Goal: Task Accomplishment & Management: Complete application form

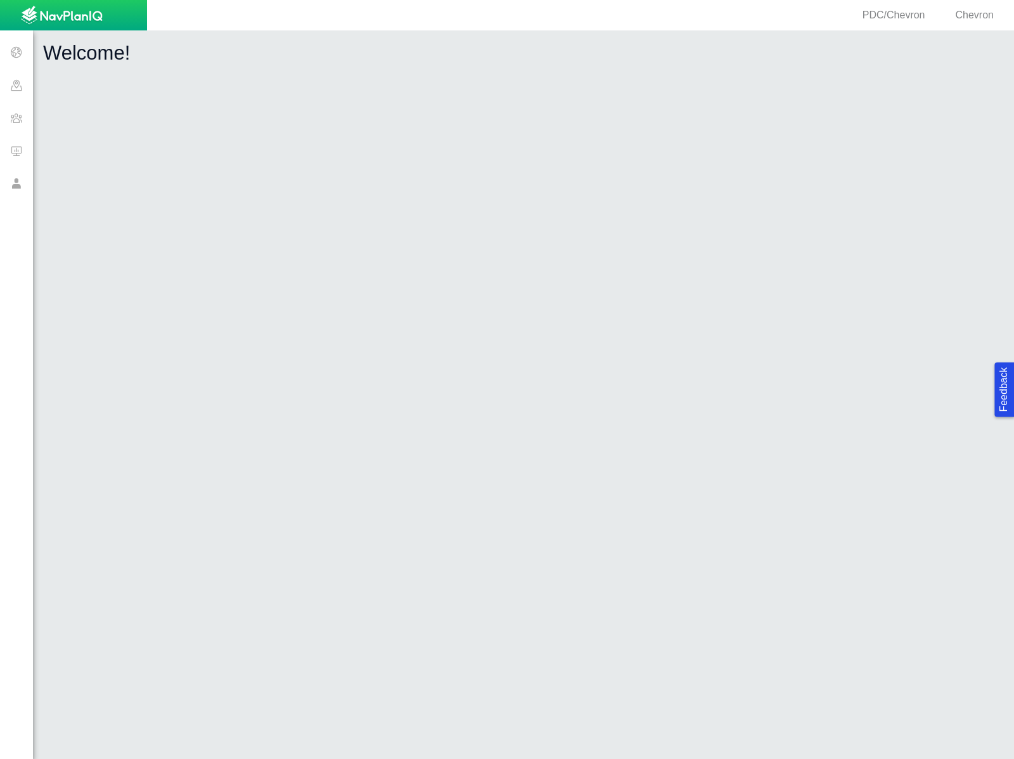
click at [30, 122] on span at bounding box center [16, 117] width 33 height 33
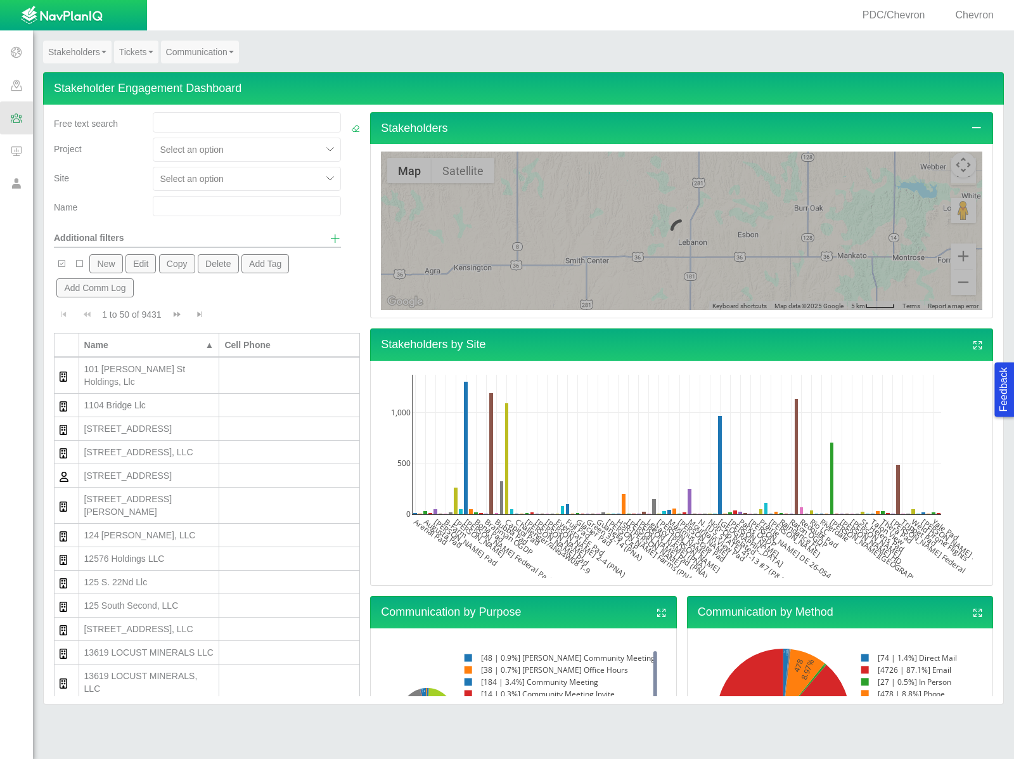
click at [160, 205] on input "text" at bounding box center [247, 206] width 188 height 20
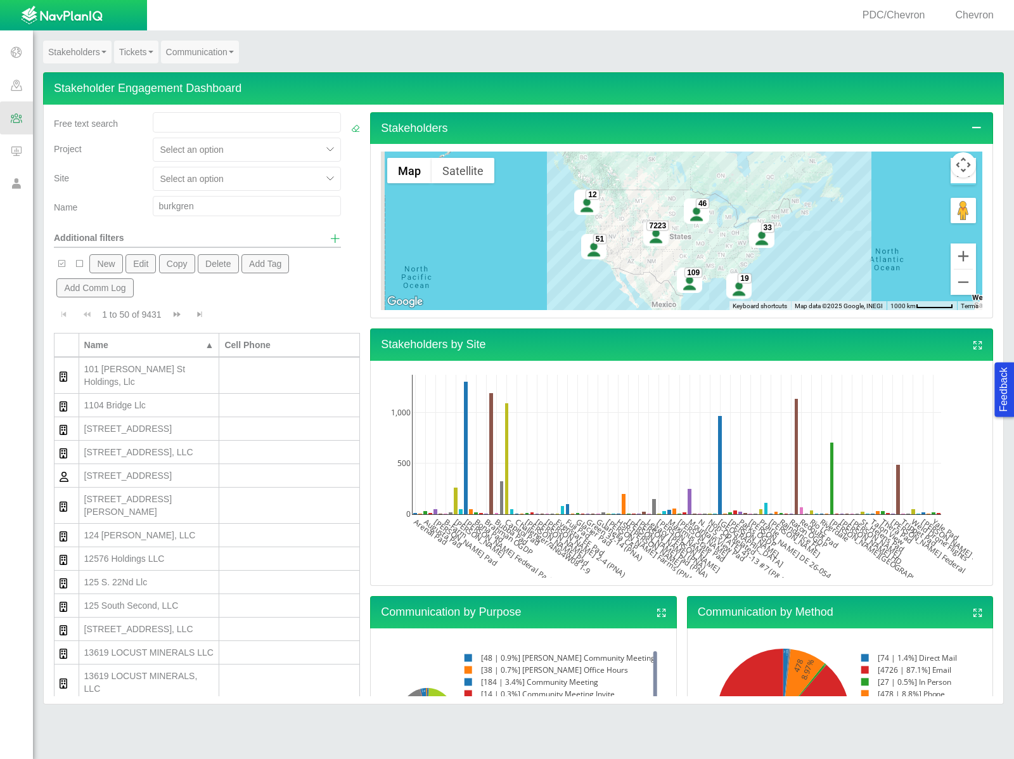
type input "burkgren"
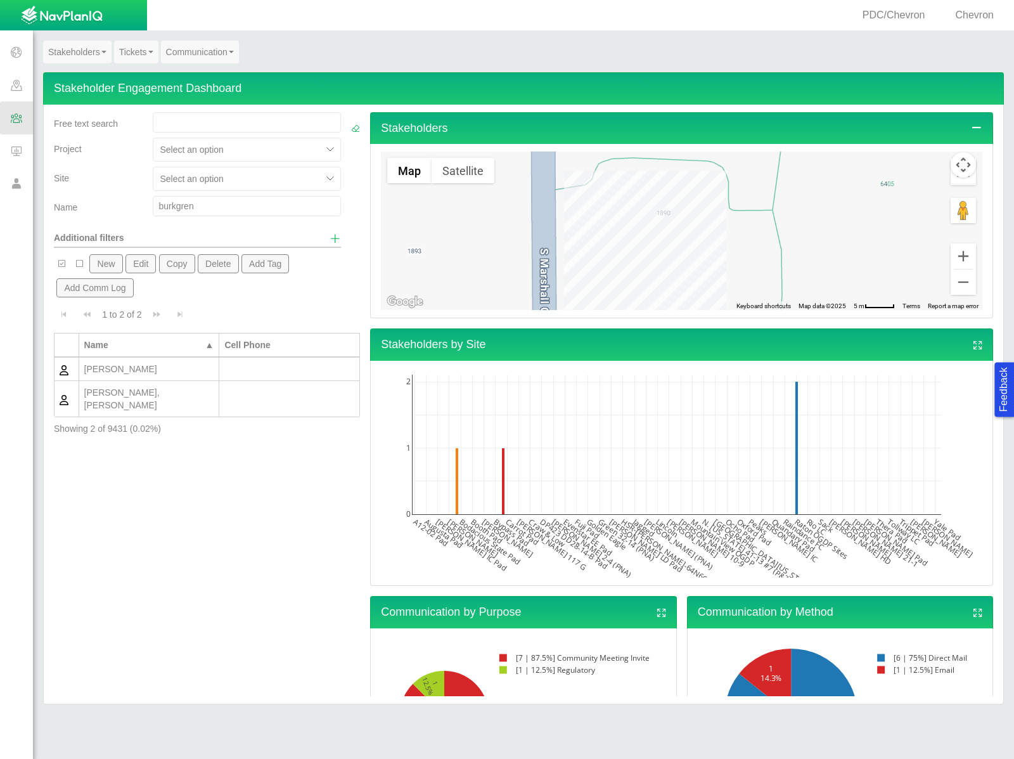
click at [146, 395] on div "[PERSON_NAME], [PERSON_NAME]" at bounding box center [149, 398] width 130 height 25
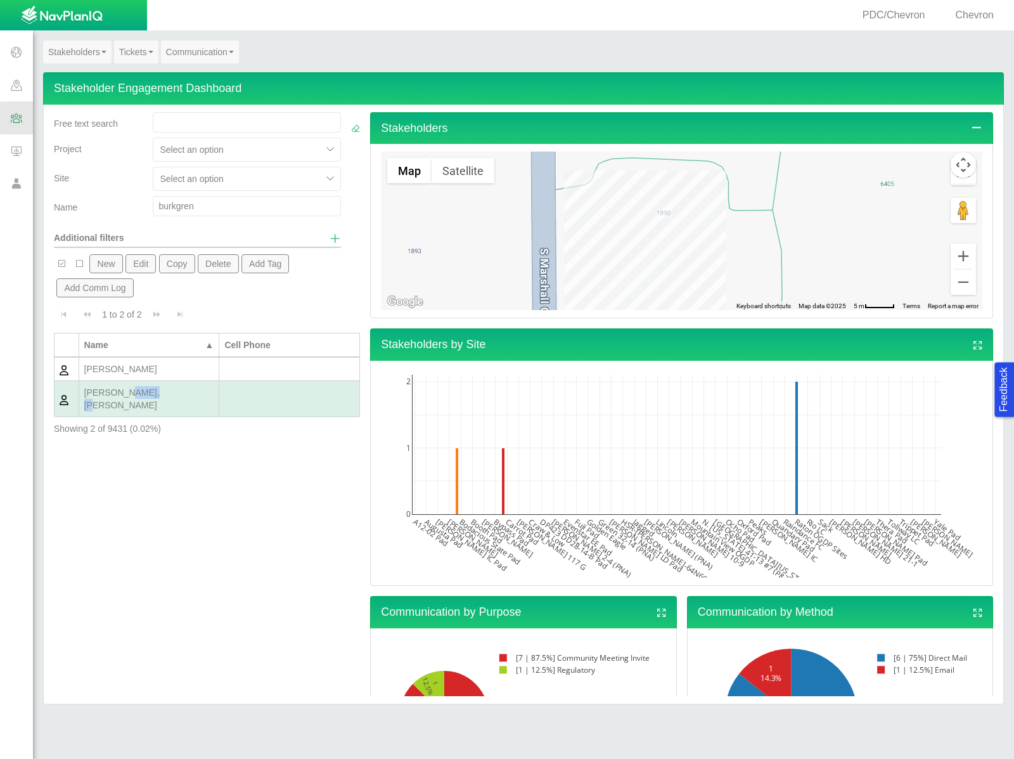
click at [146, 395] on div "[PERSON_NAME], [PERSON_NAME]" at bounding box center [149, 398] width 130 height 25
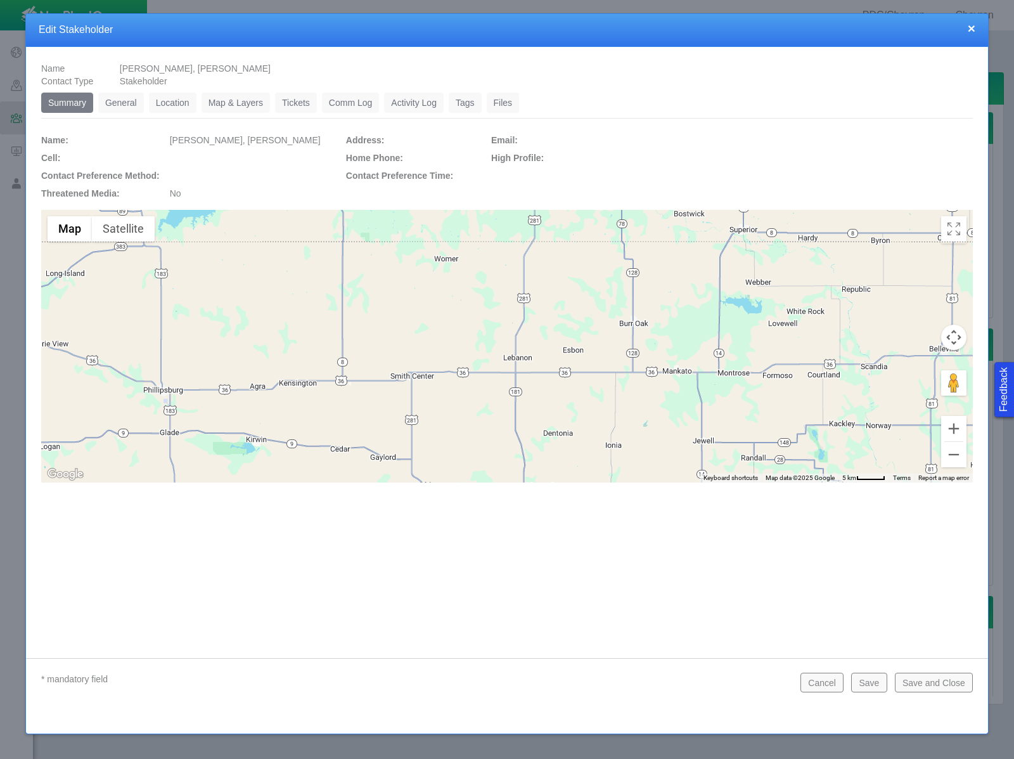
click at [133, 107] on link "General" at bounding box center [121, 103] width 46 height 20
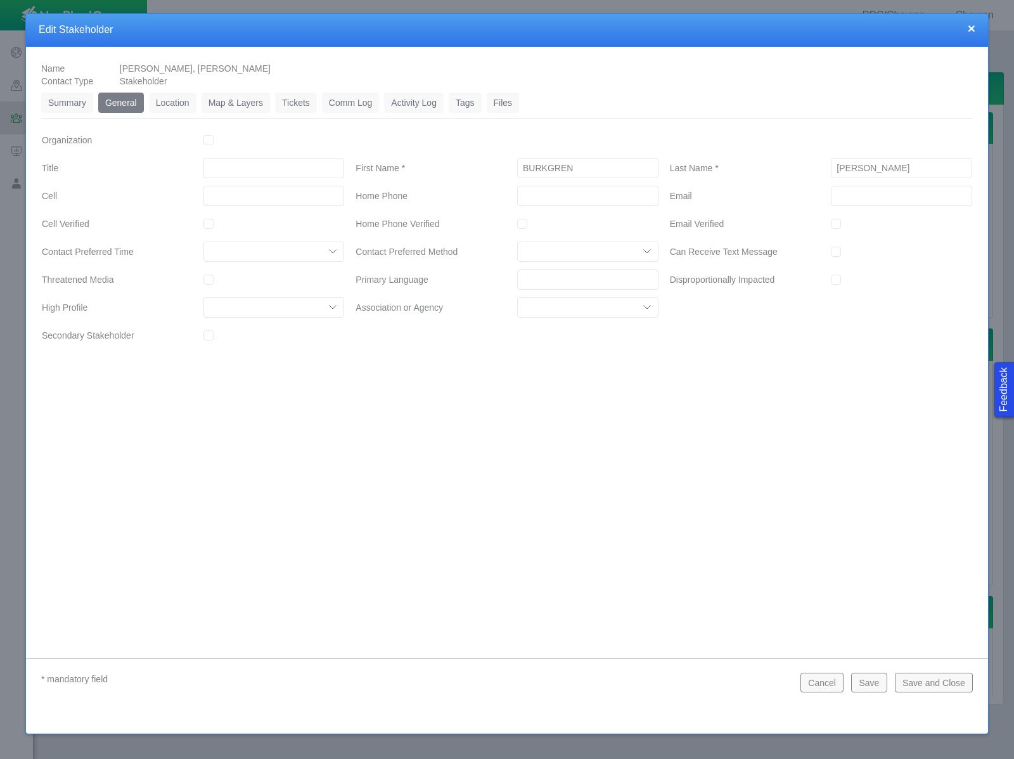
click at [189, 106] on link "Location" at bounding box center [173, 103] width 48 height 20
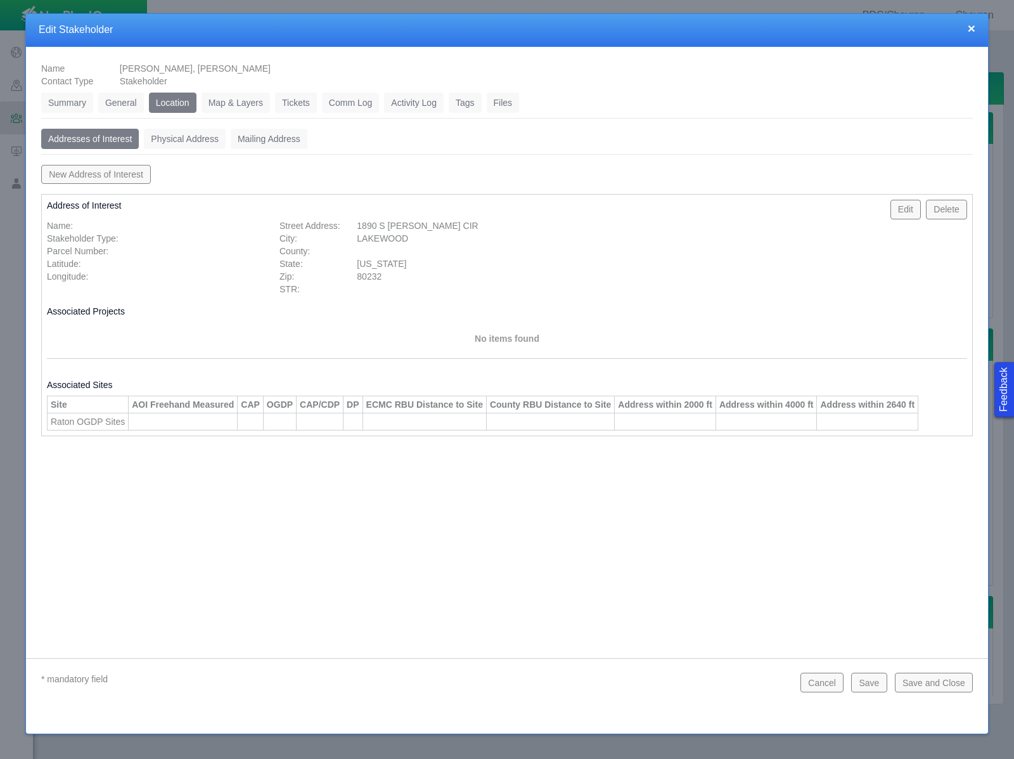
click at [236, 97] on link "Map & Layers" at bounding box center [236, 103] width 68 height 20
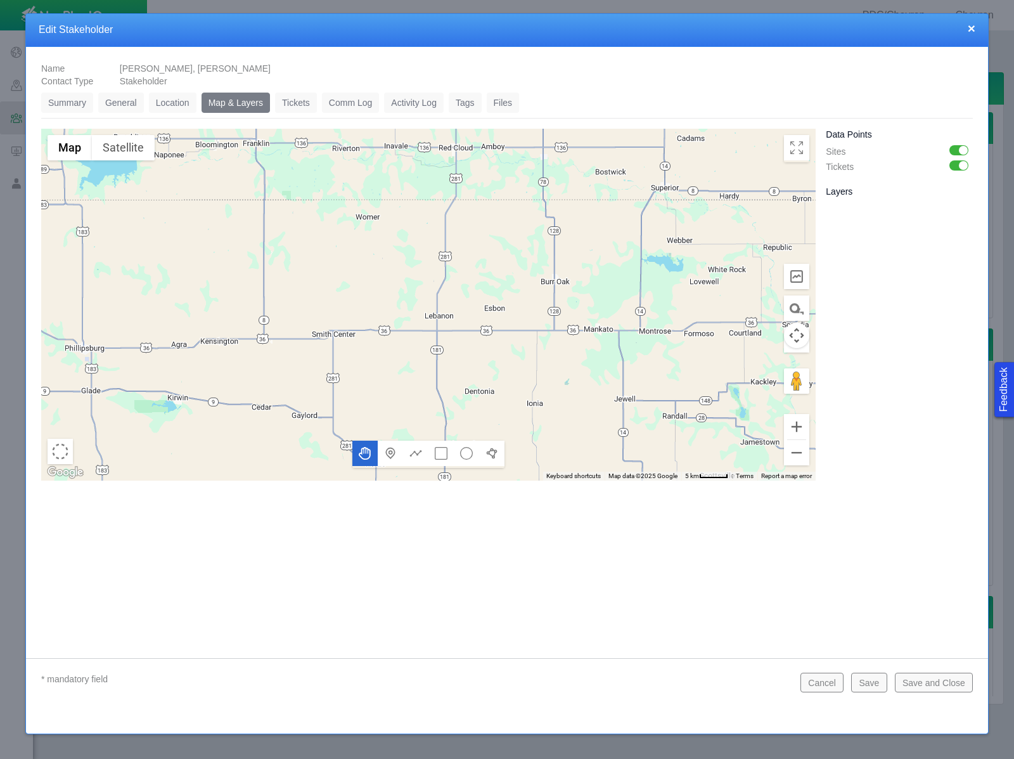
click at [296, 104] on link "Tickets" at bounding box center [296, 103] width 42 height 20
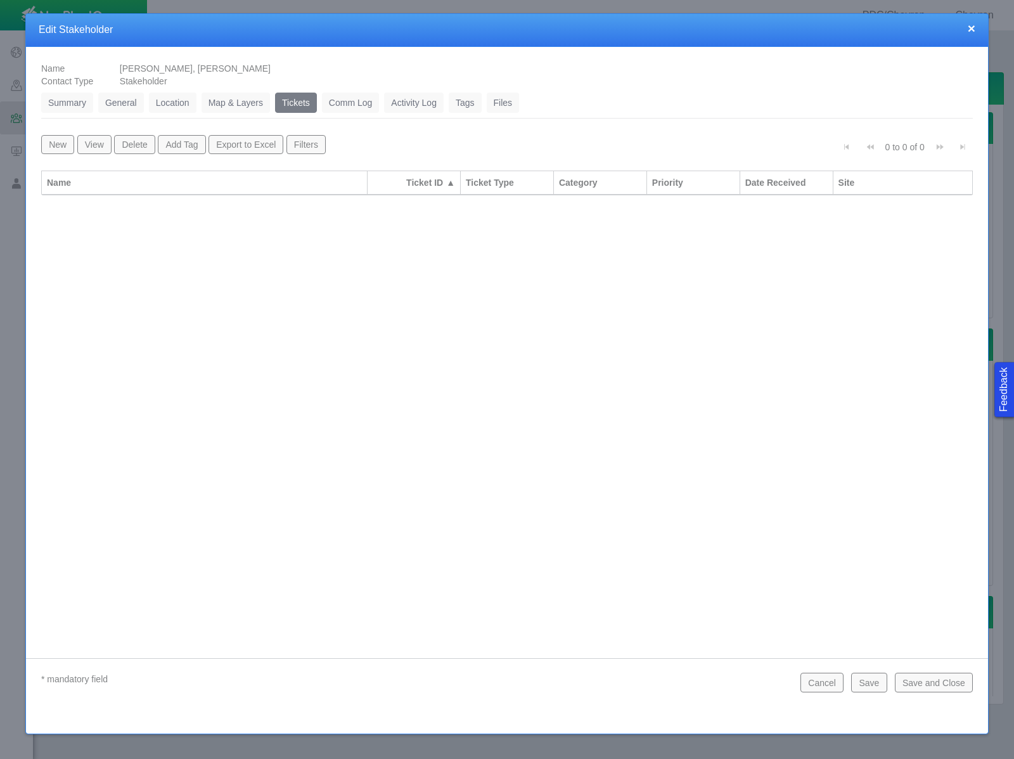
click at [921, 677] on button "Save and Close" at bounding box center [934, 681] width 78 height 19
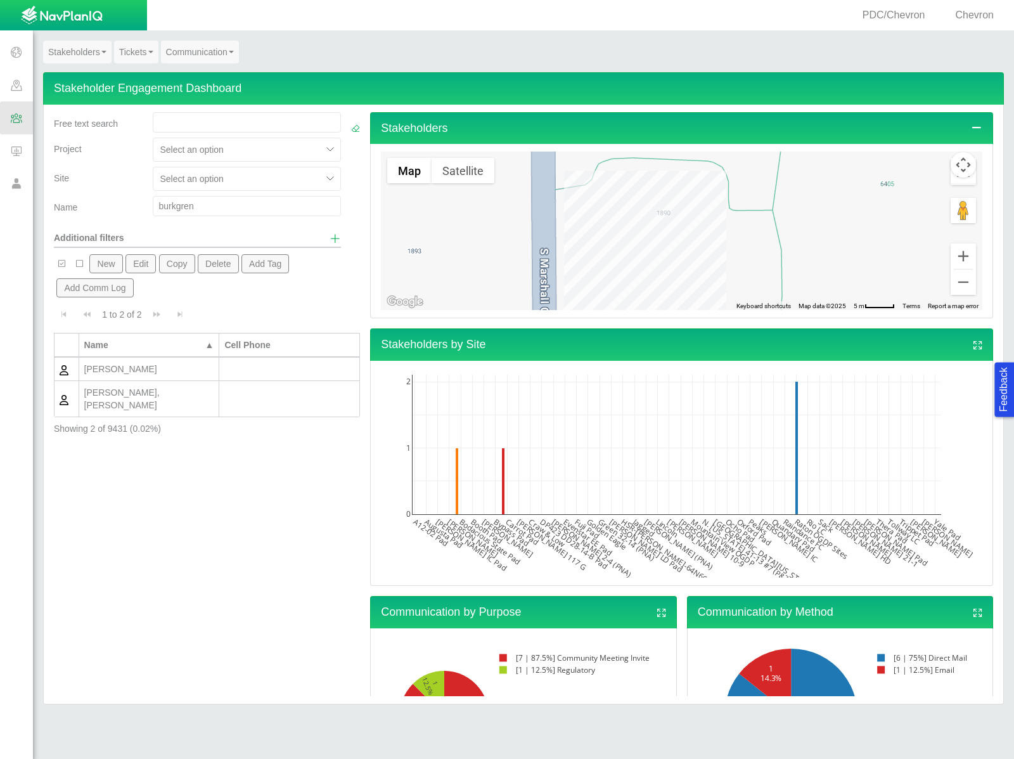
click at [160, 371] on div "[PERSON_NAME]" at bounding box center [149, 369] width 130 height 13
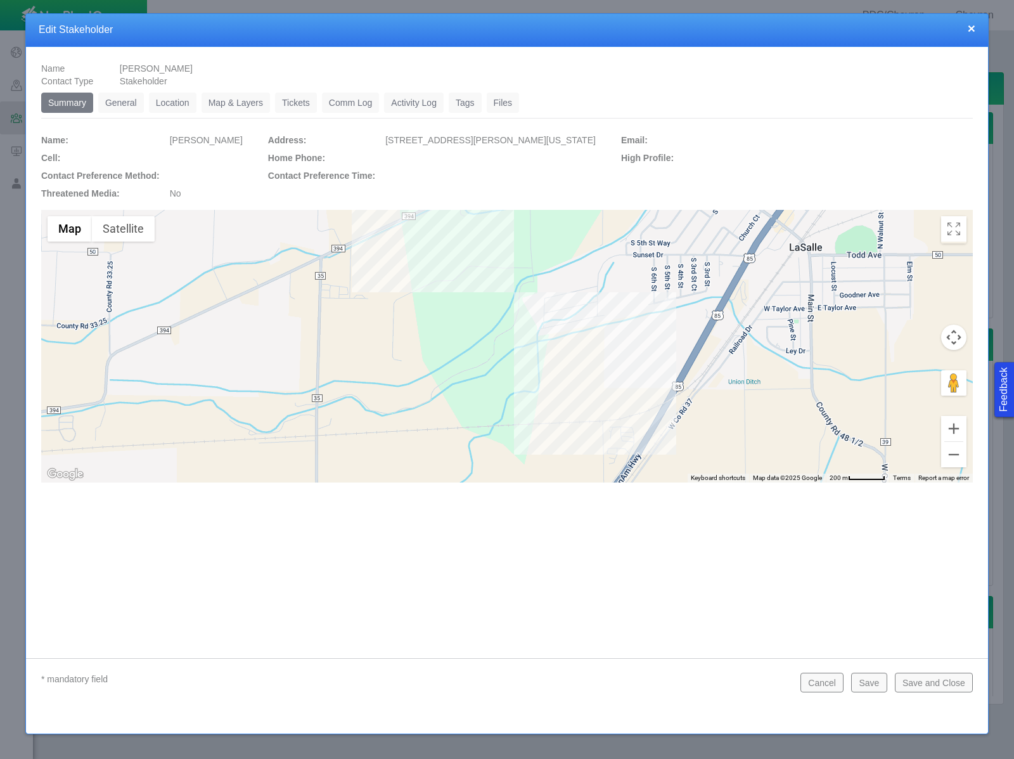
click at [117, 104] on link "General" at bounding box center [121, 103] width 46 height 20
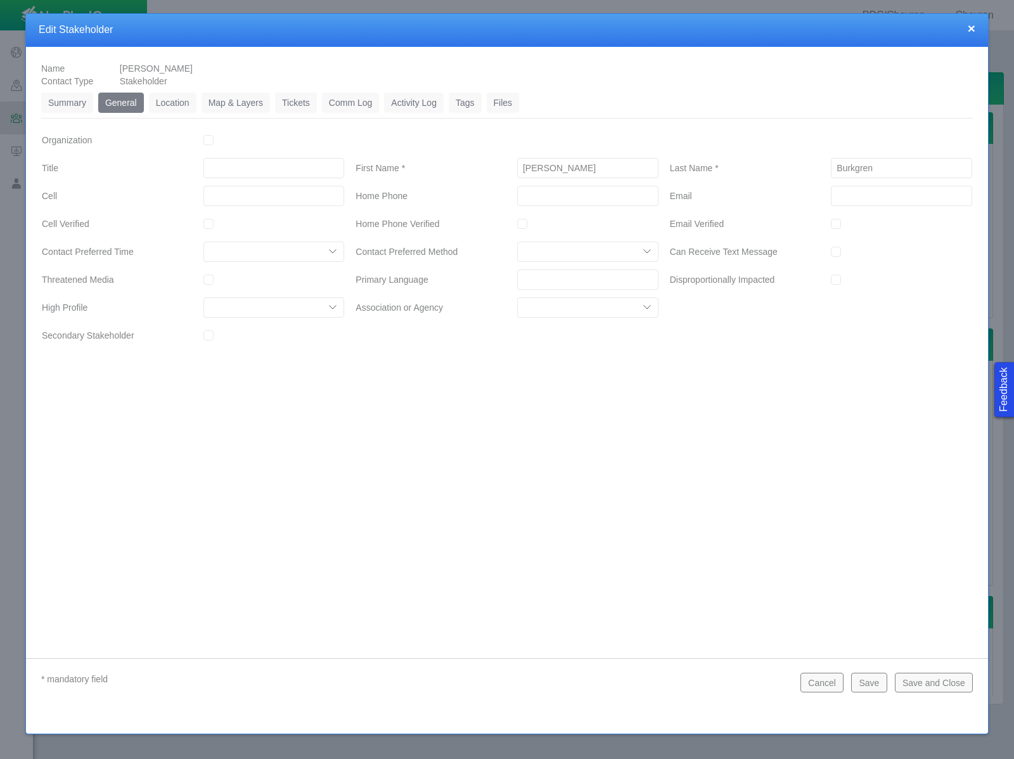
click at [177, 102] on link "Location" at bounding box center [173, 103] width 48 height 20
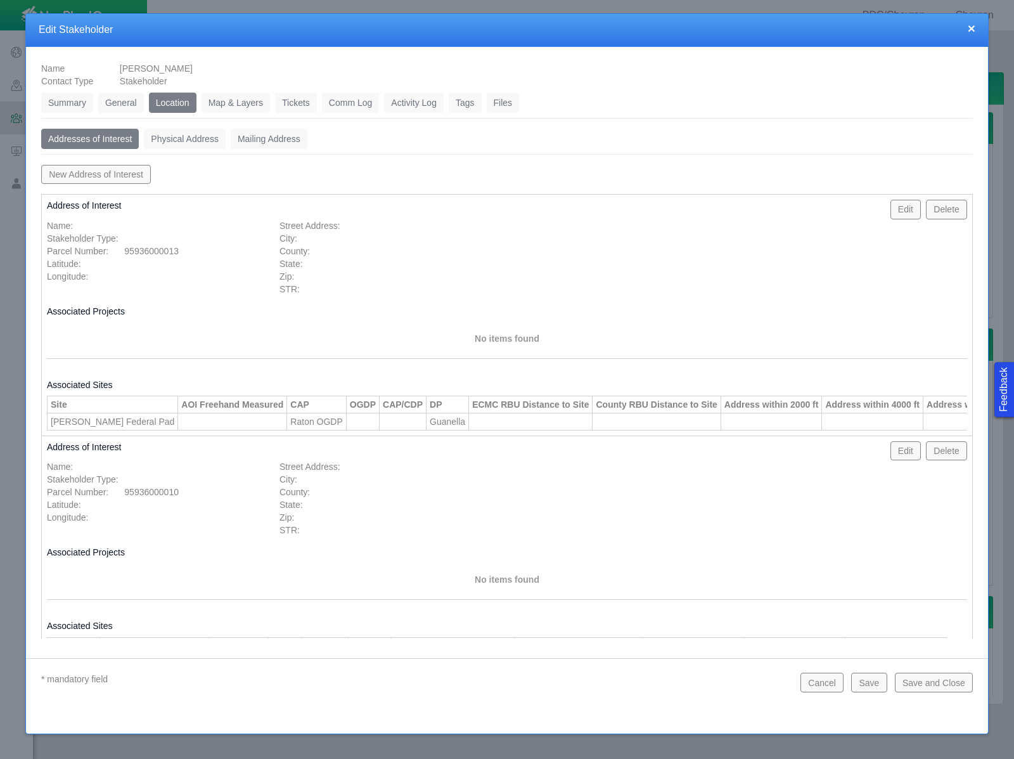
click at [311, 104] on link "Tickets" at bounding box center [296, 103] width 42 height 20
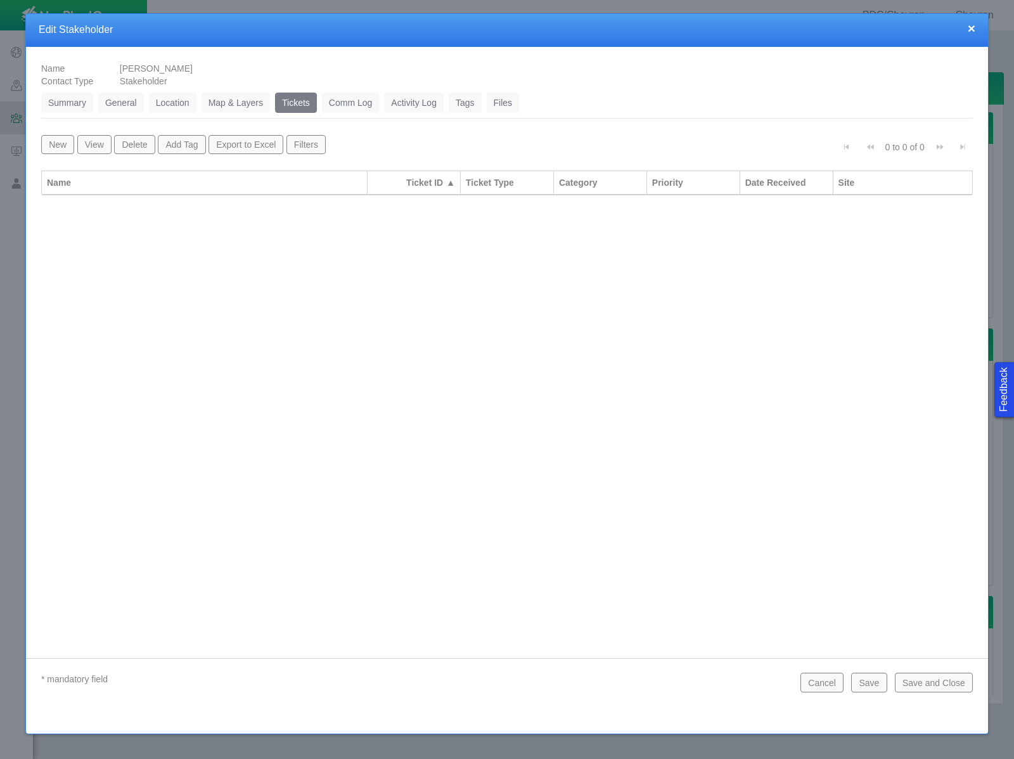
click at [341, 105] on link "Comm Log" at bounding box center [350, 103] width 57 height 20
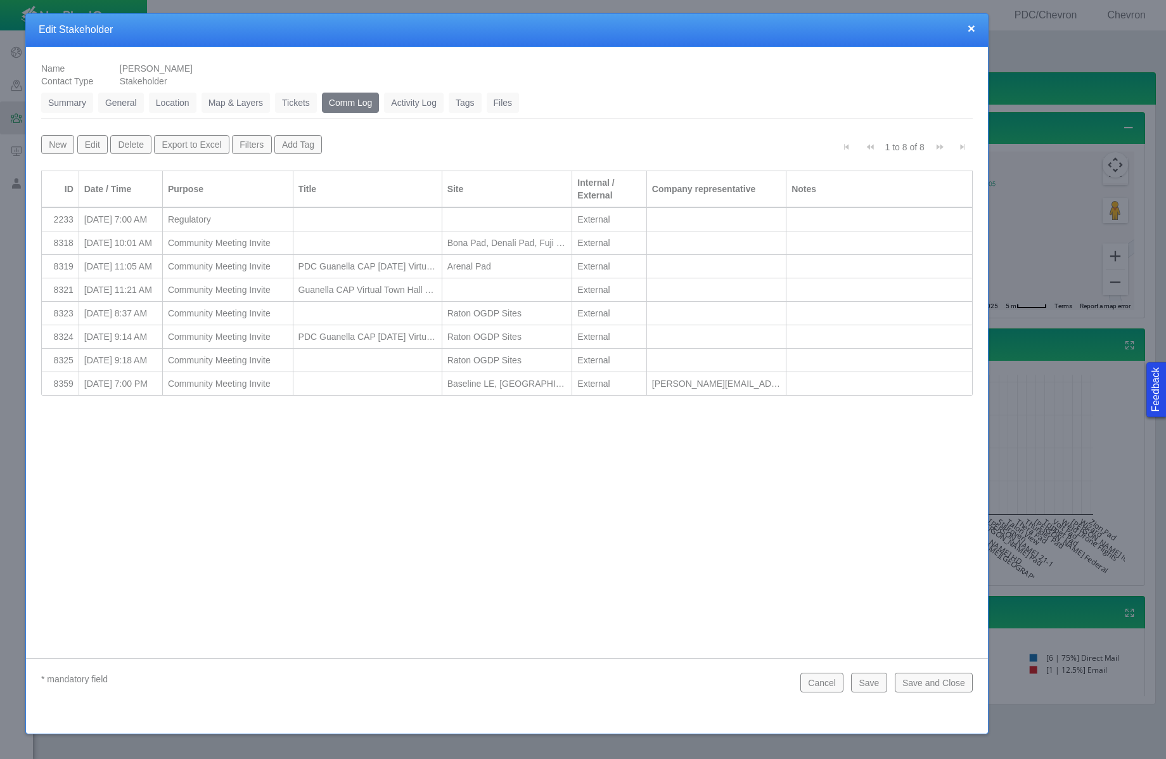
click at [295, 100] on link "Tickets" at bounding box center [296, 103] width 42 height 20
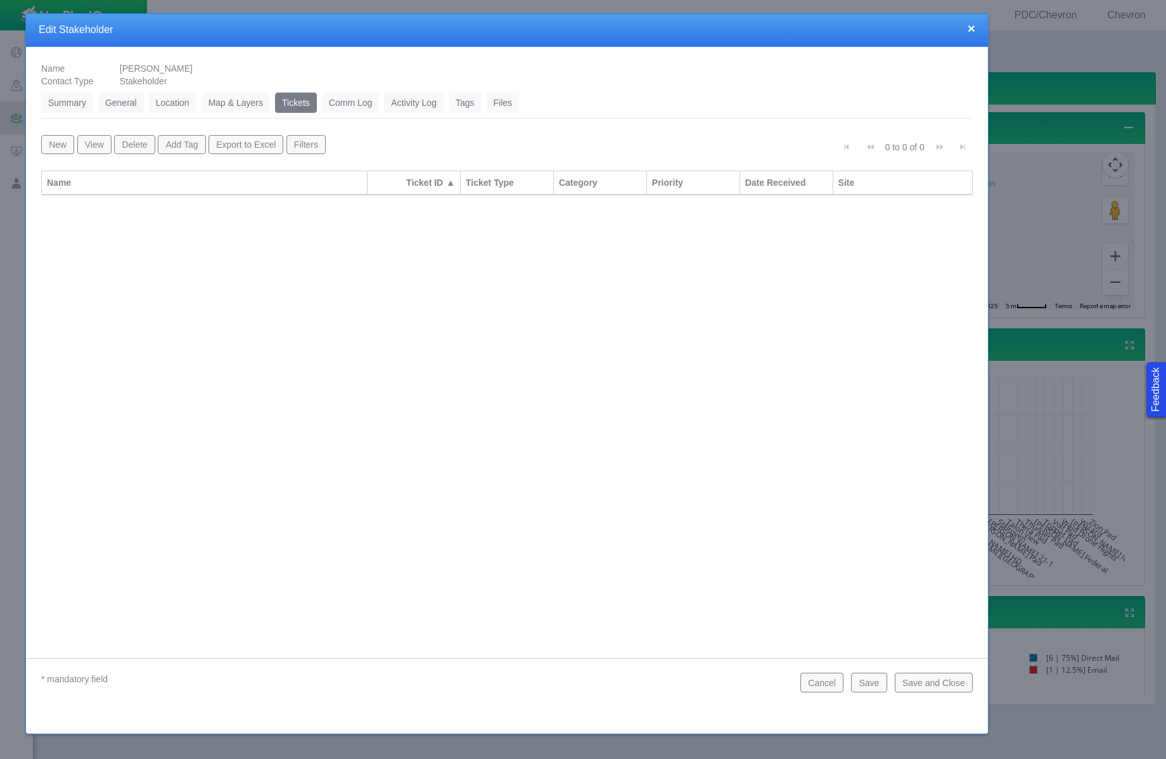
click at [58, 141] on button "New" at bounding box center [57, 144] width 33 height 19
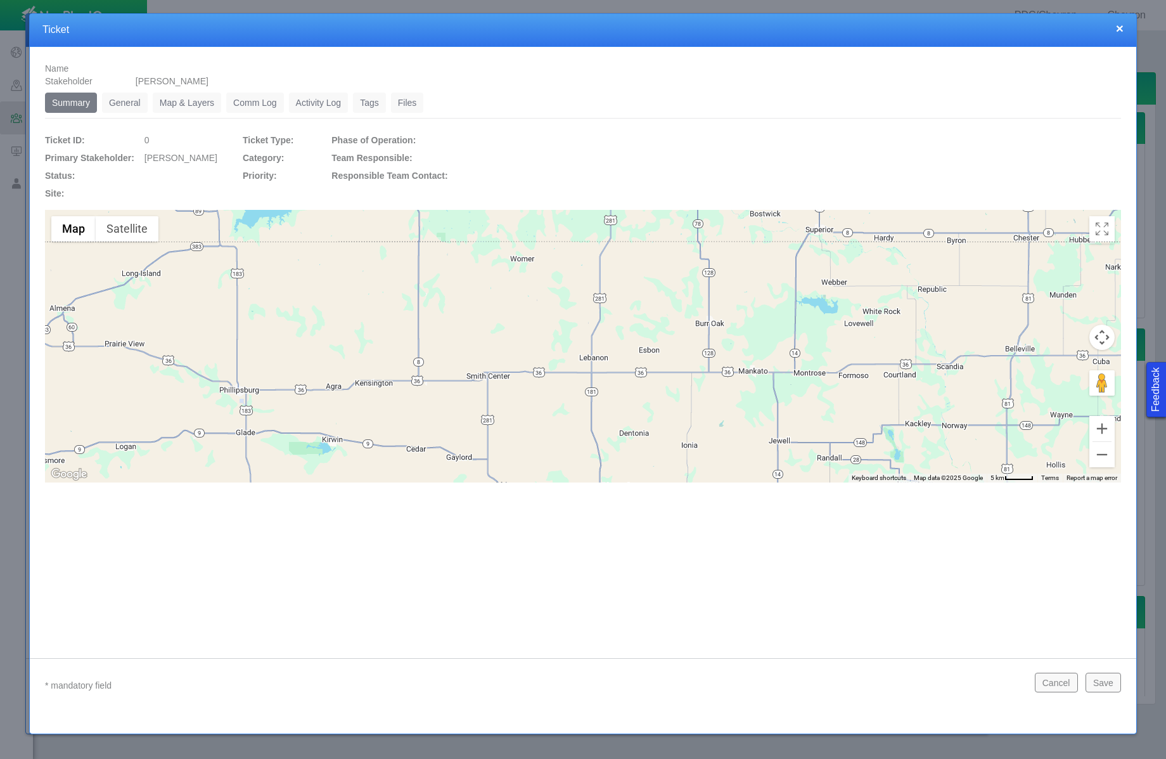
click at [139, 103] on link "General" at bounding box center [125, 103] width 46 height 20
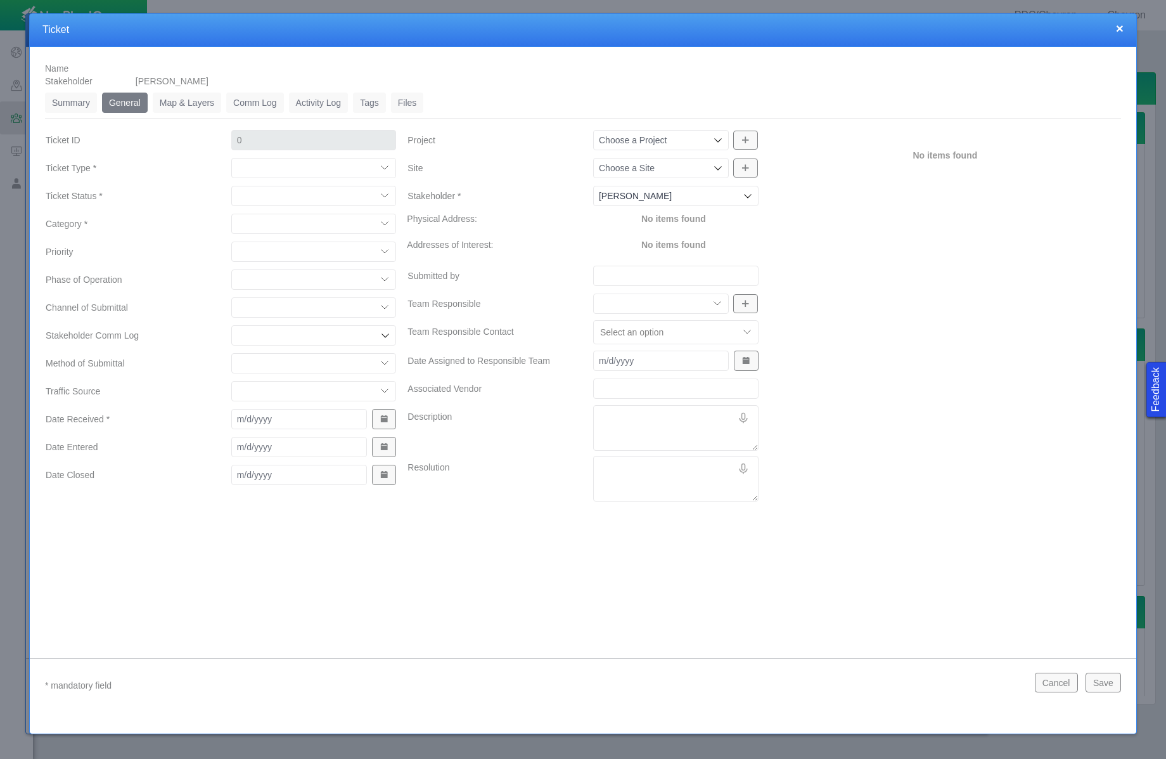
click at [298, 165] on select "Compliment Grievance Grievance Non-Op Information" at bounding box center [313, 168] width 165 height 20
click at [231, 158] on select "Compliment Grievance Grievance Non-Op Information" at bounding box center [313, 168] width 165 height 20
select select "149744687610124333"
click at [300, 192] on select "Closed (resolved) Closed (unreasonable) Closed (unresolved) Open (assigned) Ope…" at bounding box center [313, 196] width 165 height 20
select select "150870587516967431"
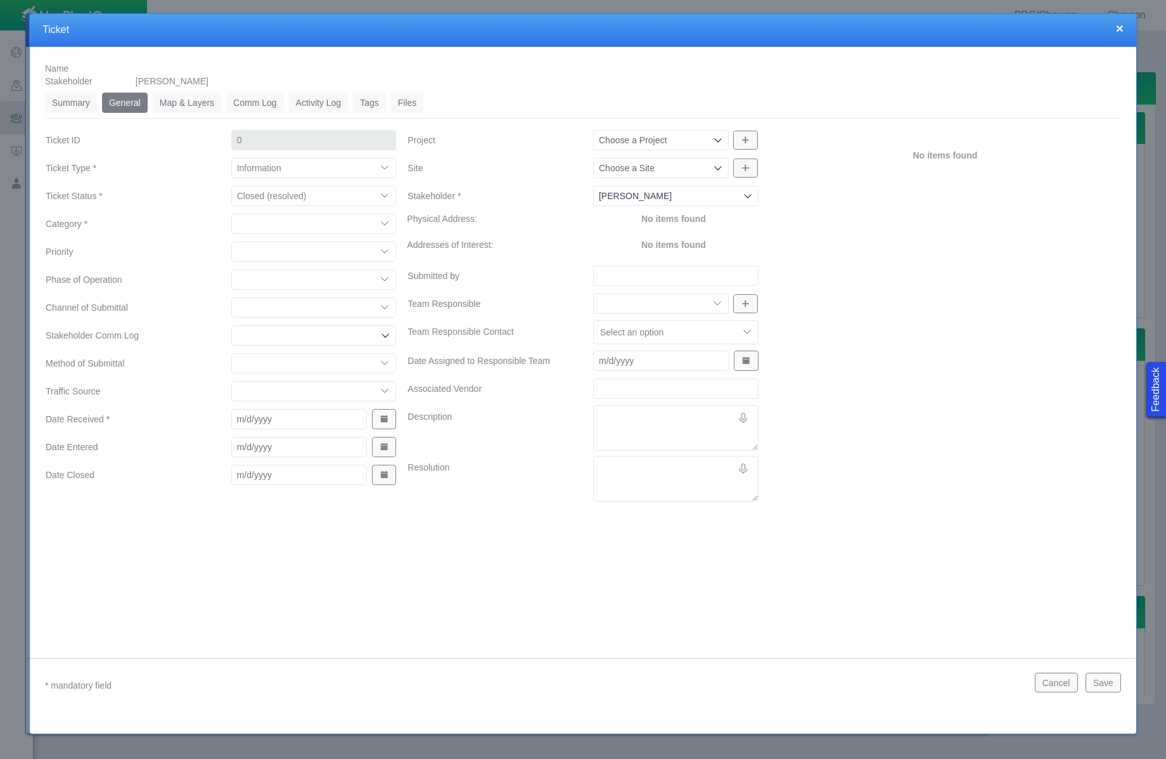
click at [231, 186] on select "Closed (resolved) Closed (unreasonable) Closed (unresolved) Open (assigned) Ope…" at bounding box center [313, 196] width 165 height 20
click at [299, 224] on select "Access Aesthetics Ag/Crops Air Quality Claims Clean-up/Remediation Communicatio…" at bounding box center [313, 224] width 165 height 20
select select "31806672368382623"
click at [231, 214] on select "Access Aesthetics Ag/Crops Air Quality Claims Clean-up/Remediation Communicatio…" at bounding box center [313, 224] width 165 height 20
click at [311, 253] on select "High Medium Low" at bounding box center [313, 251] width 165 height 20
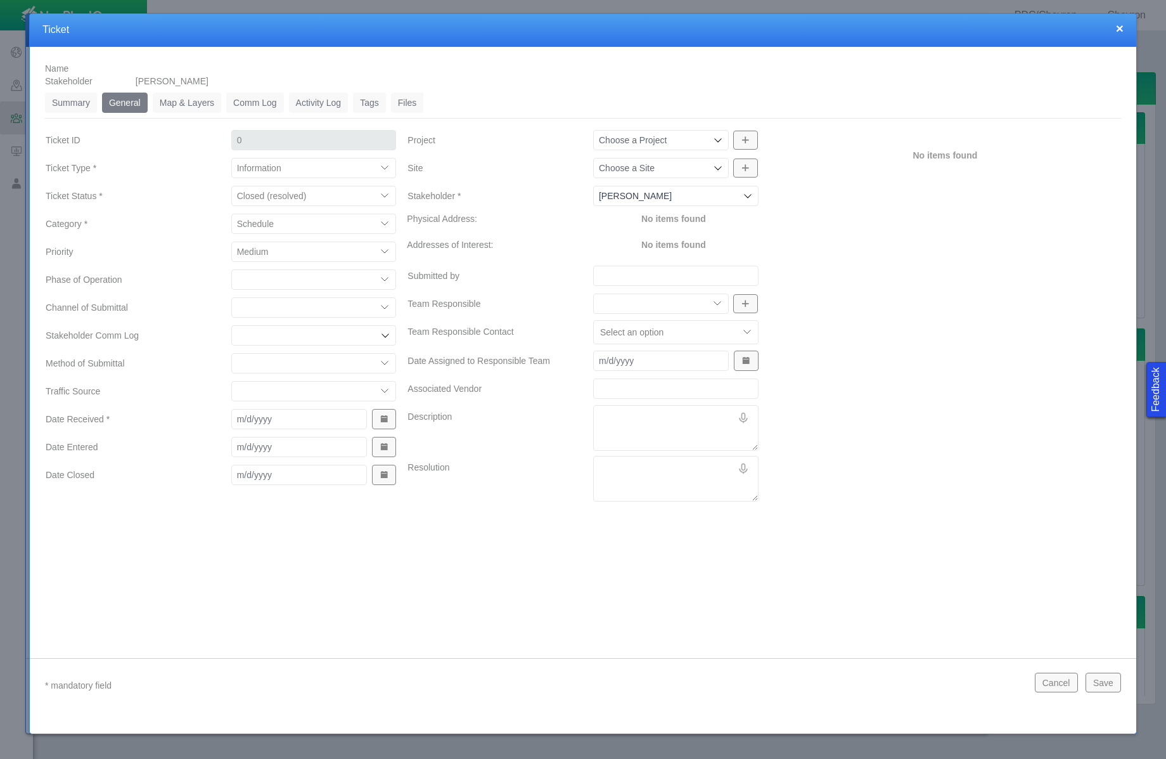
click at [231, 241] on select "High Medium Low" at bounding box center [313, 251] width 165 height 20
click at [336, 255] on select "High Medium Low" at bounding box center [313, 251] width 165 height 20
select select "Low"
click at [231, 241] on select "High Medium Low" at bounding box center [313, 251] width 165 height 20
click at [337, 282] on select "Completions Drilling Production Reclamation Planning/Permitting Workover P&A Un…" at bounding box center [313, 279] width 165 height 20
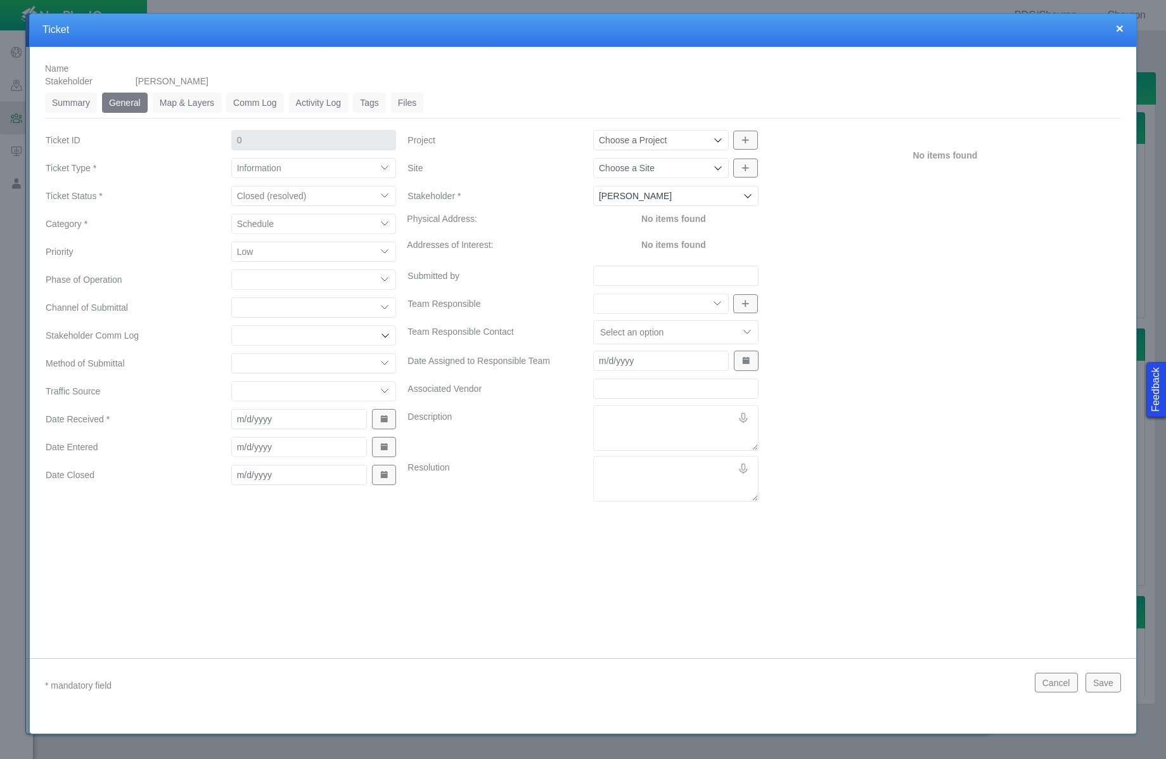
select select "92605267337954905"
click at [231, 269] on select "Completions Drilling Production Reclamation Planning/Permitting Workover P&A Un…" at bounding box center [313, 279] width 165 height 20
click at [279, 314] on select "ECMC Community Relations LGD Website/Microsite HSE Local Elected Official Surfa…" at bounding box center [313, 307] width 165 height 20
select select "81909218222848354"
click at [231, 297] on select "ECMC Community Relations LGD Website/Microsite HSE Local Elected Official Surfa…" at bounding box center [313, 307] width 165 height 20
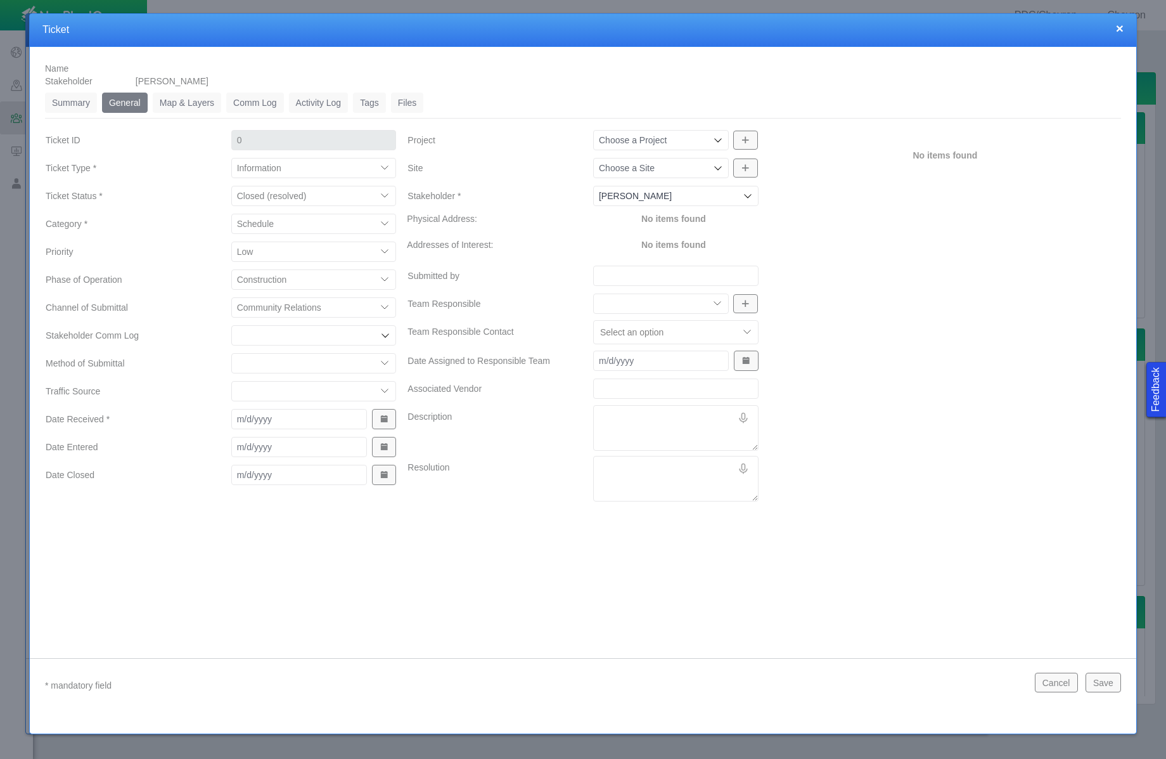
click at [294, 361] on select "Email In Person Mail Phone" at bounding box center [313, 363] width 165 height 20
select select "155092712167575582"
click at [231, 353] on select "Email In Person Mail Phone" at bounding box center [313, 363] width 165 height 20
click at [332, 392] on select "ECMC Proactive Engagement Local Government Website Courtesy Communication Commu…" at bounding box center [313, 391] width 165 height 20
select select "99923616732342771"
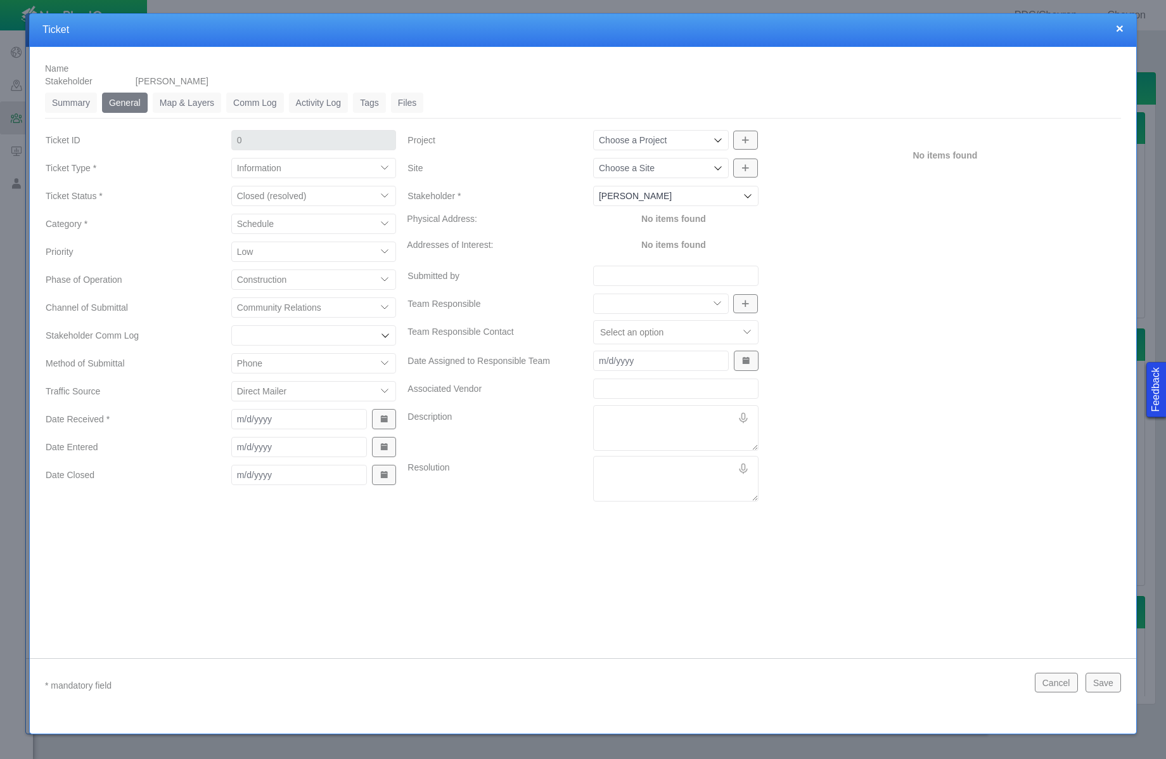
click at [231, 381] on select "ECMC Proactive Engagement Local Government Website Courtesy Communication Commu…" at bounding box center [313, 391] width 165 height 20
click at [385, 421] on span "Show Date Picker" at bounding box center [384, 419] width 9 height 9
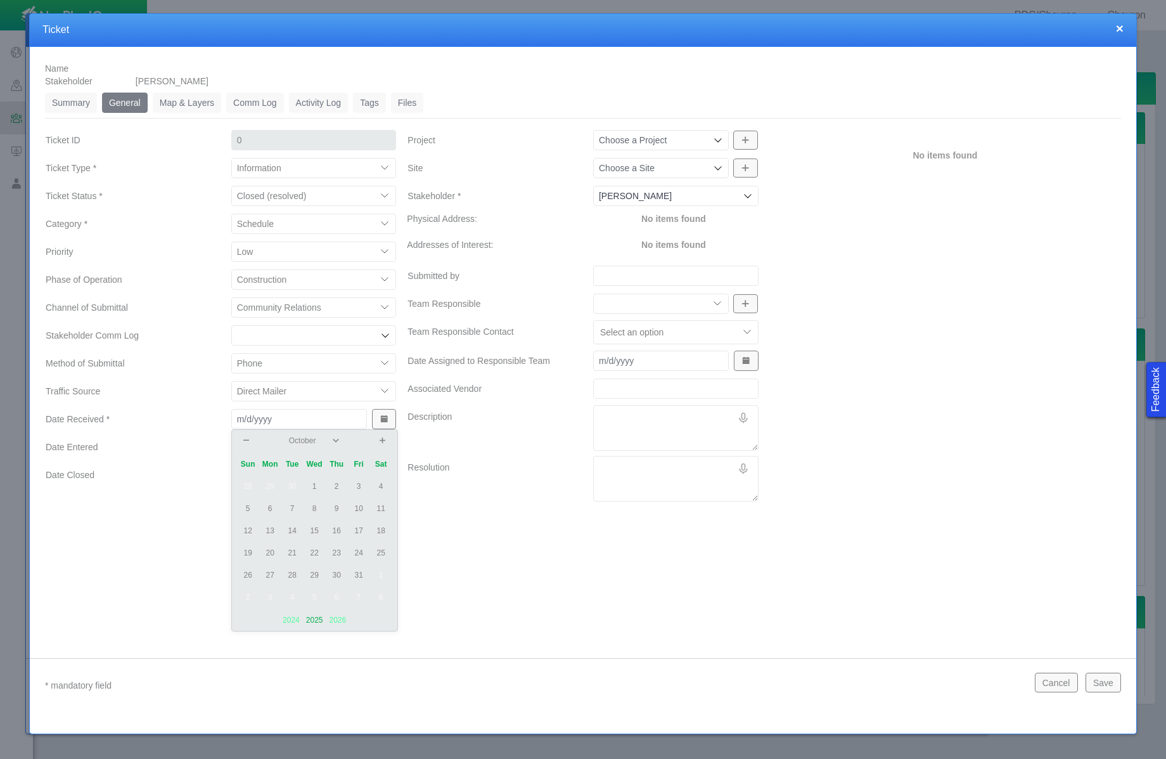
click at [318, 538] on td "15" at bounding box center [315, 531] width 22 height 22
type input "[DATE]"
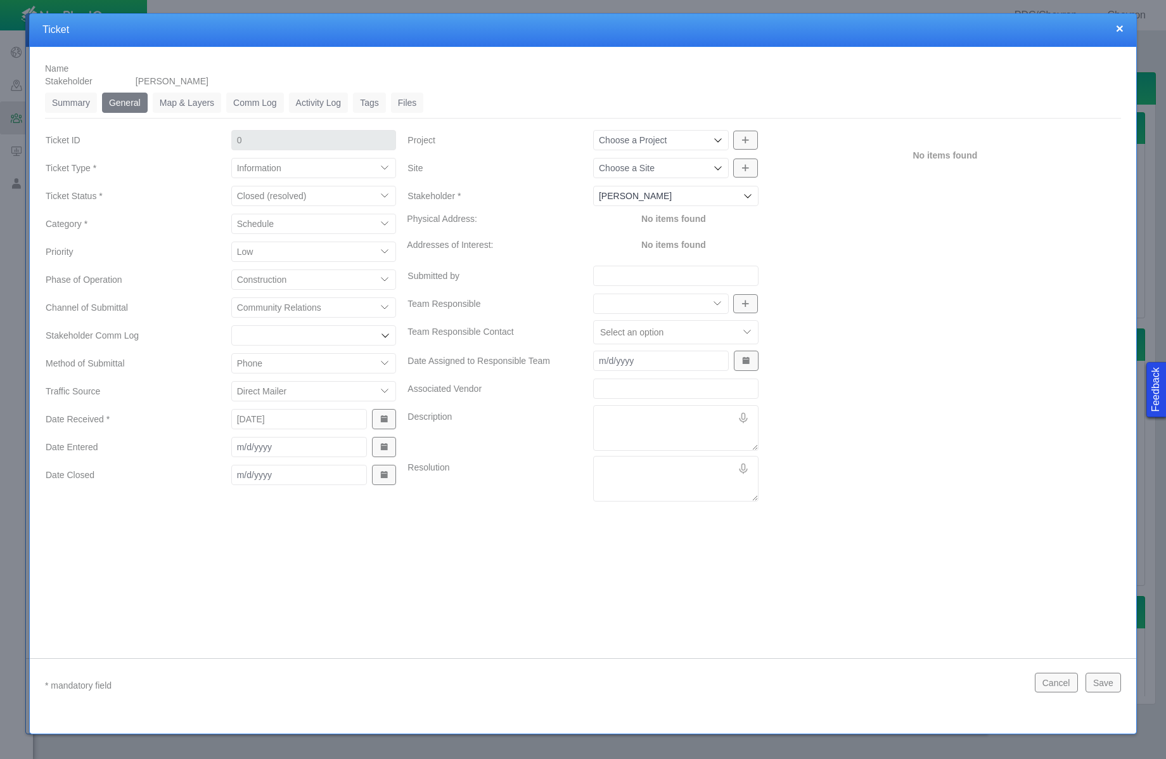
click at [383, 449] on span "Show Date Picker" at bounding box center [384, 446] width 9 height 9
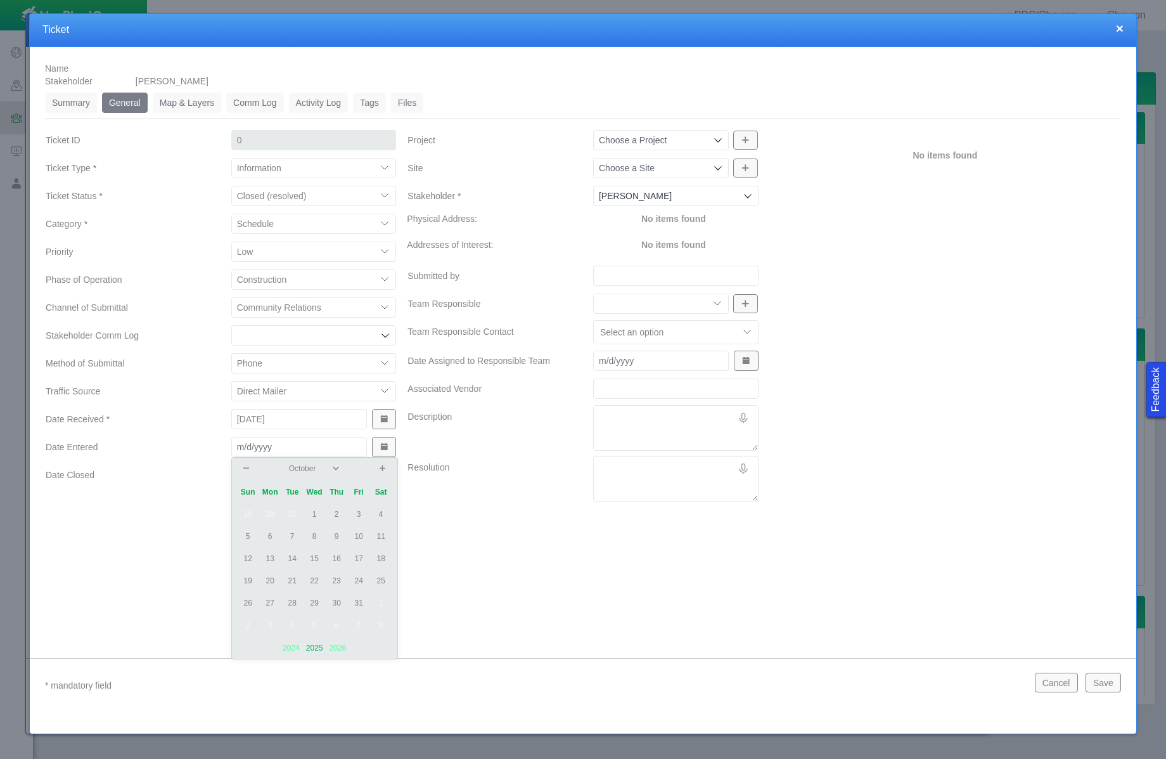
click at [316, 556] on td "15" at bounding box center [315, 559] width 22 height 22
type input "[DATE]"
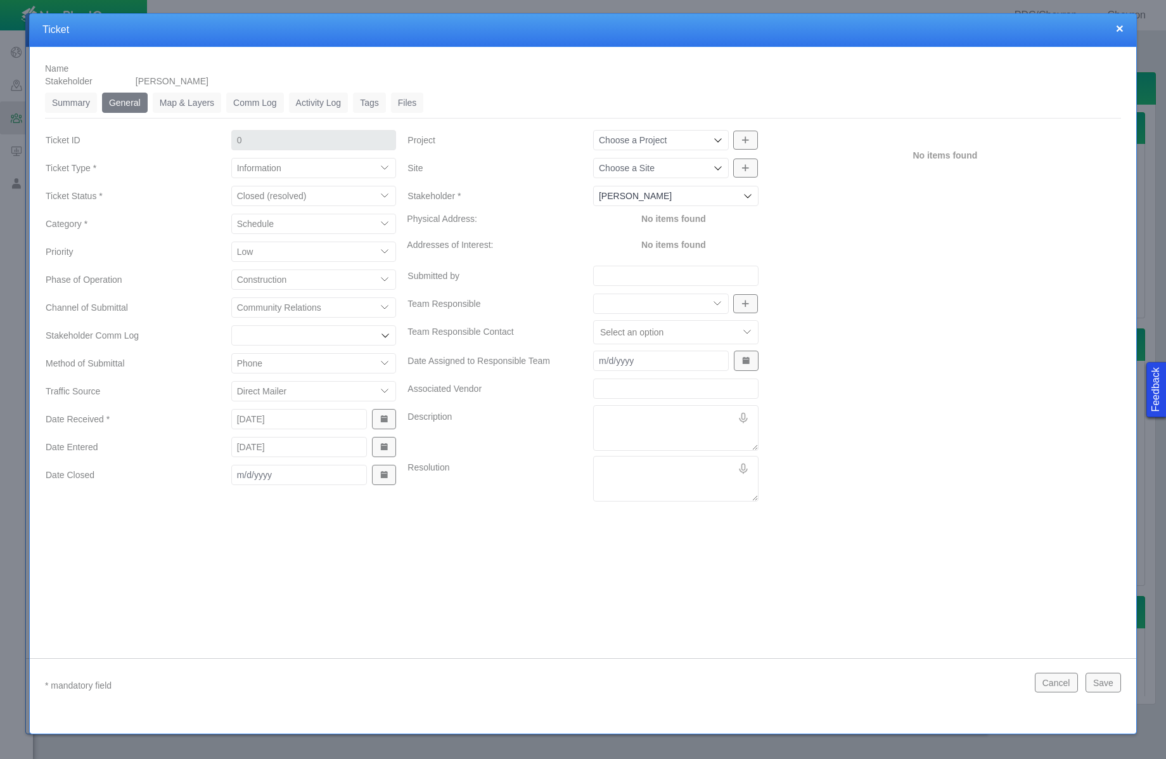
click at [380, 477] on span "Show Date Picker" at bounding box center [384, 474] width 9 height 9
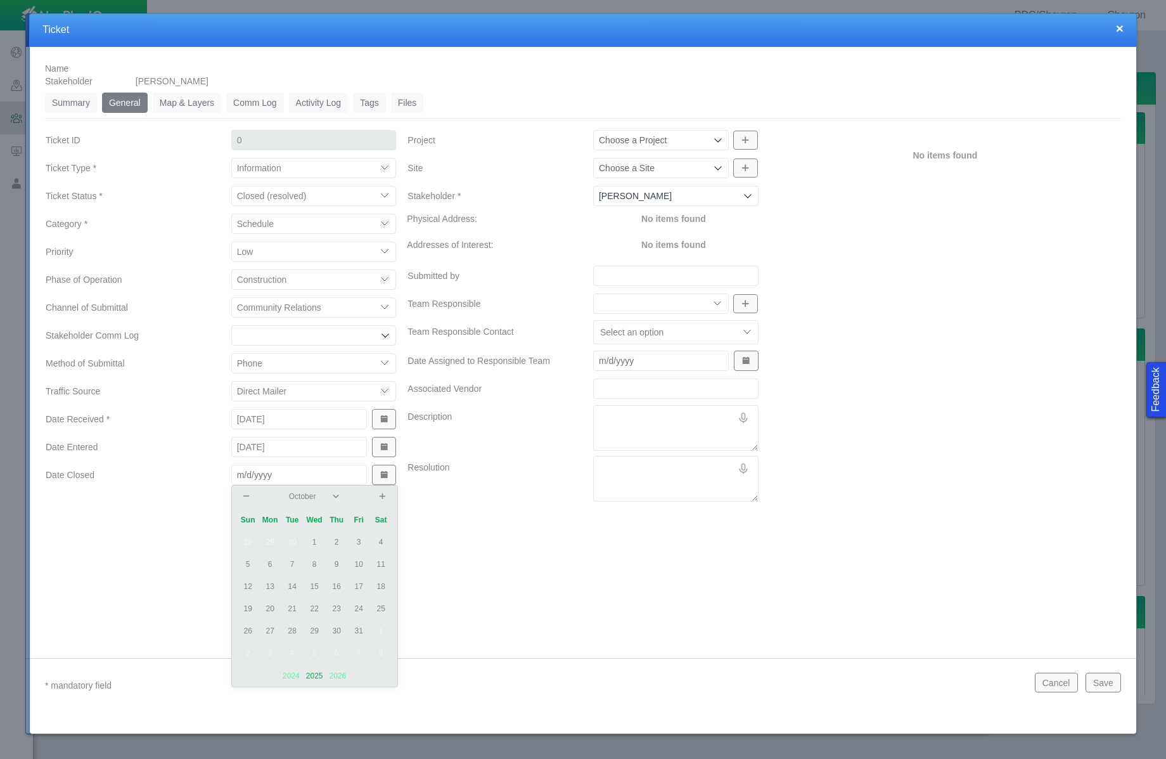
click at [314, 588] on td "15" at bounding box center [315, 587] width 22 height 22
type input "[DATE]"
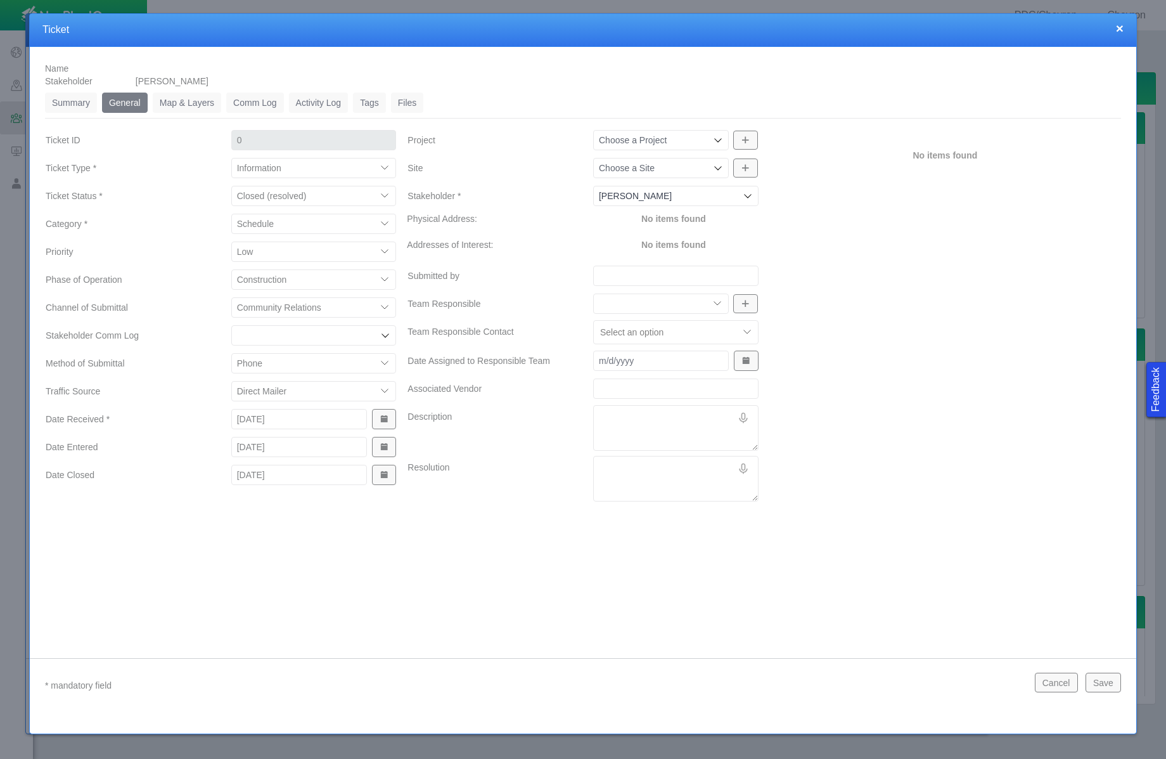
click at [479, 536] on div "Name Stakeholder [PERSON_NAME] Summary 0 General 0 Map & Layers 0 Comm Log 0 Ac…" at bounding box center [583, 343] width 1107 height 592
click at [720, 138] on icon at bounding box center [718, 140] width 10 height 10
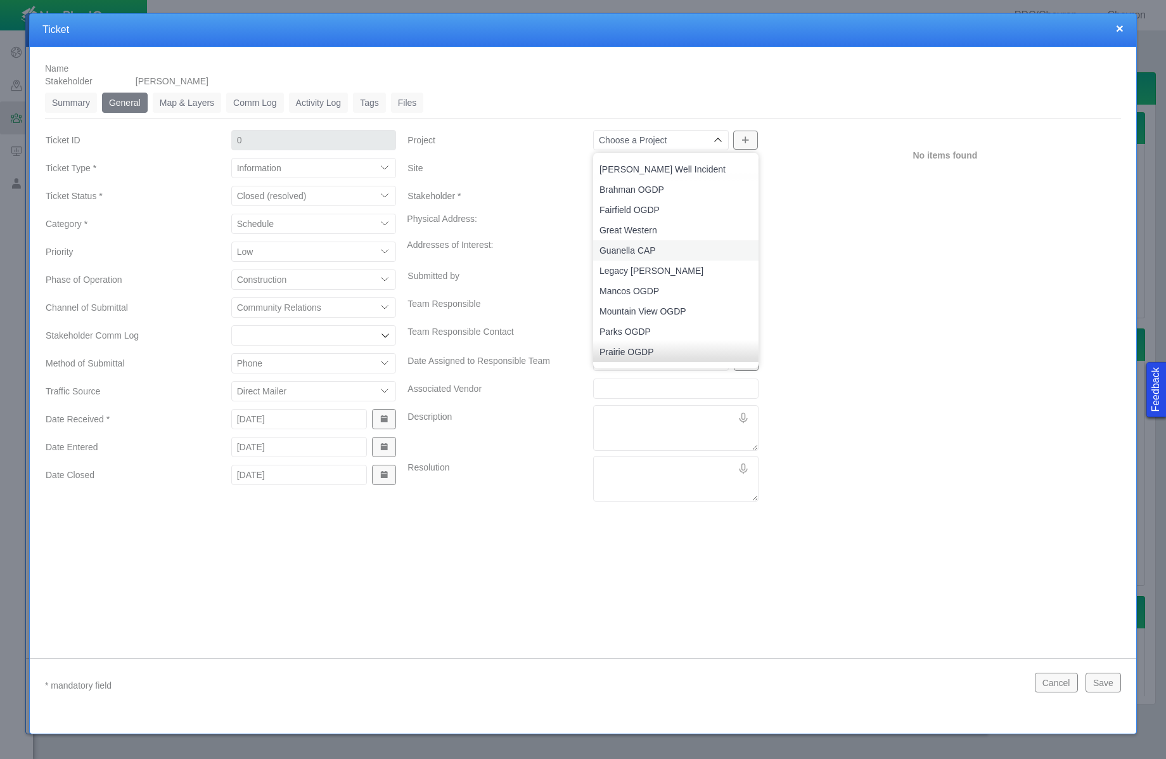
click at [666, 247] on span "Guanella CAP" at bounding box center [676, 250] width 153 height 13
type input "Guanella CAP"
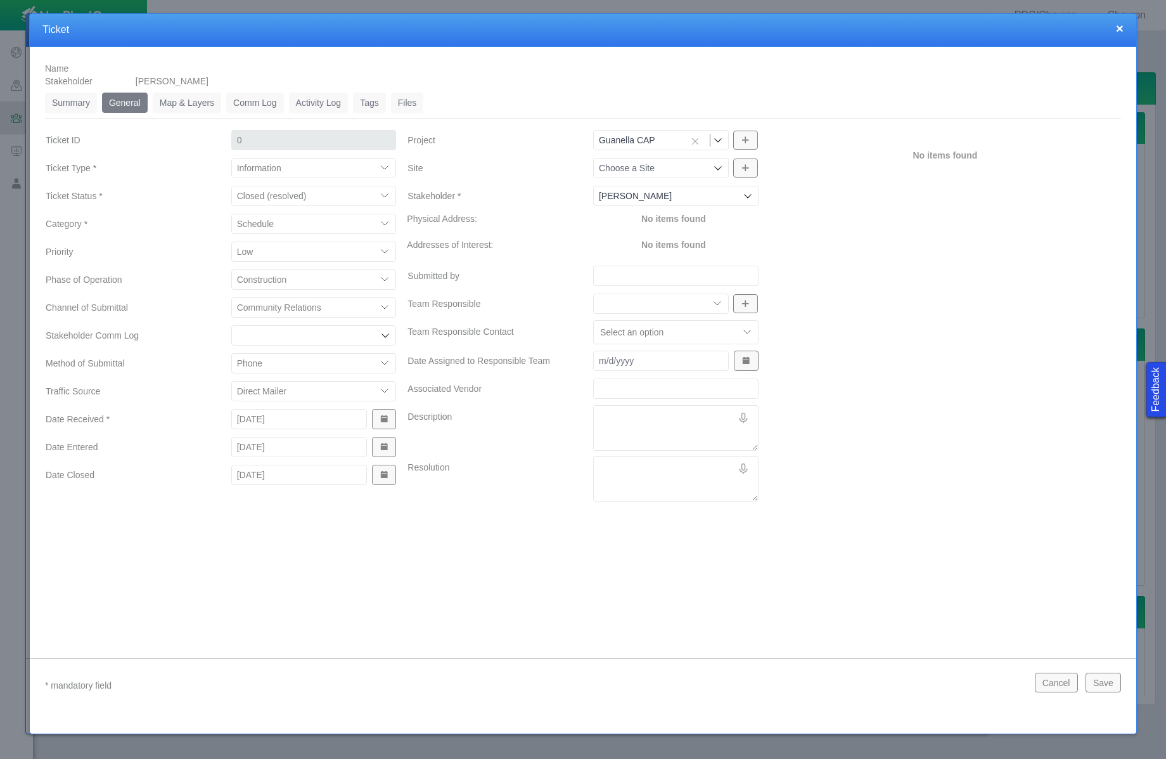
click at [716, 165] on icon at bounding box center [718, 168] width 10 height 10
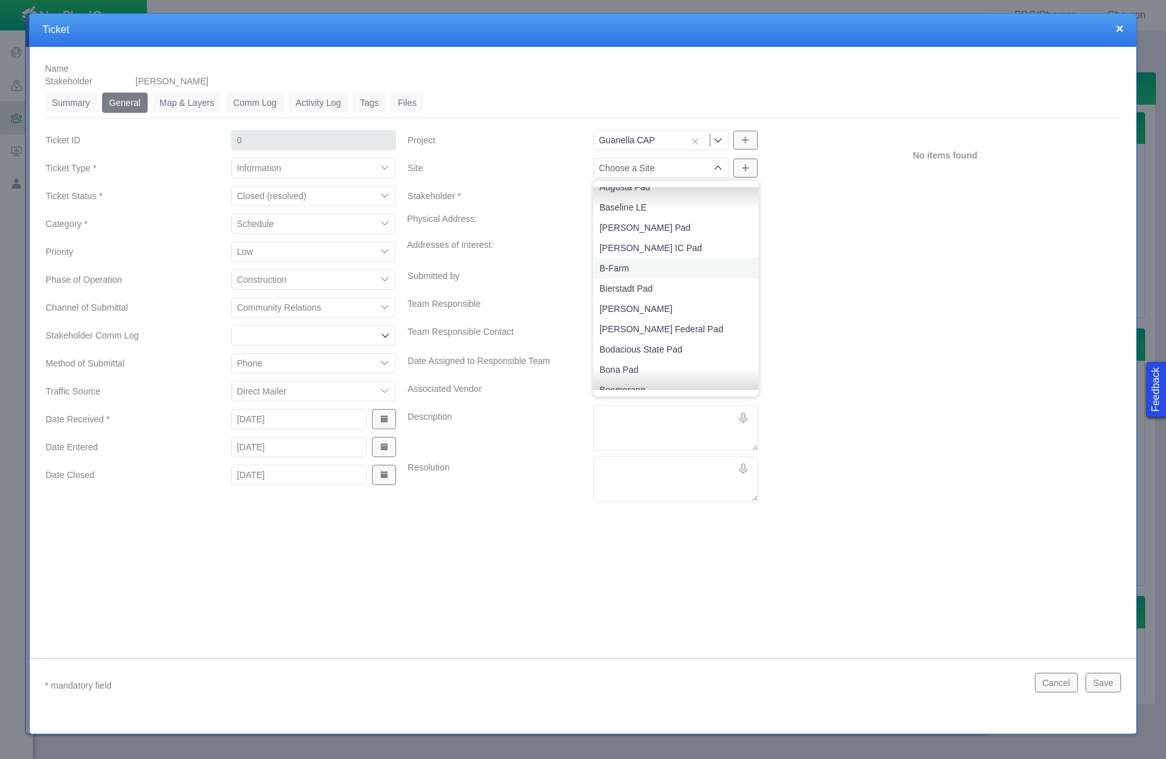
scroll to position [96, 0]
click at [648, 309] on span "[PERSON_NAME] Federal Pad" at bounding box center [676, 304] width 153 height 13
type input "[PERSON_NAME] Federal Pad"
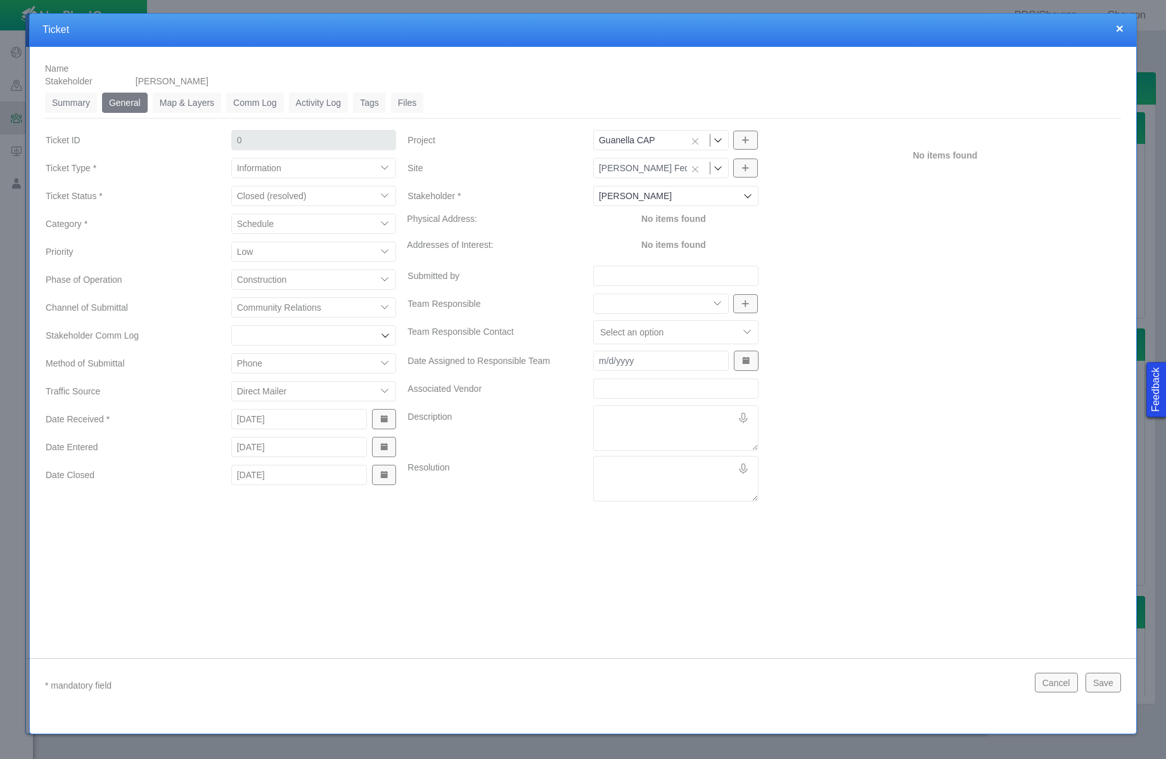
type input "1273"
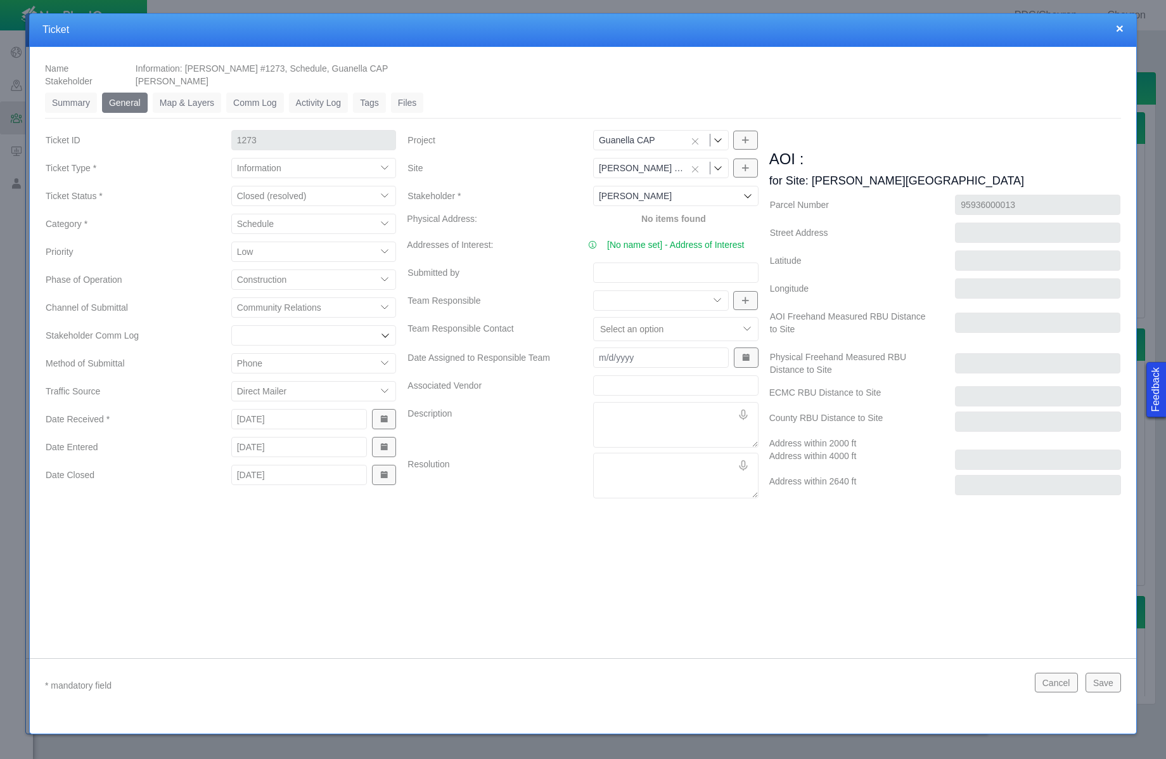
click at [641, 272] on input "Submitted by" at bounding box center [675, 272] width 165 height 20
type input "76 Group"
click at [681, 307] on select "Community Relations Completions Construction Drilling Geology/Exploration Gover…" at bounding box center [661, 300] width 136 height 20
select select "27303072740934058"
click at [593, 290] on select "Community Relations Completions Construction Drilling Geology/Exploration Gover…" at bounding box center [661, 300] width 136 height 20
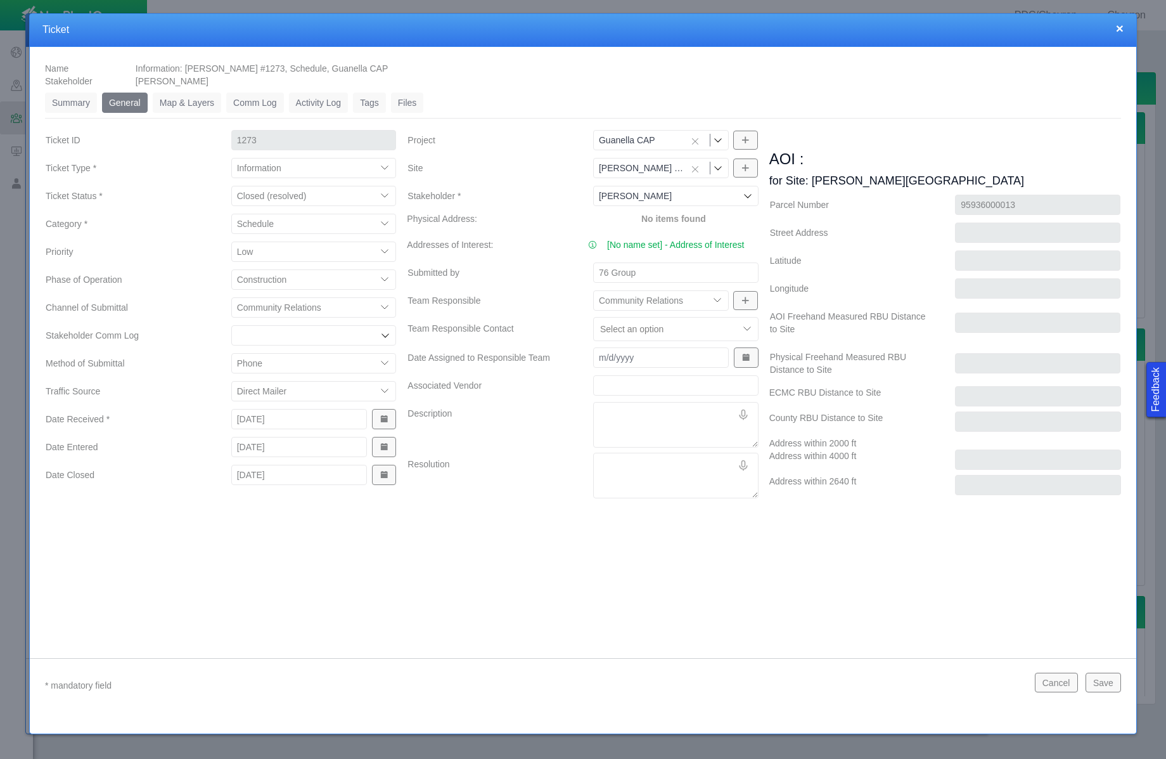
click at [610, 421] on textarea "Description" at bounding box center [675, 425] width 165 height 46
type textarea "x"
type textarea "P"
type textarea "x"
type textarea "Ph"
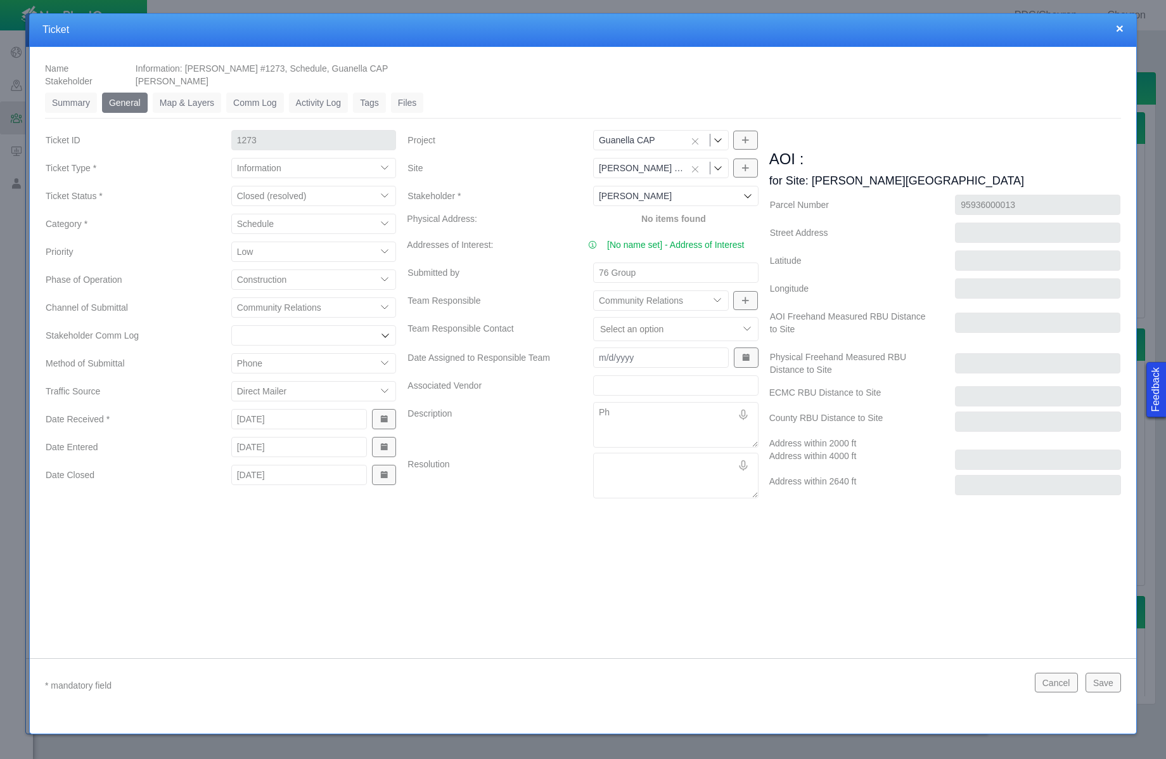
type textarea "x"
type textarea "Phy"
type textarea "x"
type textarea "[PERSON_NAME]"
type textarea "x"
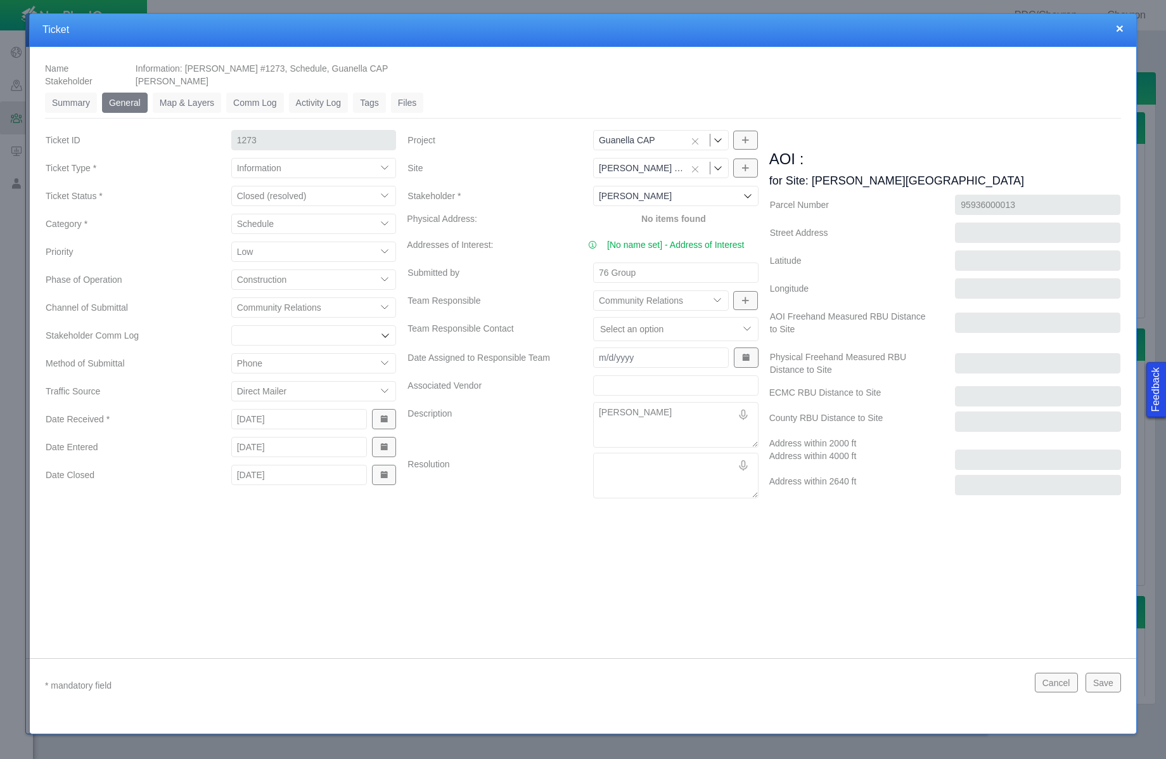
type textarea "Phyll"
type textarea "x"
type textarea "Phylli"
type textarea "x"
type textarea "[PERSON_NAME]"
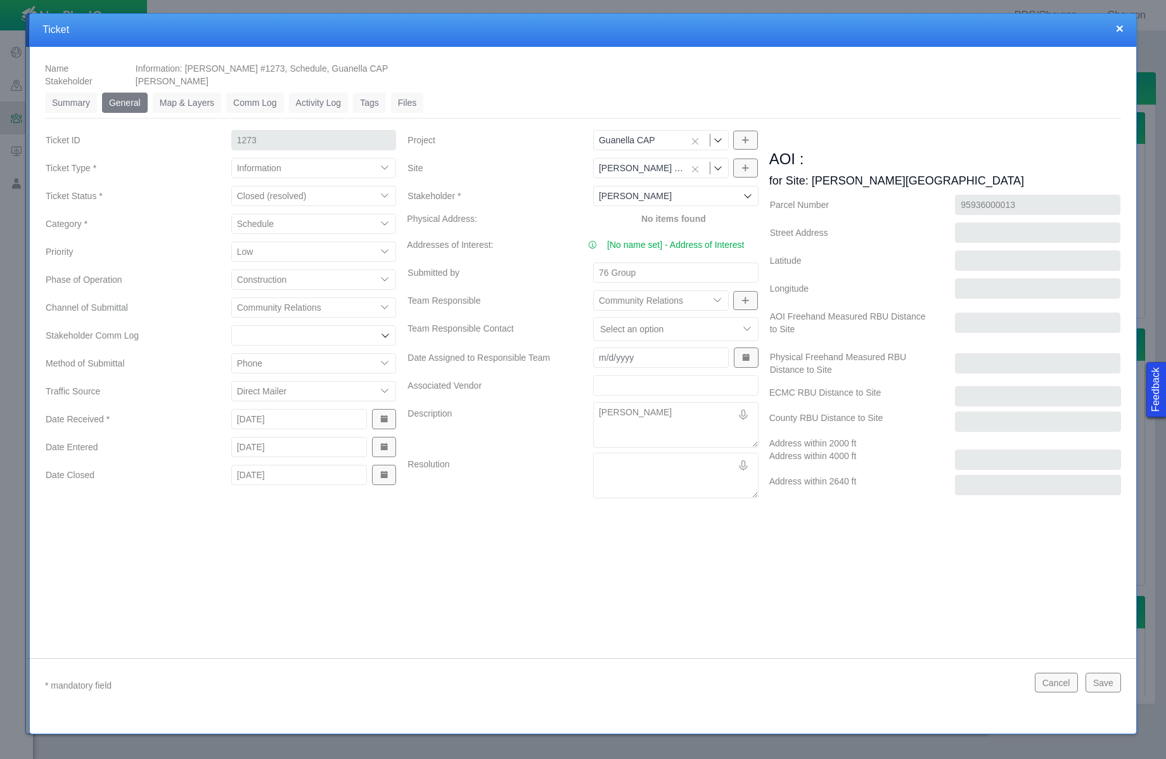
type textarea "x"
type textarea "[PERSON_NAME]"
type textarea "x"
type textarea "[PERSON_NAME]"
type textarea "x"
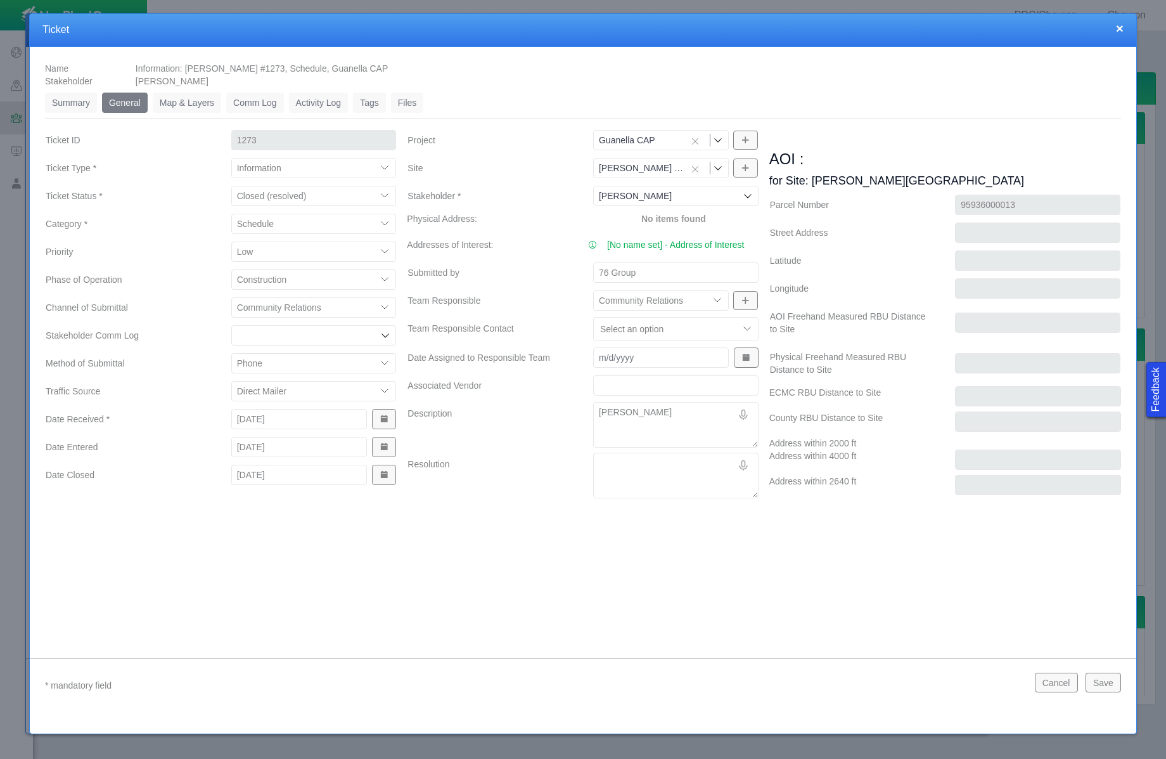
type textarea "[PERSON_NAME] ca"
type textarea "x"
type textarea "[PERSON_NAME]"
type textarea "x"
type textarea "[PERSON_NAME]"
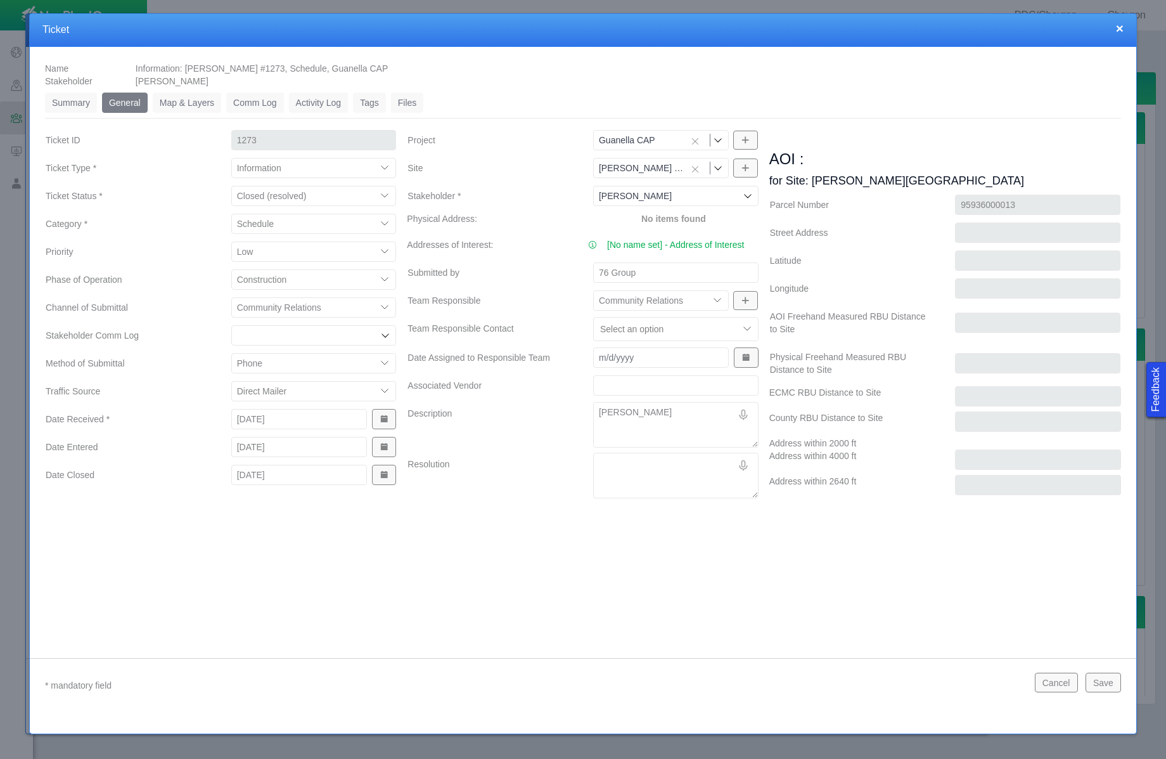
type textarea "x"
type textarea "[PERSON_NAME]"
type textarea "x"
type textarea "[PERSON_NAME] called"
type textarea "x"
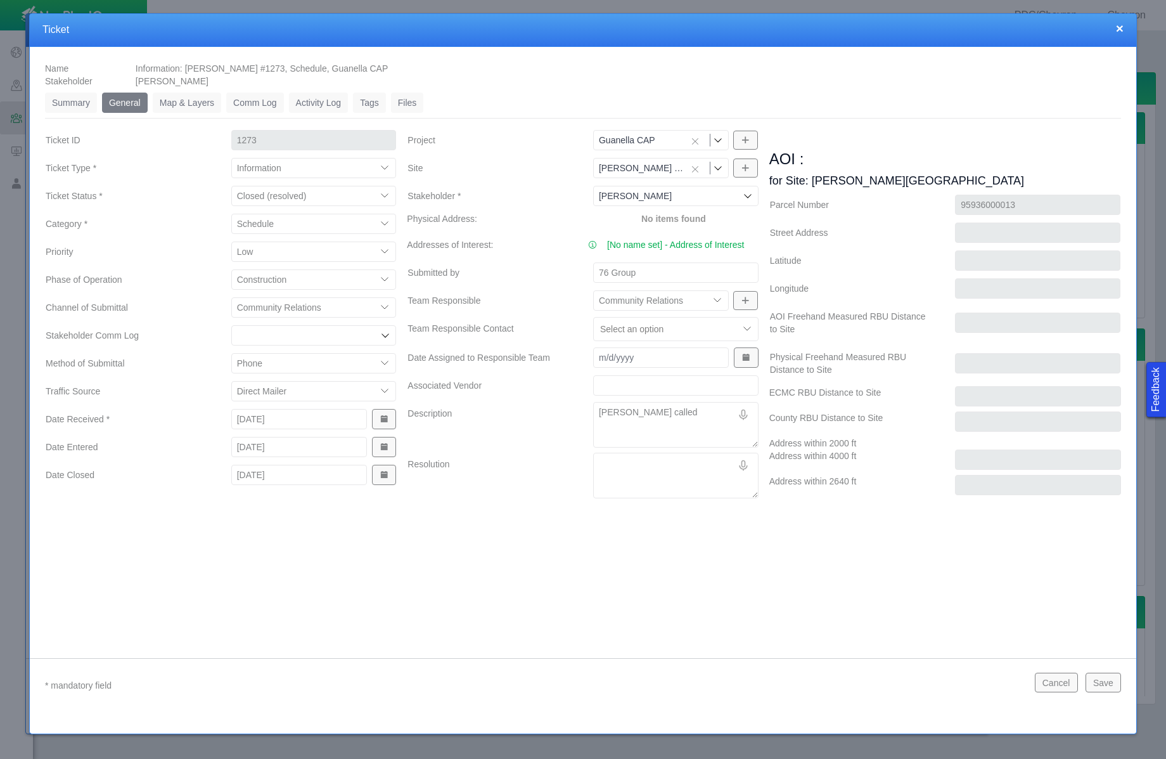
type textarea "[PERSON_NAME] called"
type textarea "x"
type textarea "[PERSON_NAME] called t"
type textarea "x"
type textarea "[PERSON_NAME] called th"
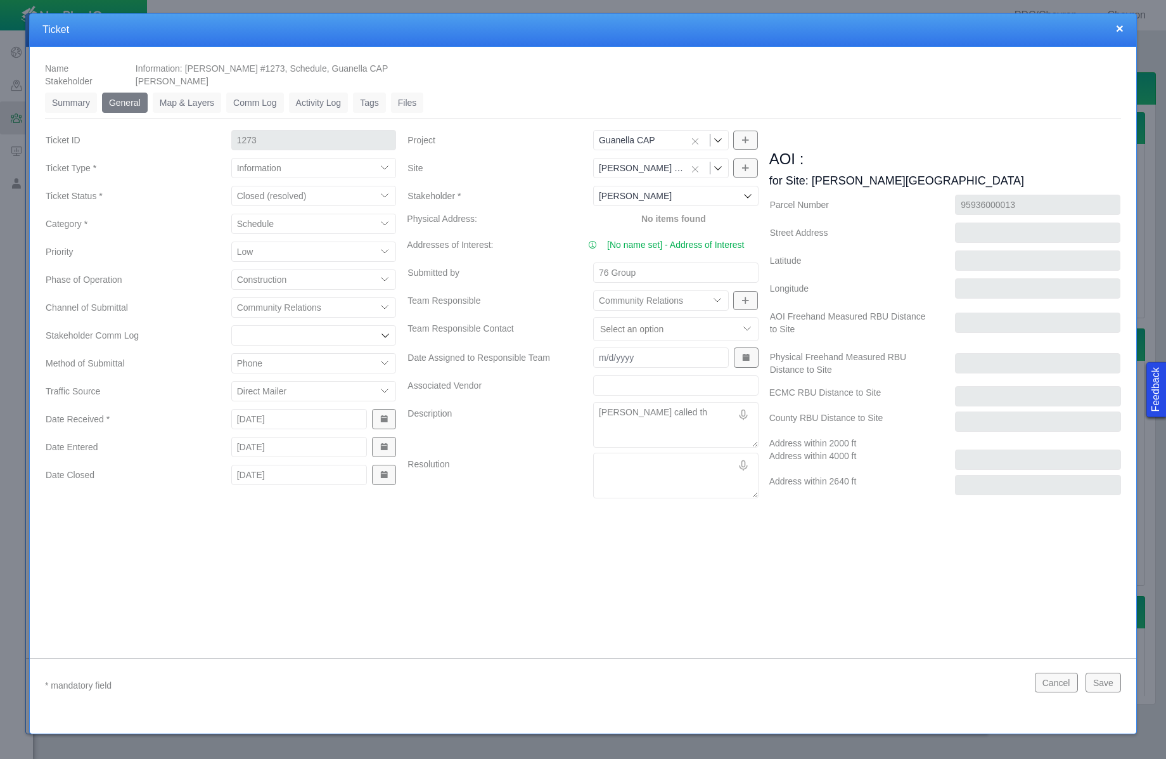
type textarea "x"
type textarea "[PERSON_NAME] called the"
type textarea "x"
type textarea "[PERSON_NAME] called the"
type textarea "x"
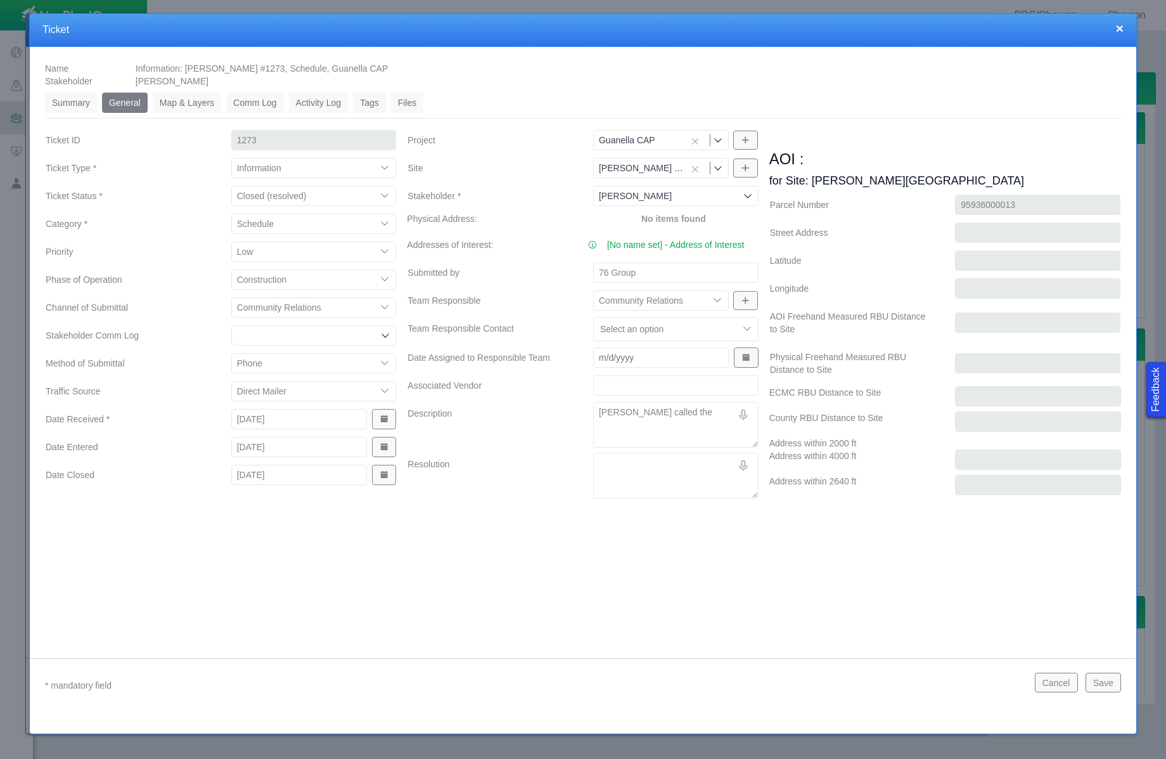
type textarea "[PERSON_NAME] called the c"
type textarea "x"
type textarea "[PERSON_NAME] called the co"
type textarea "x"
type textarea "[PERSON_NAME] called the com"
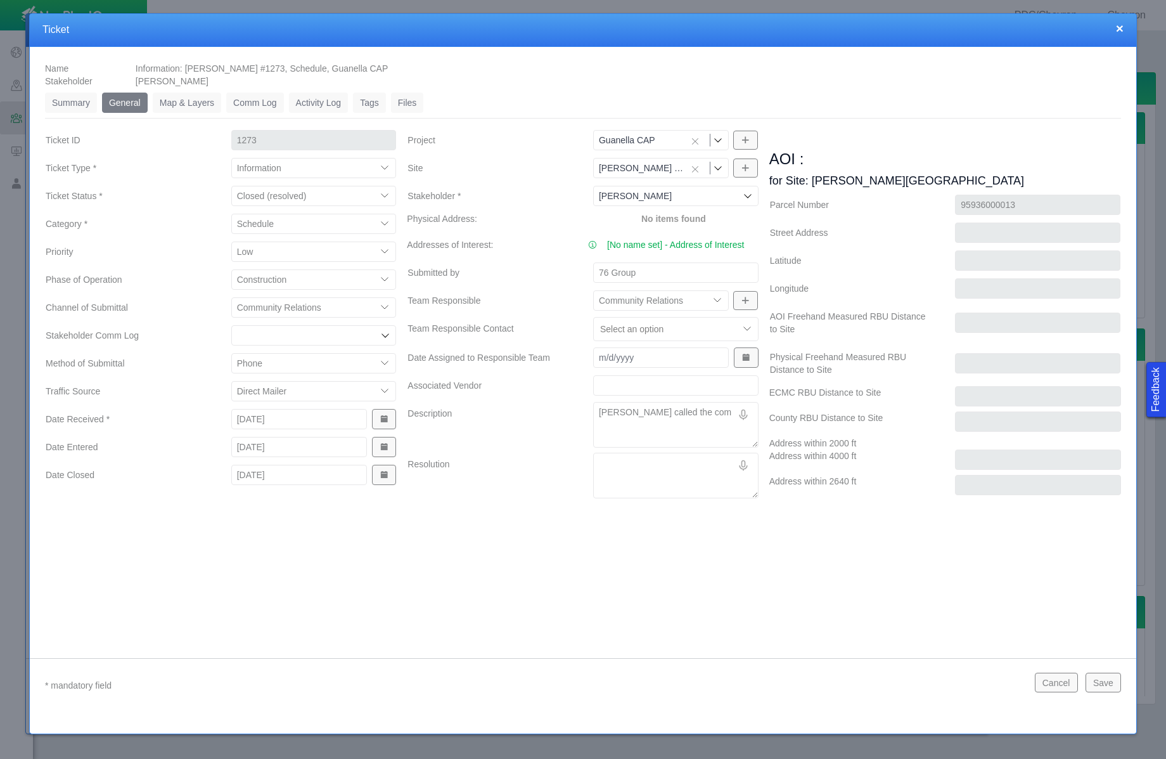
type textarea "x"
type textarea "[PERSON_NAME] called the comm"
type textarea "x"
type textarea "[PERSON_NAME] called the commu"
type textarea "x"
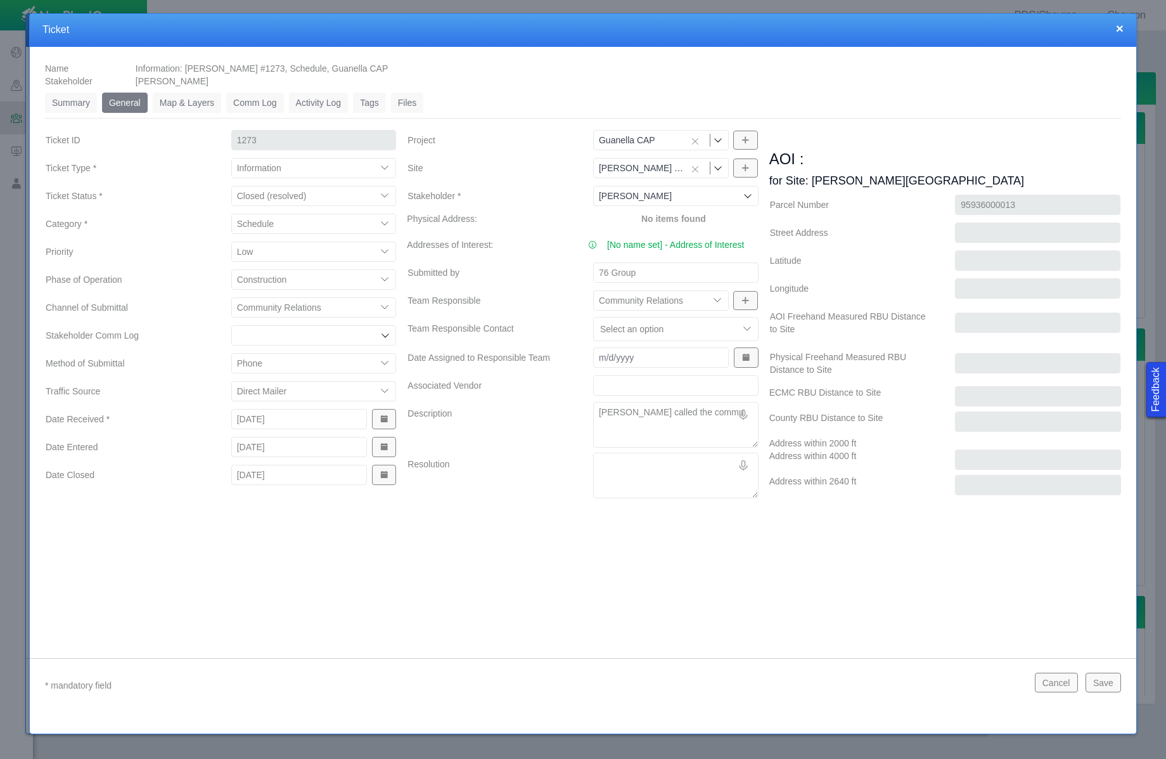
type textarea "[PERSON_NAME] called the commun"
type textarea "x"
type textarea "[PERSON_NAME] called the communi"
type textarea "x"
type textarea "[PERSON_NAME] called the communit"
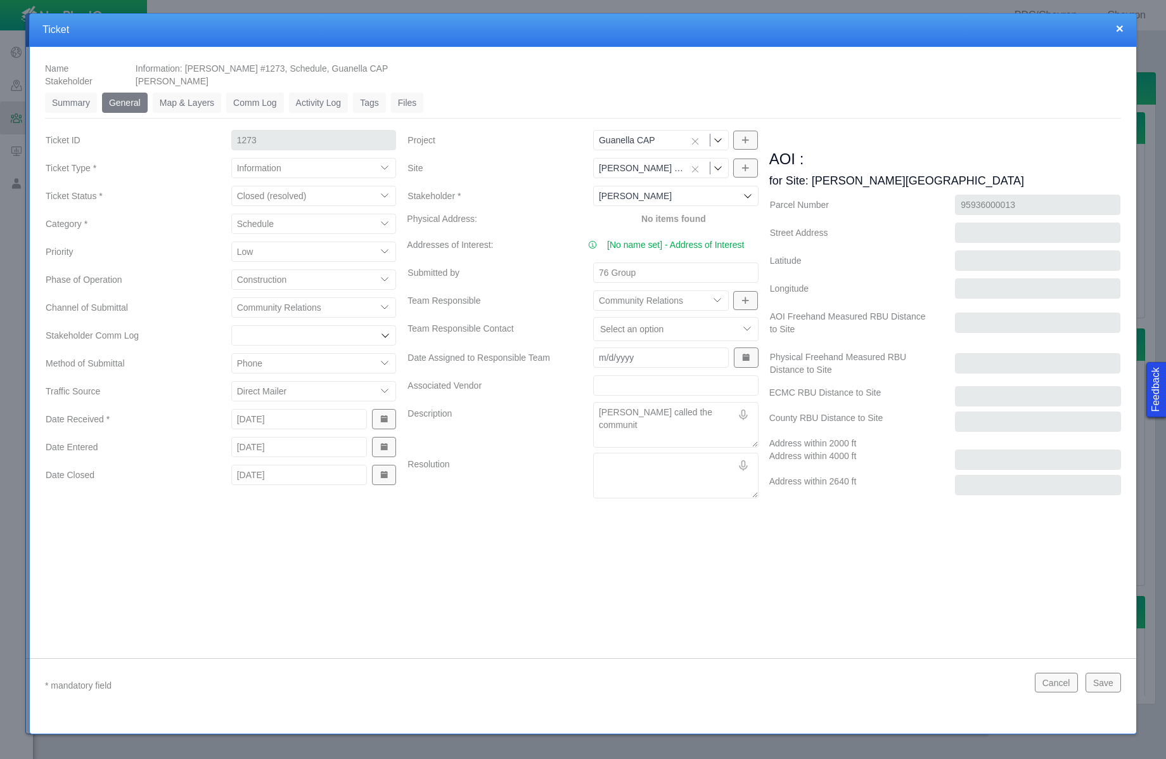
type textarea "x"
type textarea "[PERSON_NAME] called the community"
type textarea "x"
type textarea "[PERSON_NAME] called the community"
type textarea "x"
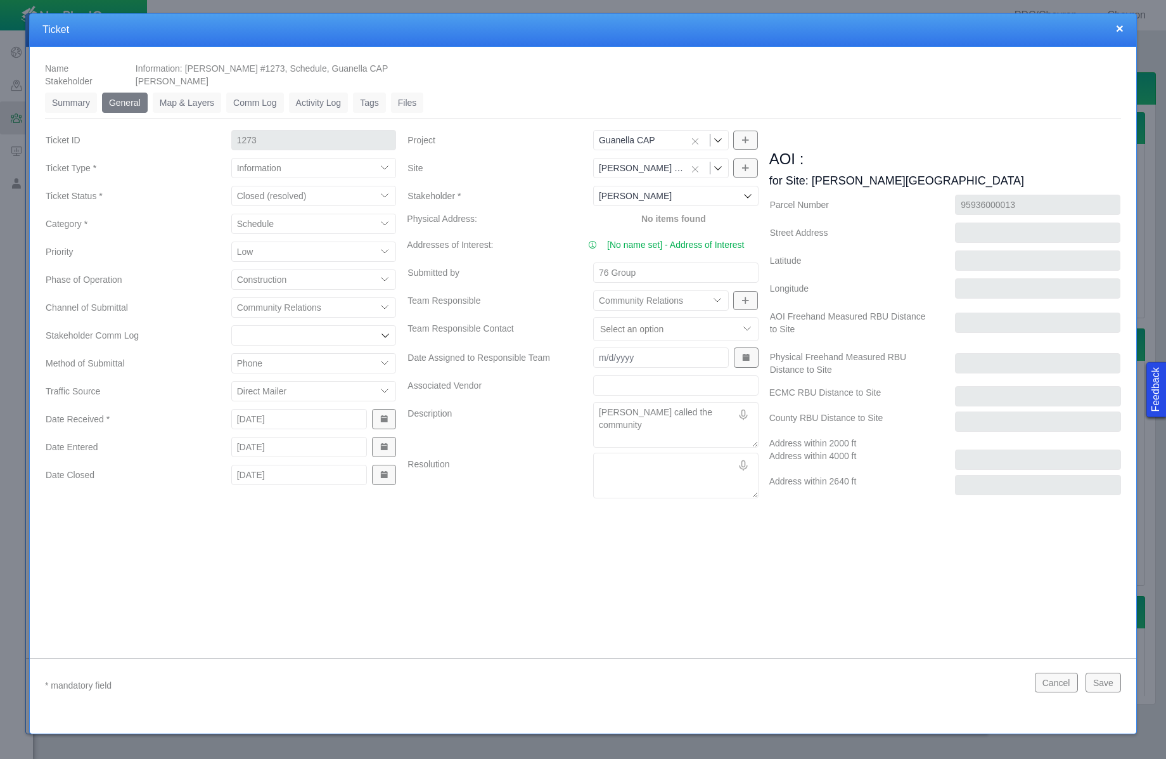
type textarea "[PERSON_NAME] called the community l"
type textarea "x"
type textarea "[PERSON_NAME] called the community li"
type textarea "x"
type textarea "[PERSON_NAME] called the community lin"
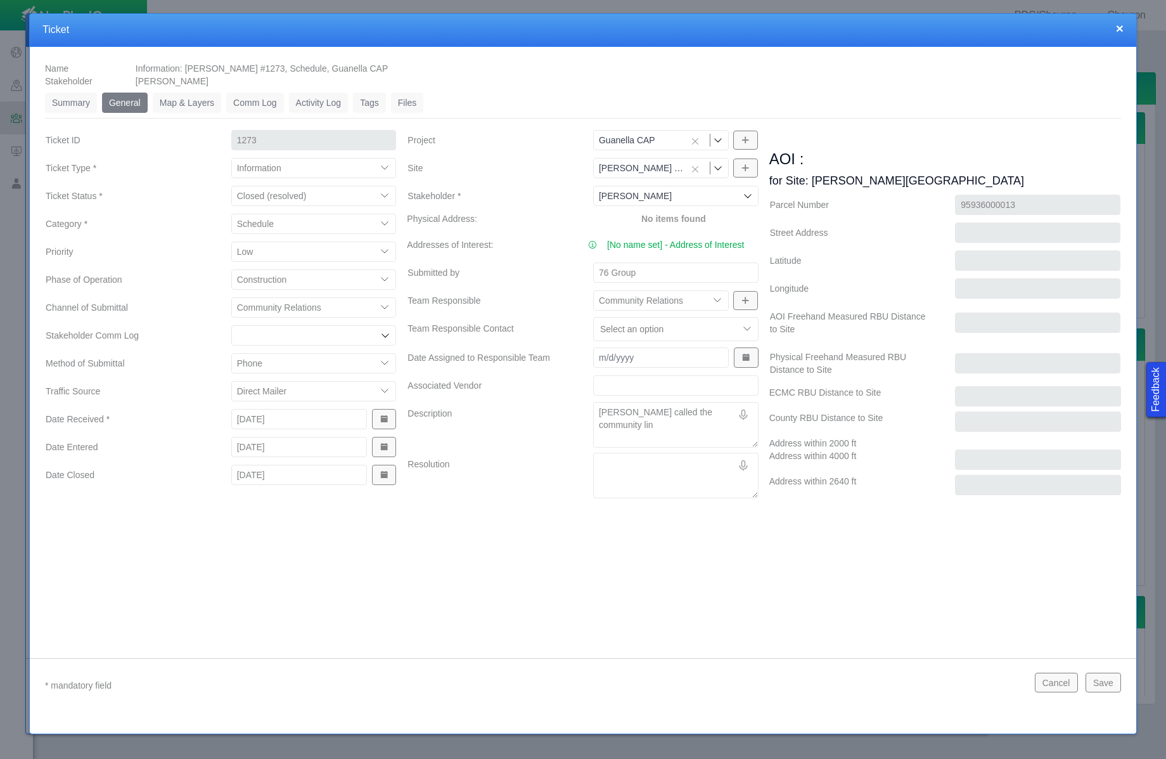
type textarea "x"
type textarea "[PERSON_NAME] called the community line"
type textarea "x"
type textarea "[PERSON_NAME] called the community line."
type textarea "x"
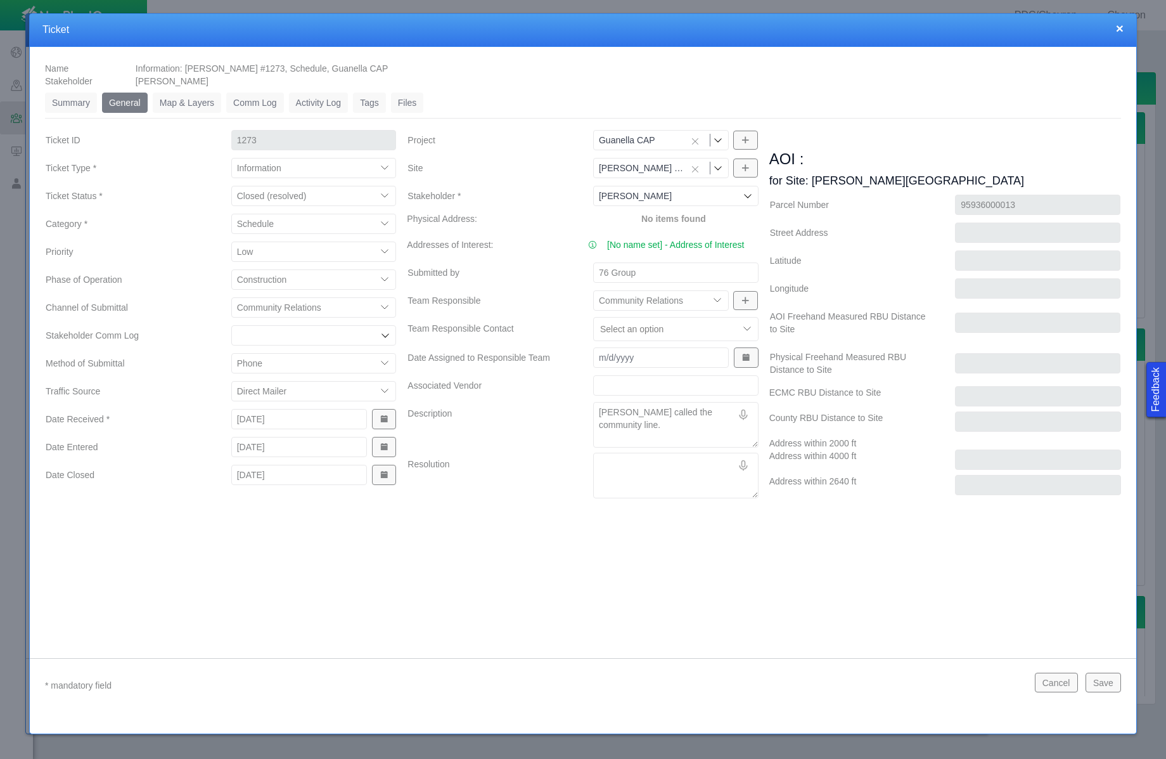
type textarea "[PERSON_NAME] called the community line."
type textarea "x"
type textarea "[PERSON_NAME] called the community line. S"
type textarea "x"
type textarea "[PERSON_NAME] called the community line. Sh"
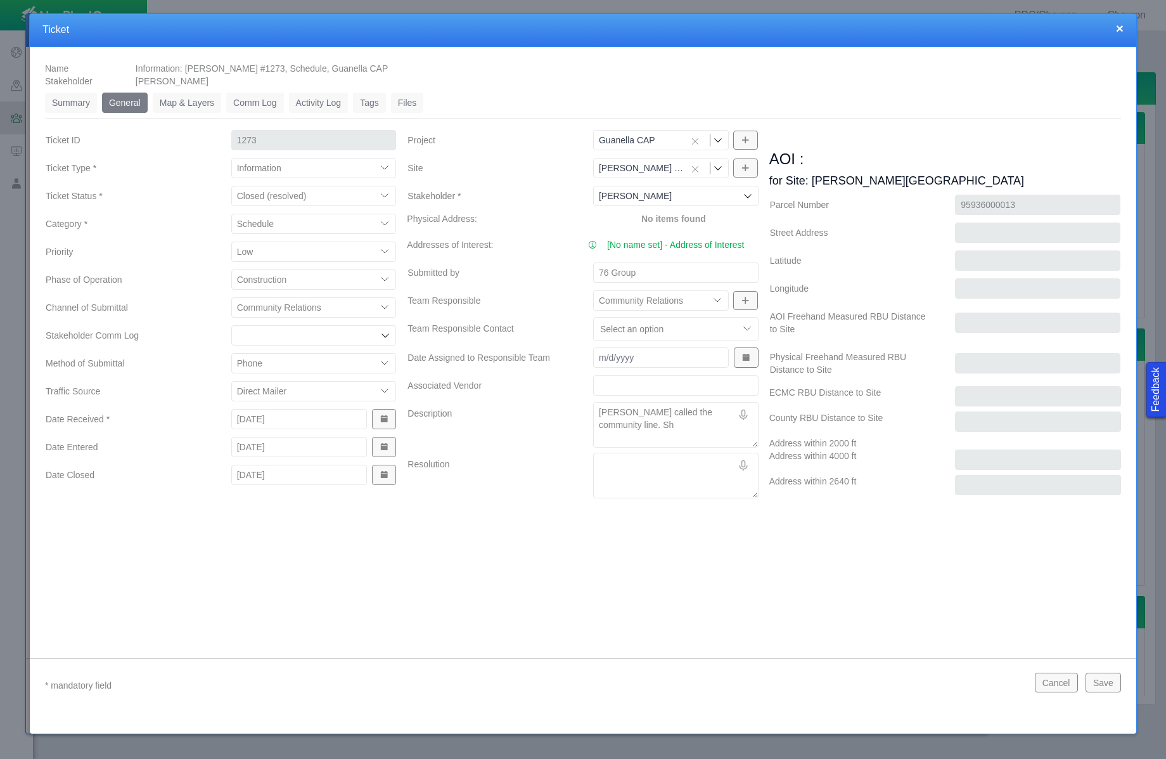
type textarea "x"
type textarea "[PERSON_NAME] called the community line. She"
type textarea "x"
type textarea "[PERSON_NAME] called the community line. She"
type textarea "x"
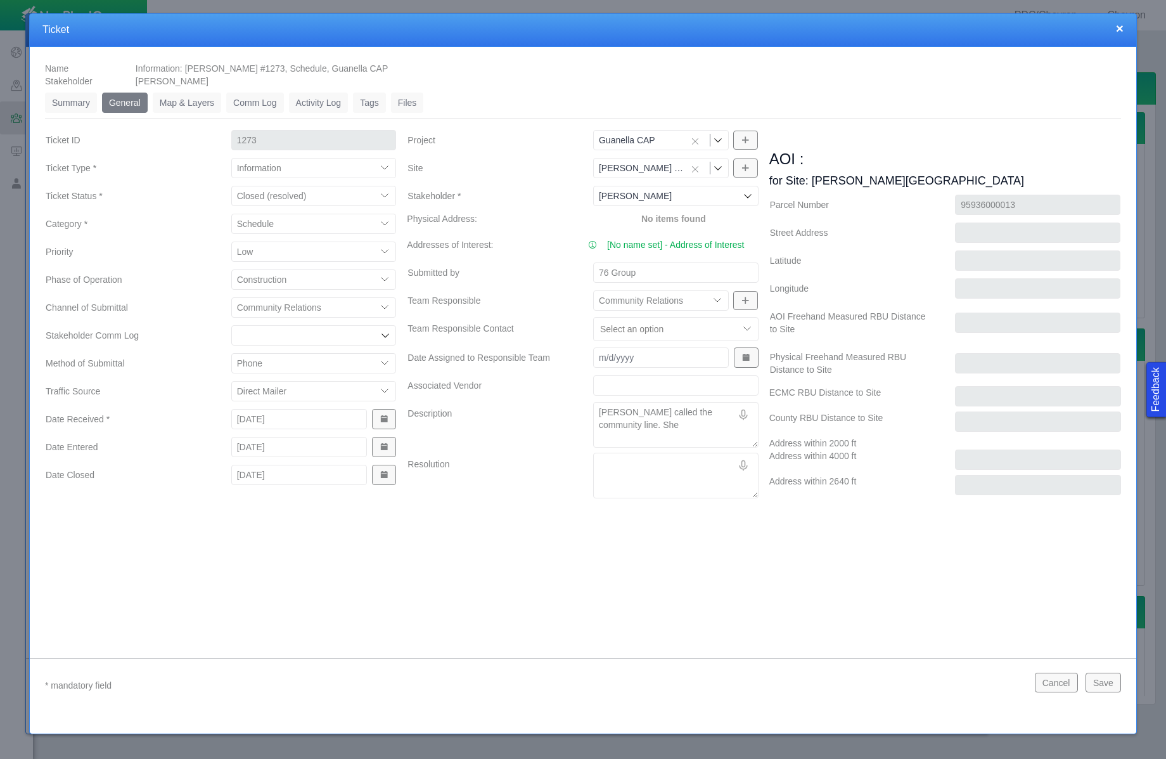
type textarea "[PERSON_NAME] called the community line. She r"
type textarea "x"
type textarea "[PERSON_NAME] called the community line. She re"
type textarea "x"
type textarea "[PERSON_NAME] called the community line. She rec"
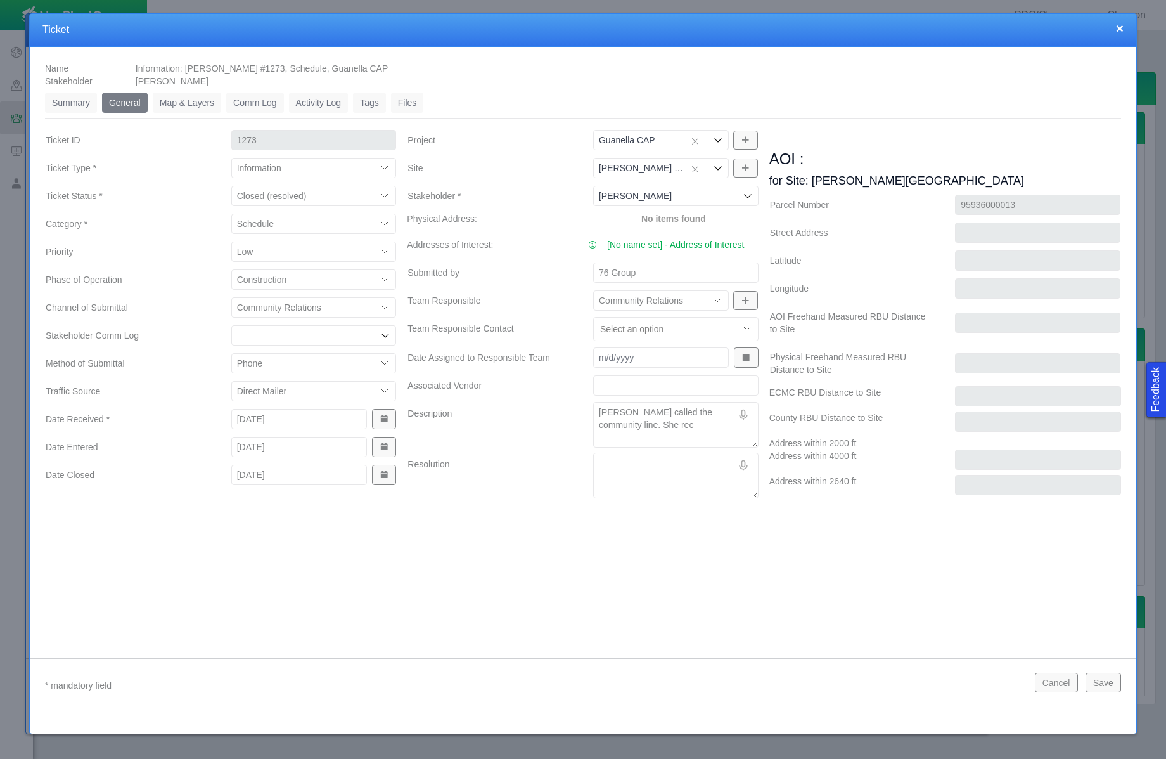
type textarea "x"
type textarea "[PERSON_NAME] called the community line. She rece"
type textarea "x"
type textarea "[PERSON_NAME] called the community line. She recei"
type textarea "x"
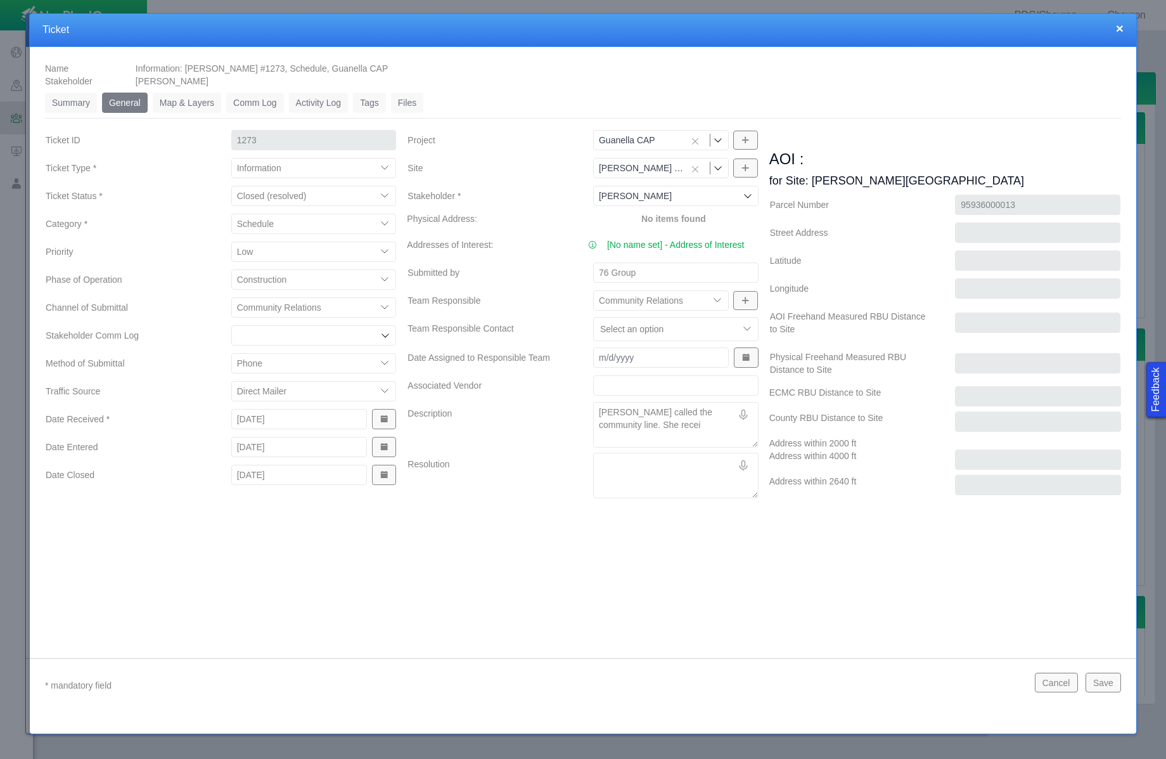
type textarea "[PERSON_NAME] called the community line. She receiv"
type textarea "x"
type textarea "[PERSON_NAME] called the community line. She receive"
type textarea "x"
type textarea "[PERSON_NAME] called the community line. She received"
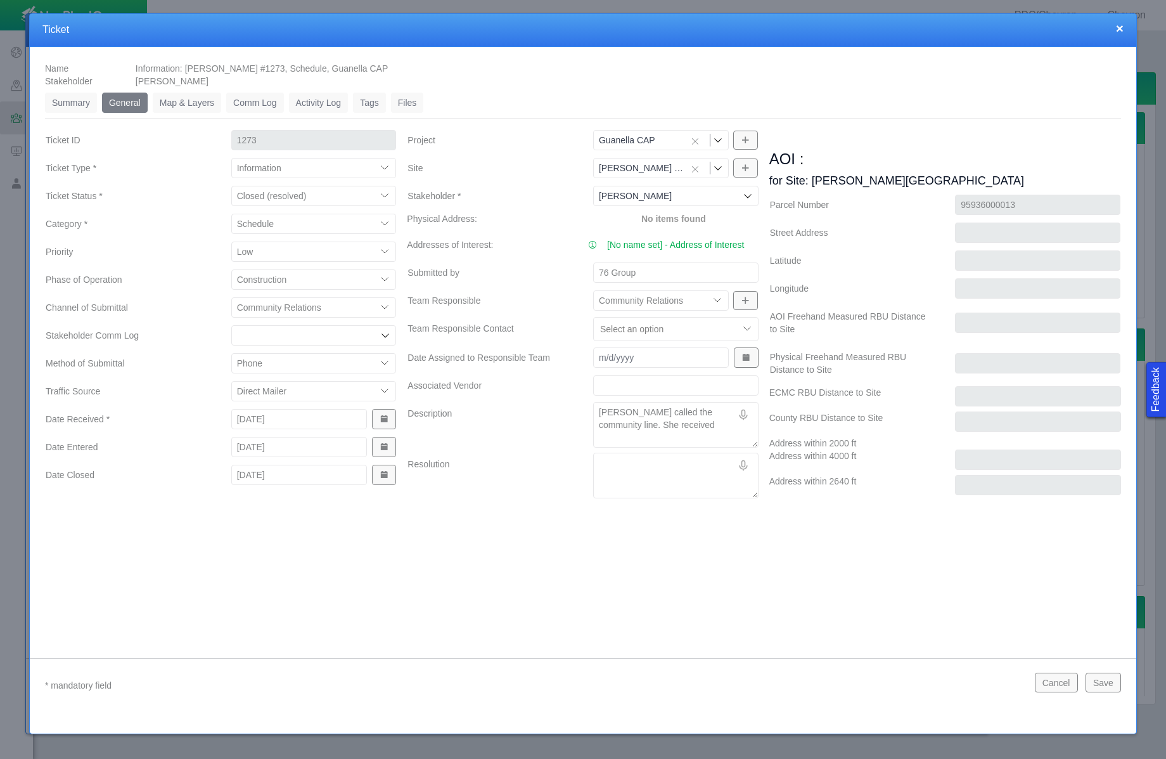
type textarea "x"
type textarea "[PERSON_NAME] called the community line. She received"
type textarea "x"
type textarea "[PERSON_NAME] called the community line. She received t"
type textarea "x"
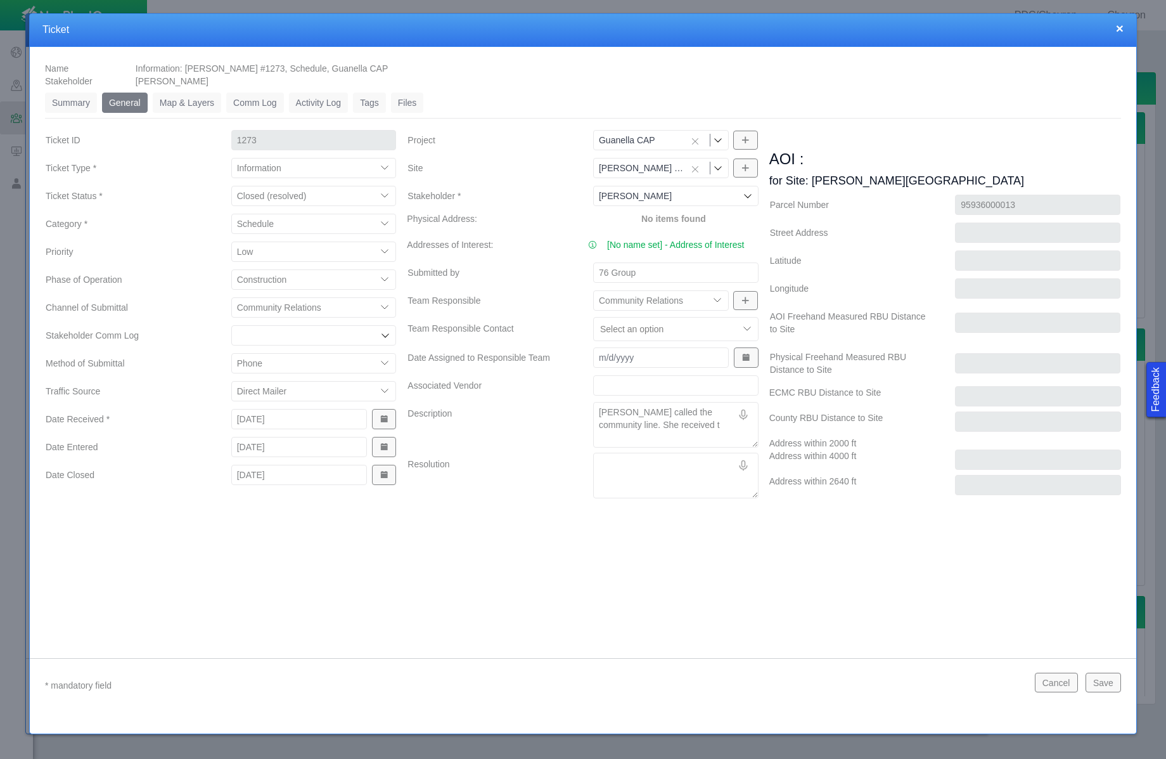
type textarea "[PERSON_NAME] called the community line. She received th"
type textarea "x"
type textarea "[PERSON_NAME] called the community line. She received the"
type textarea "x"
type textarea "[PERSON_NAME] called the community line. She received the"
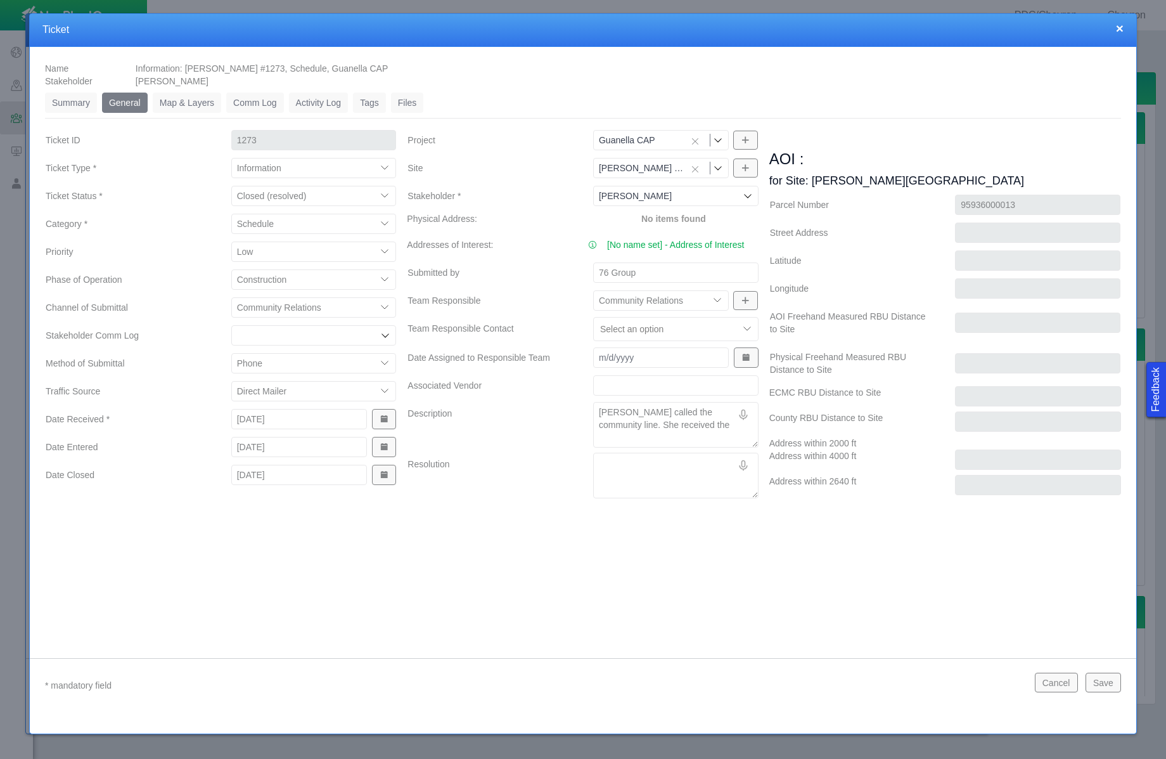
type textarea "x"
type textarea "[PERSON_NAME] called the community line. She received the G"
type textarea "x"
type textarea "[PERSON_NAME] called the community line. She received the Gu"
type textarea "x"
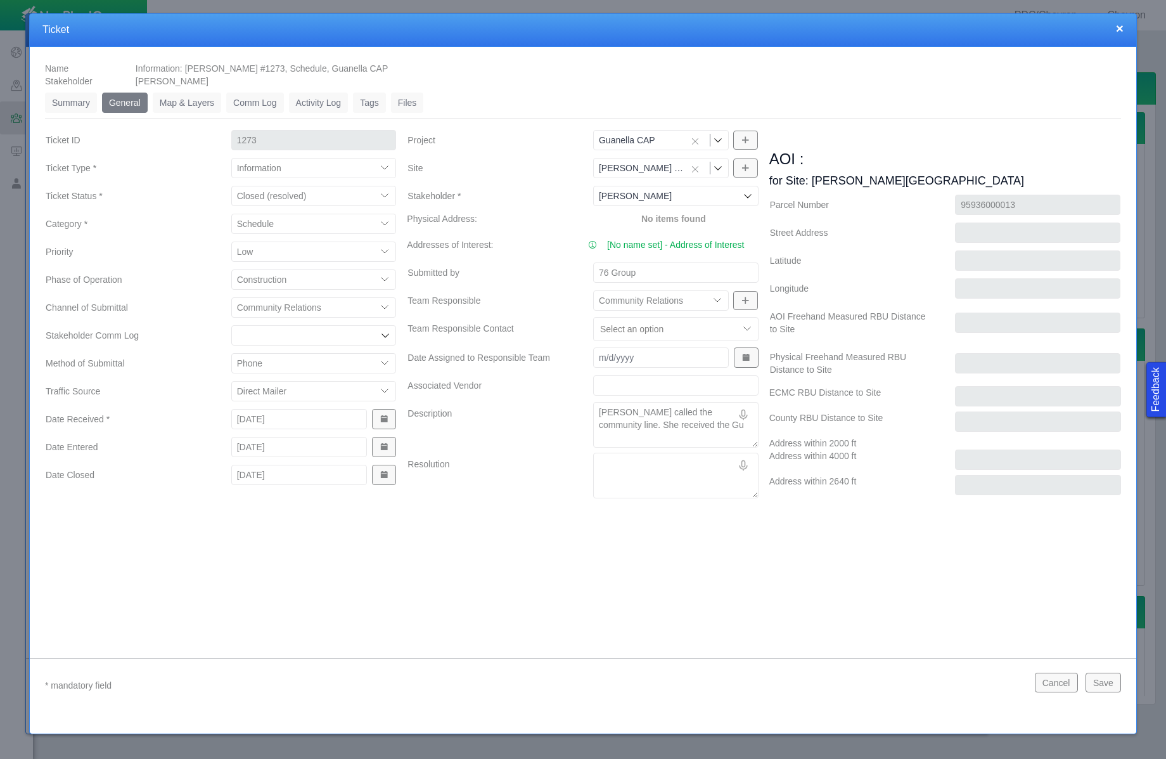
type textarea "[PERSON_NAME] called the community line. She received the Gua"
type textarea "x"
type textarea "[PERSON_NAME] called the community line. She received the Guan"
type textarea "x"
type textarea "[PERSON_NAME] called the community line. She received the Guane"
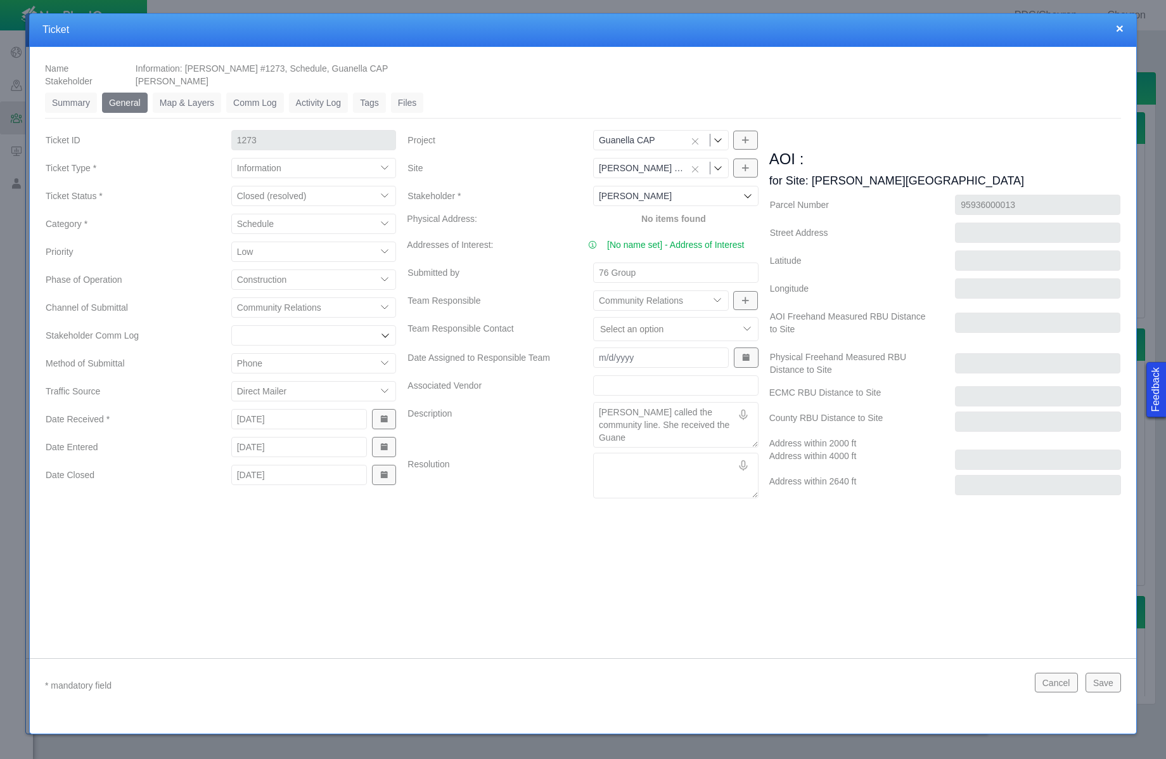
type textarea "x"
type textarea "[PERSON_NAME] called the community line. She received the Guanel"
type textarea "x"
type textarea "[PERSON_NAME] called the community line. She received the Guanell"
type textarea "x"
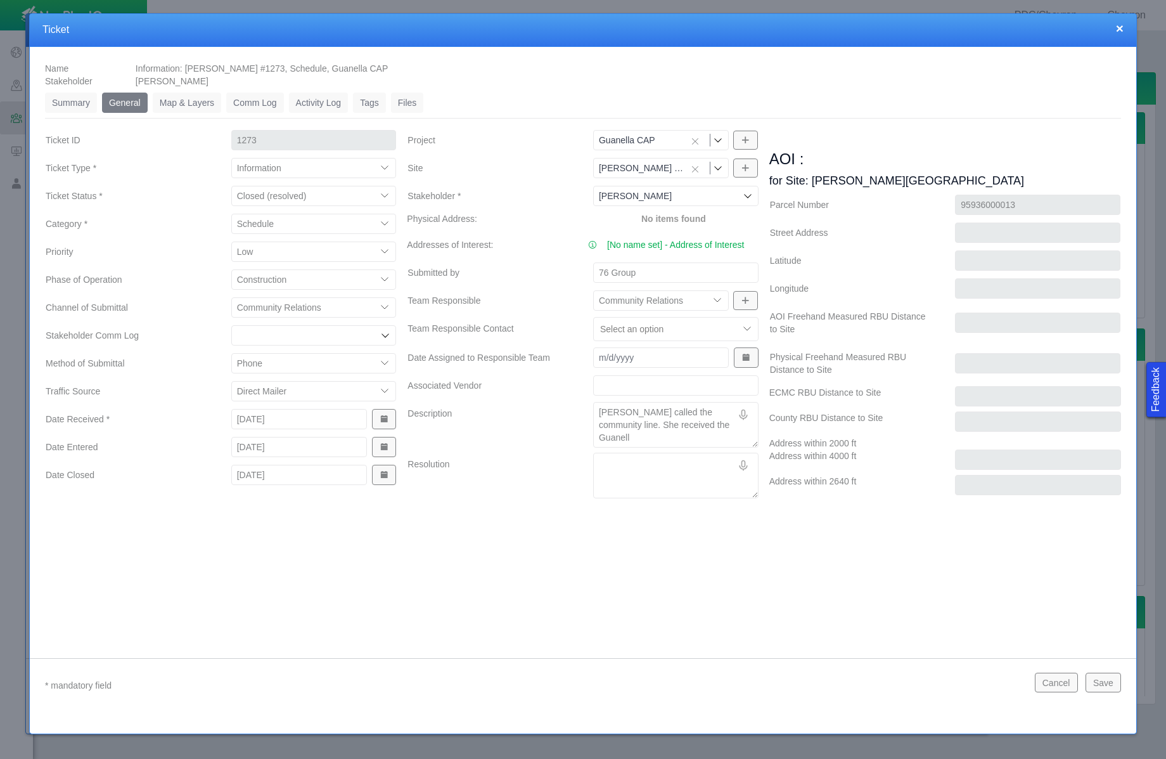
type textarea "[PERSON_NAME] called the community line. She received the Guanella"
type textarea "x"
type textarea "[PERSON_NAME] called the community line. She received the Guanella"
type textarea "x"
type textarea "[PERSON_NAME] called the community line. She received the Guanella C"
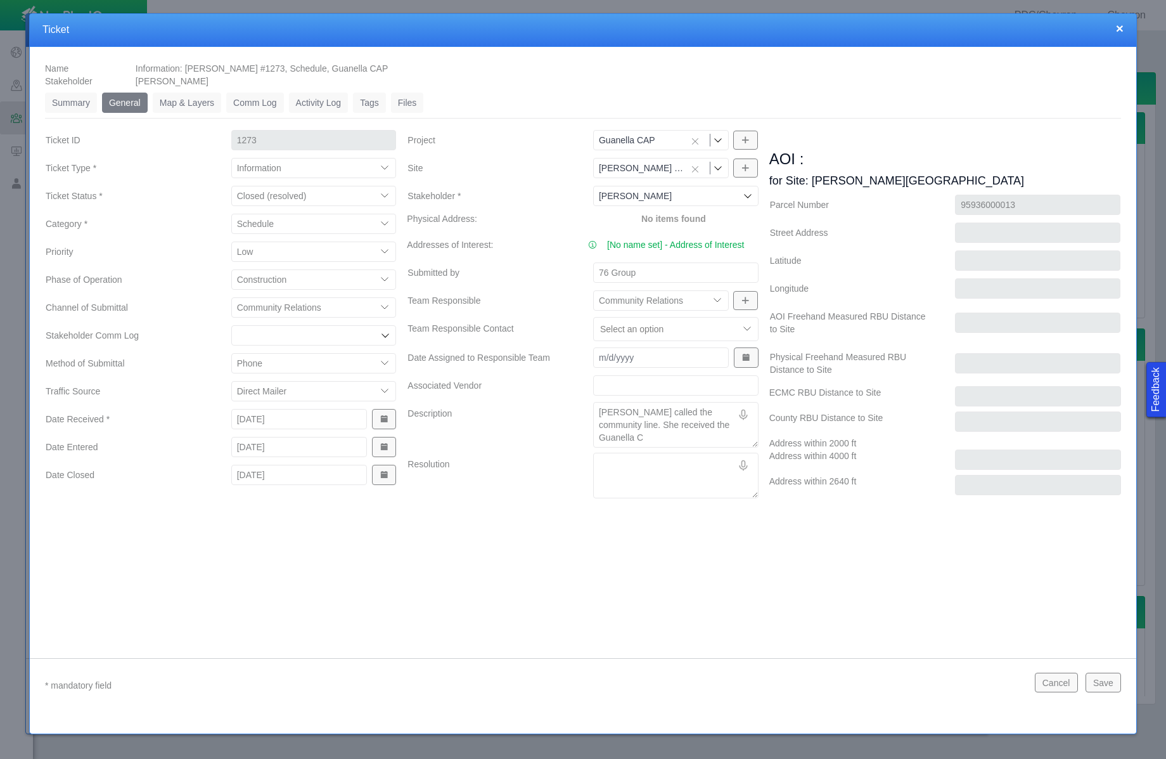
type textarea "x"
type textarea "[PERSON_NAME] called the community line. She received the Guanella CA"
type textarea "x"
type textarea "[PERSON_NAME] called the community line. She received the Guanella CAP"
type textarea "x"
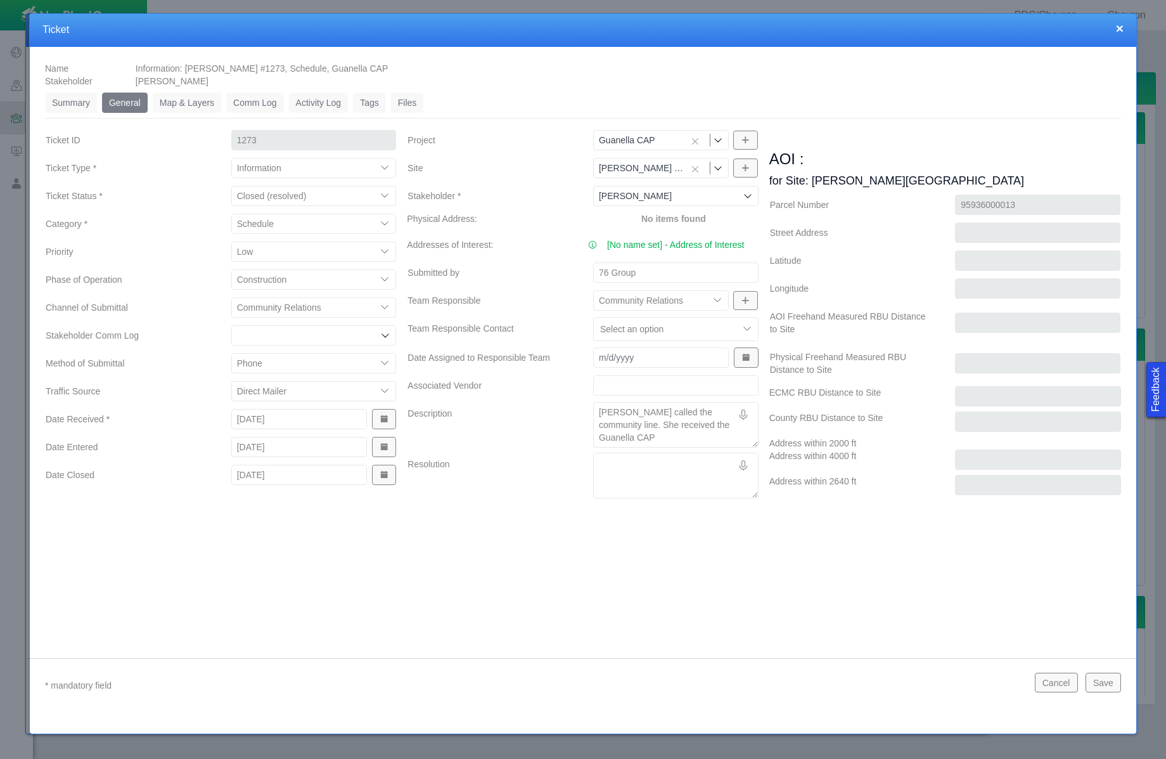
type textarea "[PERSON_NAME] called the community line. She received the Guanella CAP"
type textarea "x"
type textarea "[PERSON_NAME] called the community line. She received the Guanella CAP m"
type textarea "x"
type textarea "[PERSON_NAME] called the community line. She received the Guanella CAP me"
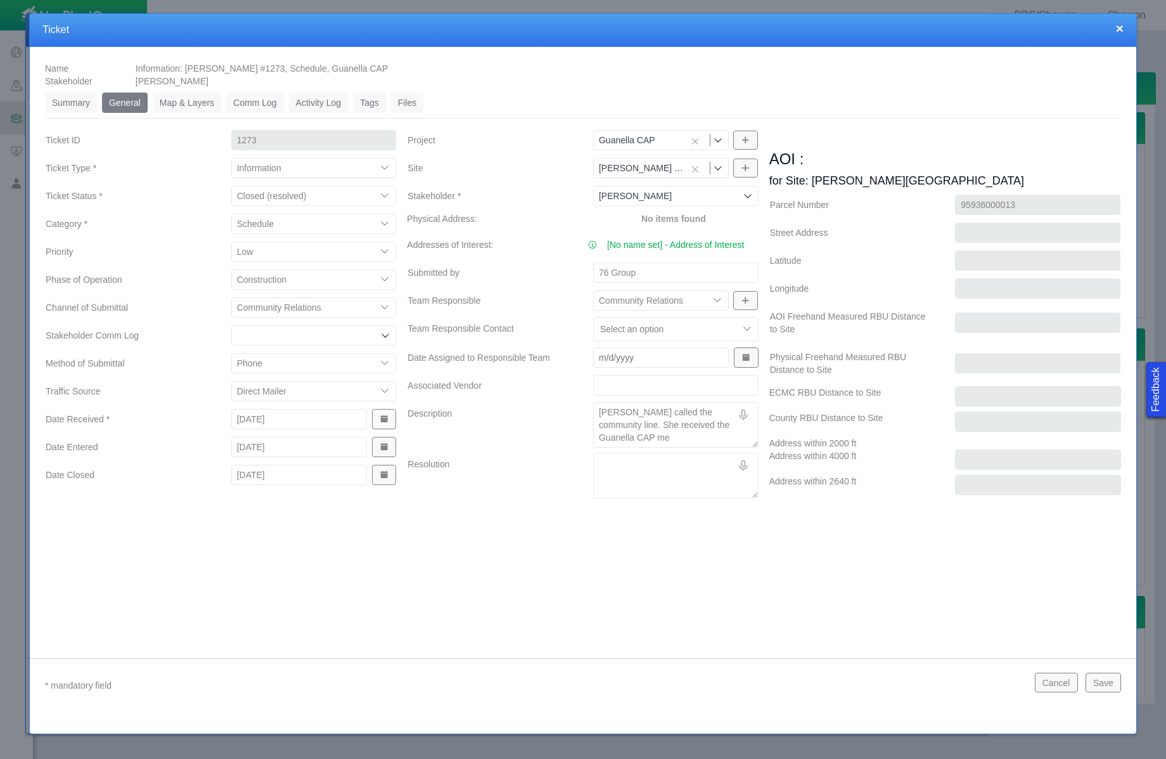
type textarea "x"
type textarea "[PERSON_NAME] called the community line. She received the Guanella CAP mee"
type textarea "x"
type textarea "[PERSON_NAME] called the community line. She received the Guanella CAP meet"
type textarea "x"
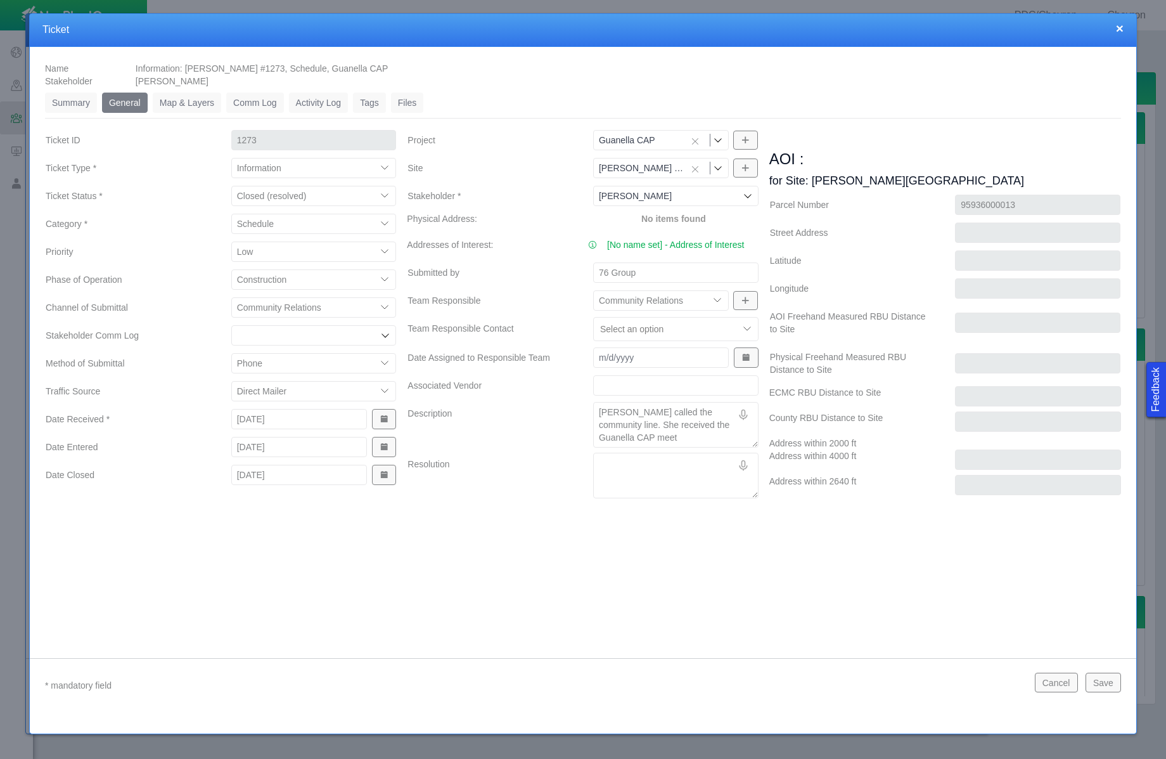
type textarea "[PERSON_NAME] called the community line. She received the Guanella CAP meeti"
type textarea "x"
type textarea "[PERSON_NAME] called the community line. She received the Guanella CAP meetin"
type textarea "x"
type textarea "[PERSON_NAME] called the community line. She received the Guanella CAP meeting"
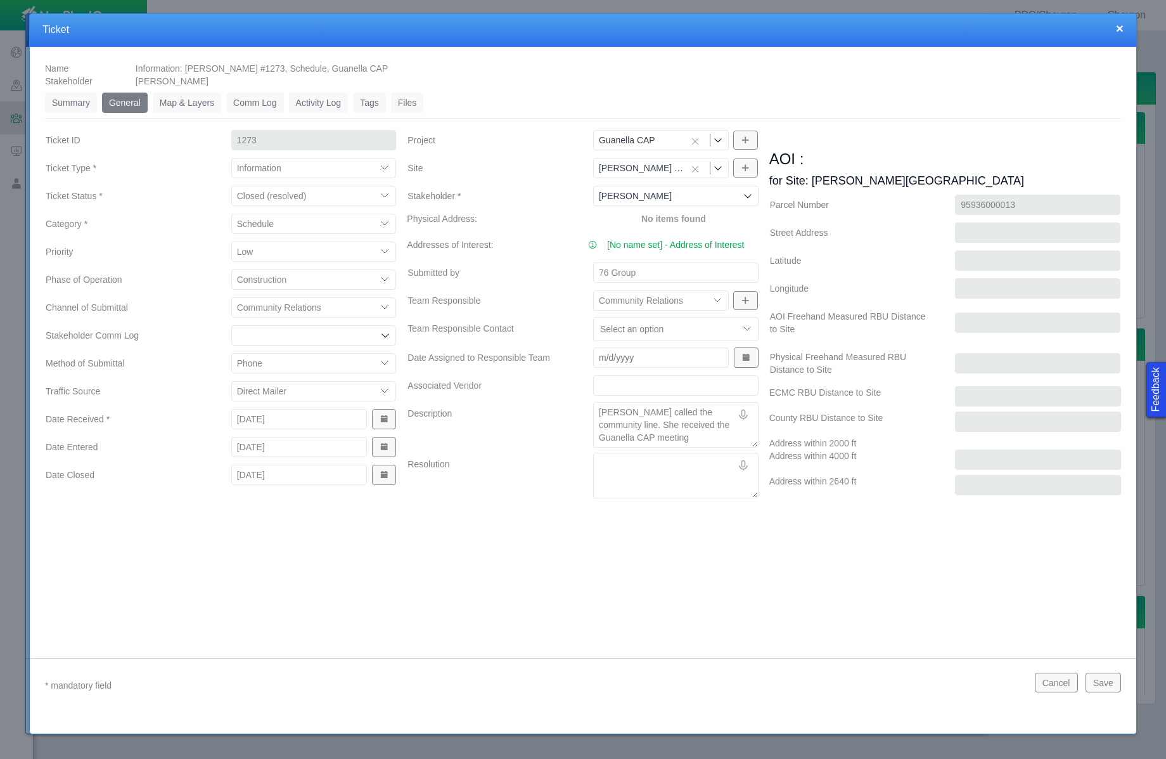
type textarea "x"
type textarea "[PERSON_NAME] called the community line. She received the Guanella CAP meetin"
type textarea "x"
type textarea "[PERSON_NAME] called the community line. She received the Guanella CAP meeti"
type textarea "x"
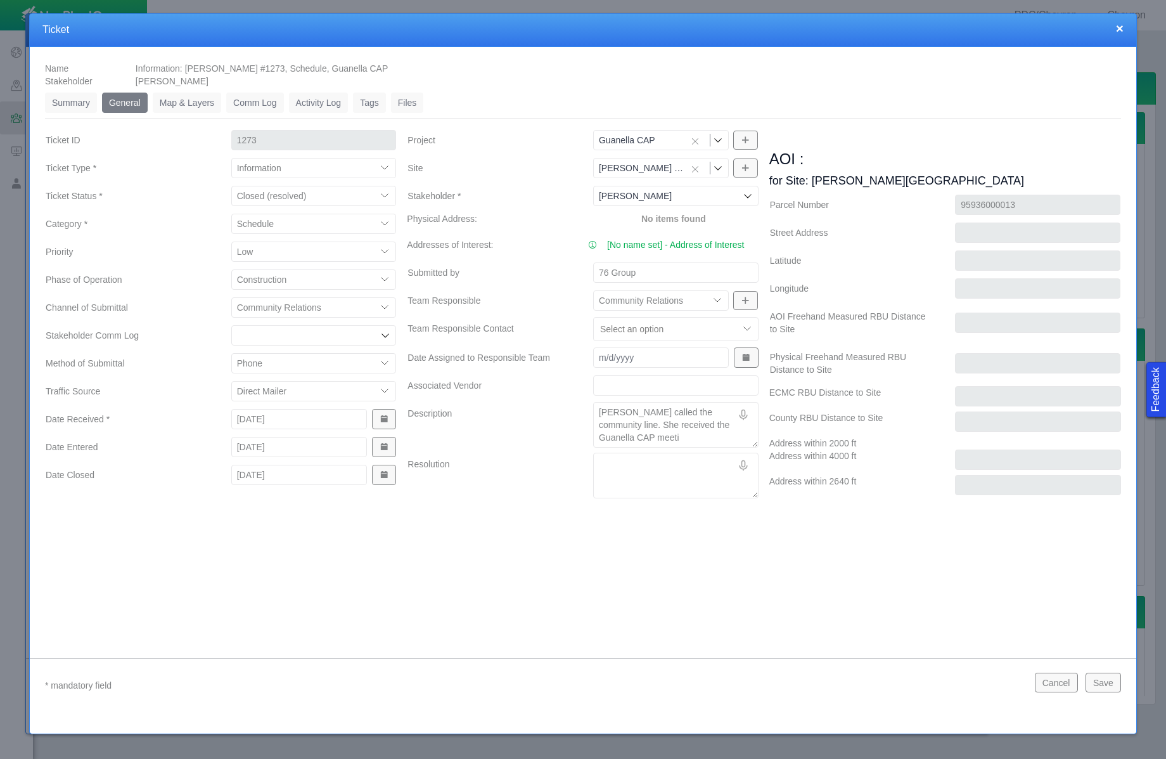
type textarea "[PERSON_NAME] called the community line. She received the Guanella CAP meet"
type textarea "x"
type textarea "[PERSON_NAME] called the community line. She received the Guanella CAP mee"
type textarea "x"
type textarea "[PERSON_NAME] called the community line. She received the Guanella CAP me"
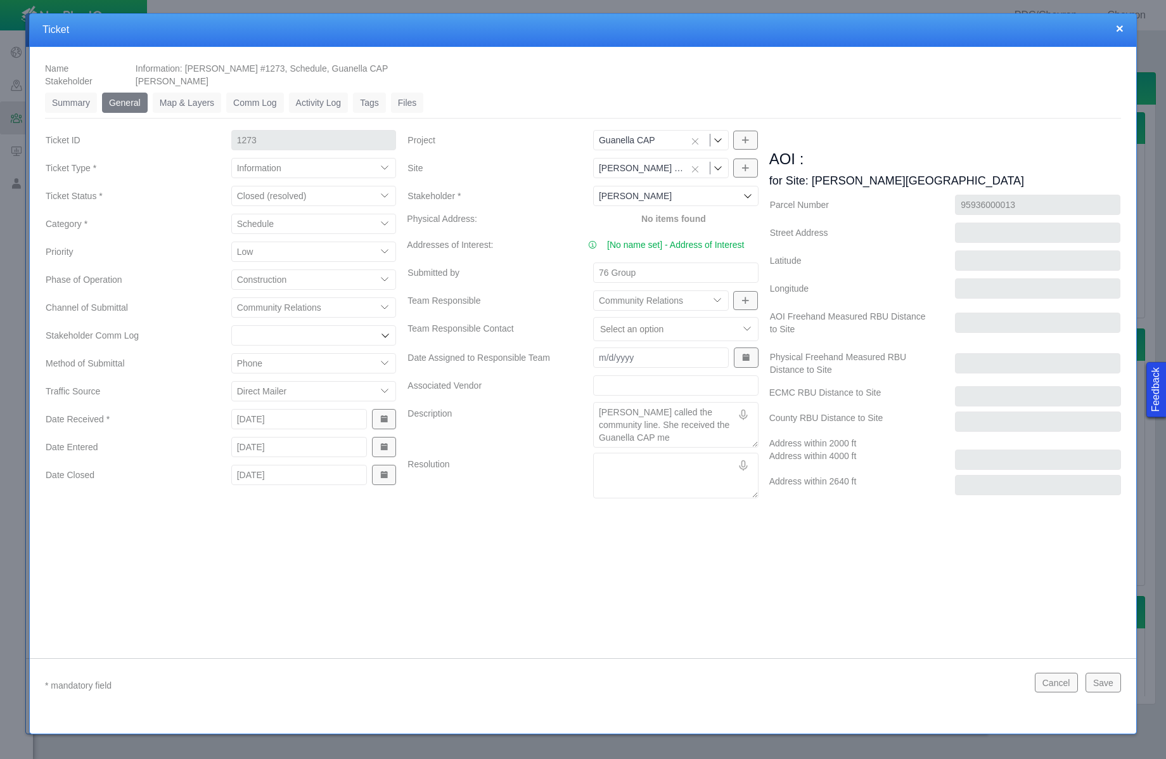
type textarea "x"
type textarea "[PERSON_NAME] called the community line. She received the Guanella CAP m"
type textarea "x"
type textarea "[PERSON_NAME] called the community line. She received the Guanella CAP"
type textarea "x"
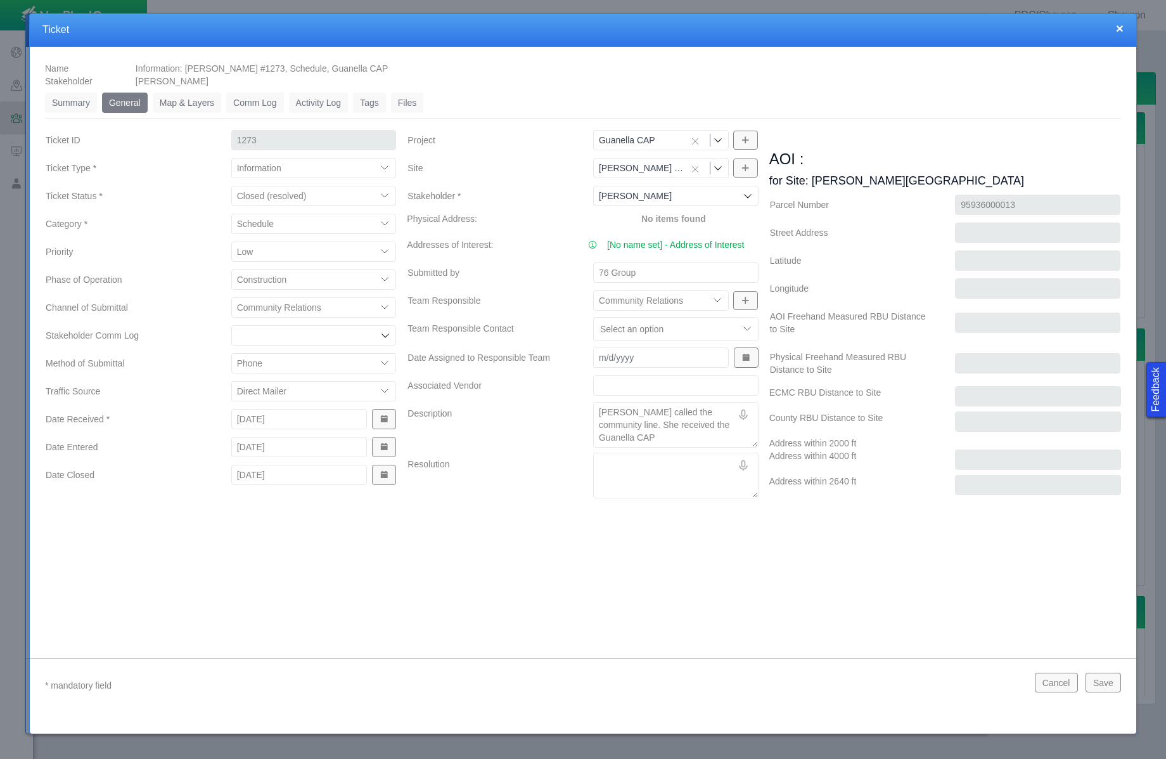
type textarea "[PERSON_NAME] called the community line. She received the Guanella CAP b"
type textarea "x"
type textarea "[PERSON_NAME] called the community line. She received the Guanella CAP bi"
type textarea "x"
type textarea "[PERSON_NAME] called the community line. She received the Guanella CAP bi-"
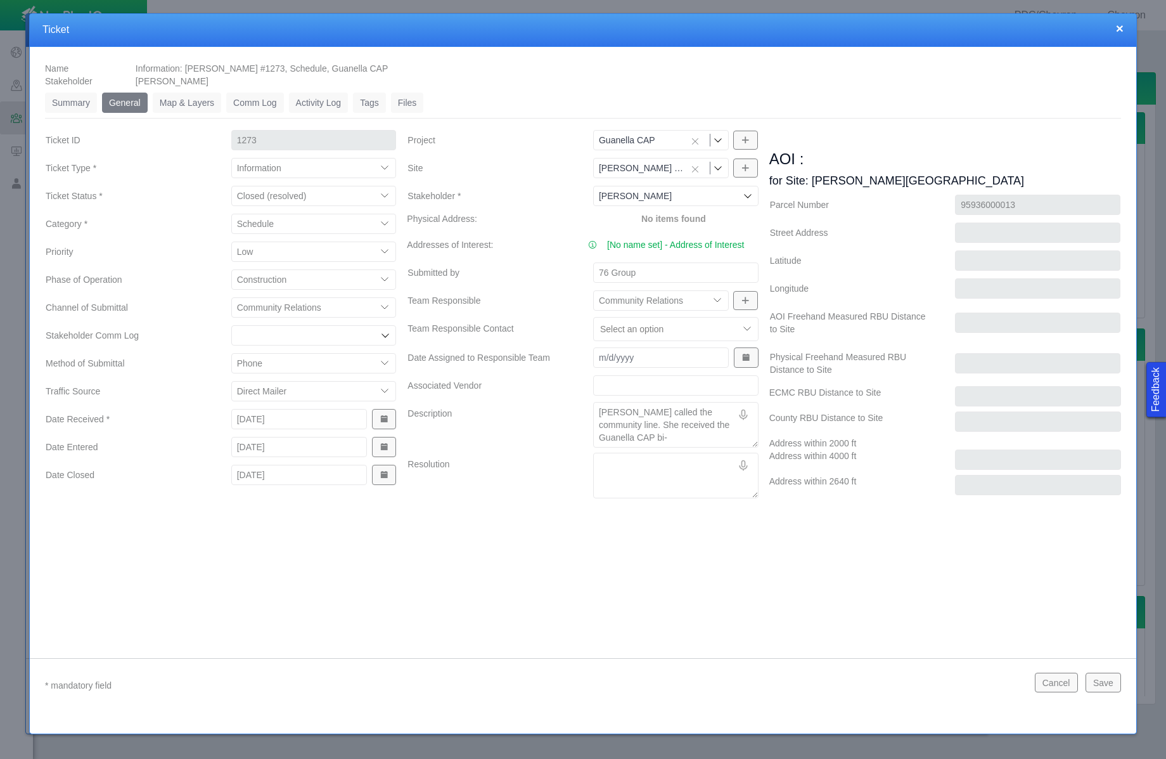
type textarea "x"
type textarea "[PERSON_NAME] called the community line. She received the Guanella CAP bi-a"
type textarea "x"
type textarea "[PERSON_NAME] called the community line. She received the Guanella CAP bi-an"
type textarea "x"
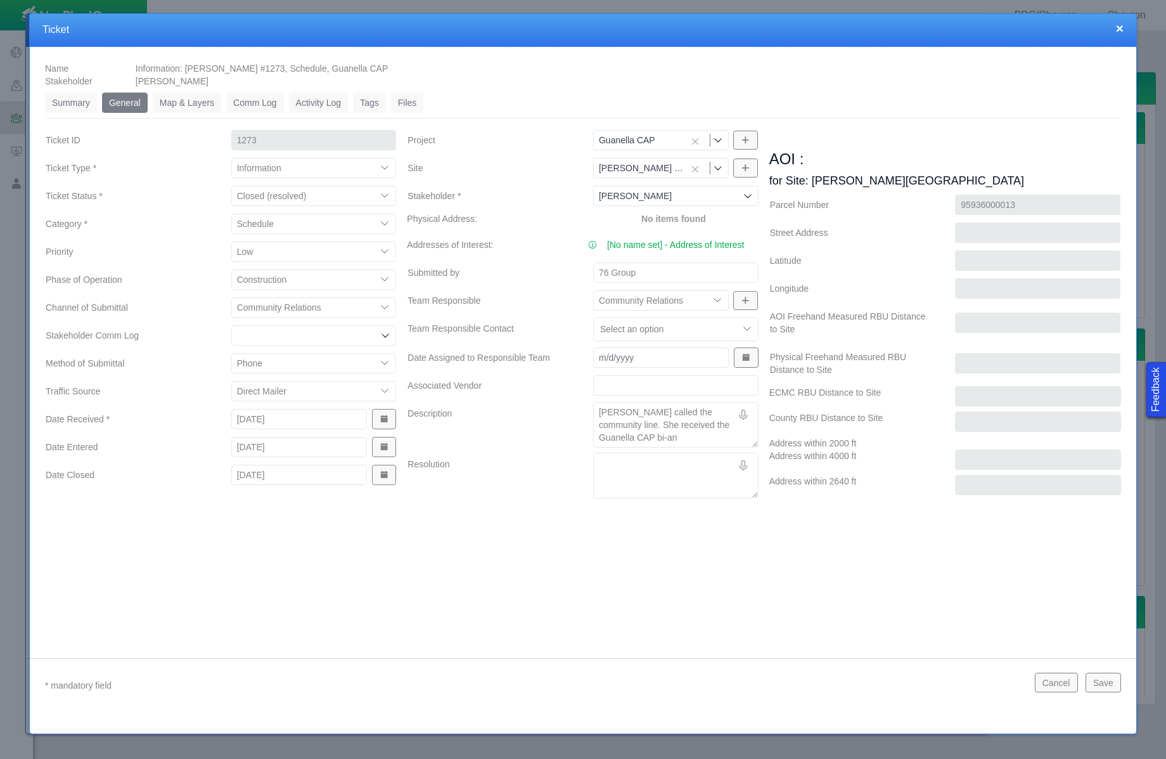
type textarea "[PERSON_NAME] called the community line. She received the Guanella CAP bi-[PERS…"
type textarea "x"
type textarea "[PERSON_NAME] called the community line. She received the Guanella CAP bi-annu"
type textarea "x"
type textarea "[PERSON_NAME] called the community line. She received the Guanella CAP bi-annua"
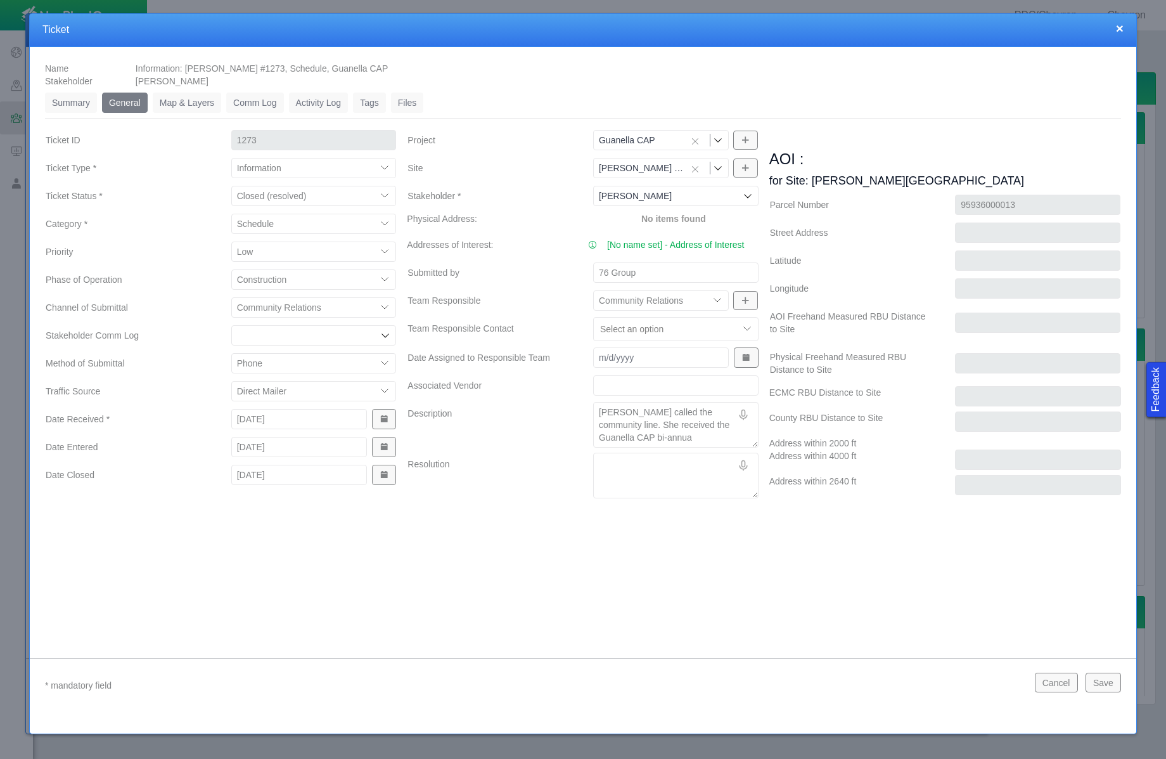
type textarea "x"
type textarea "[PERSON_NAME] called the community line. She received the Guanella CAP bi-annual"
type textarea "x"
type textarea "[PERSON_NAME] called the community line. She received the Guanella CAP bi-annual"
type textarea "x"
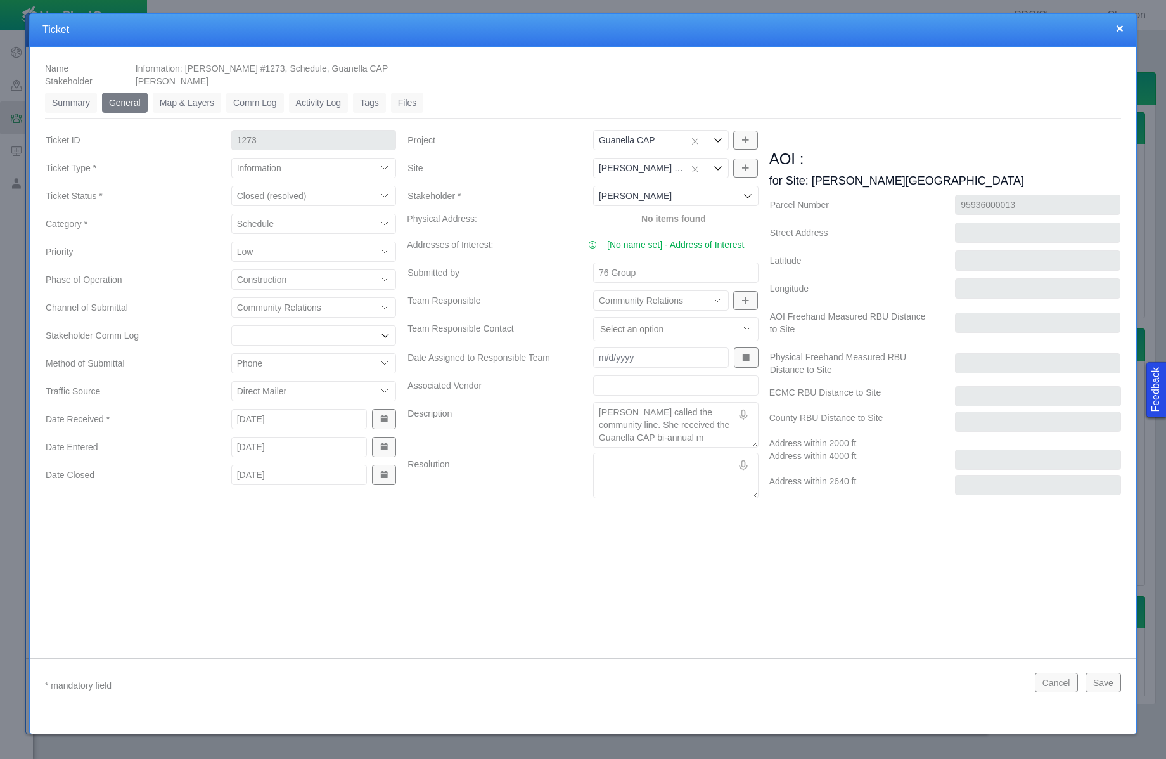
type textarea "[PERSON_NAME] called the community line. She received the Guanella CAP bi-annua…"
type textarea "x"
type textarea "[PERSON_NAME] called the community line. She received the Guanella CAP bi-annua…"
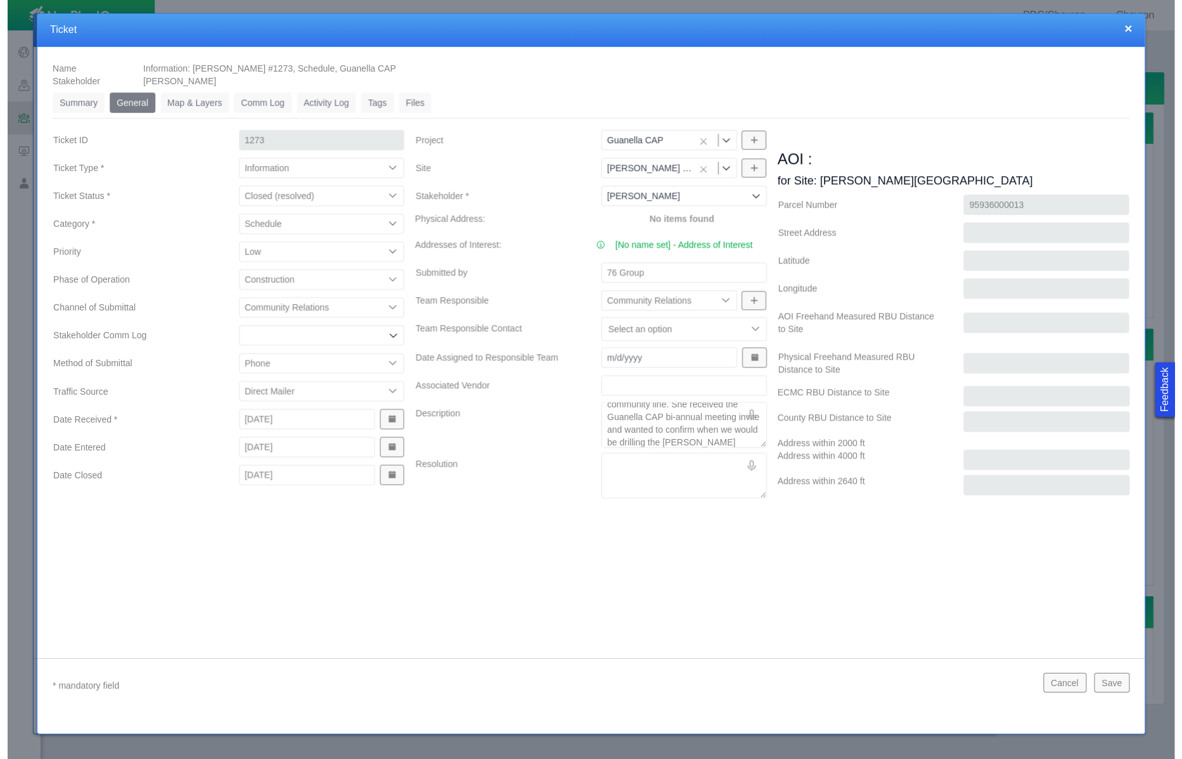
scroll to position [0, 0]
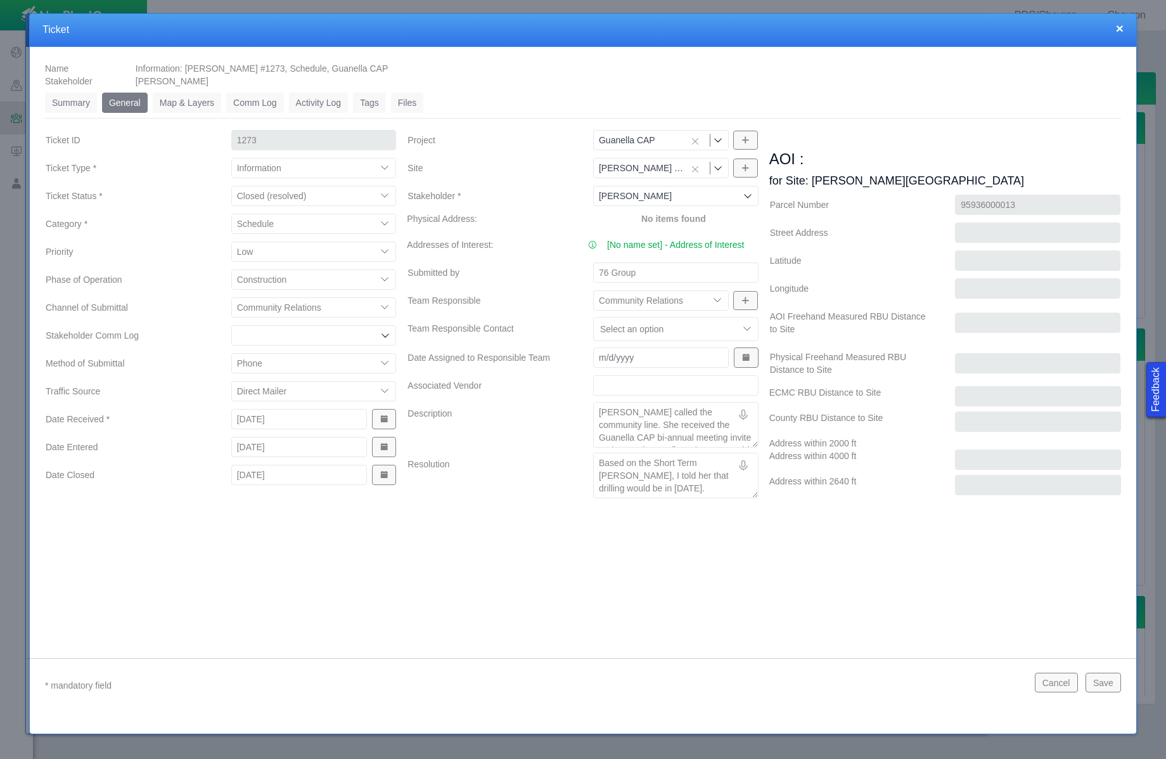
click at [1013, 685] on button "Save" at bounding box center [1103, 681] width 35 height 19
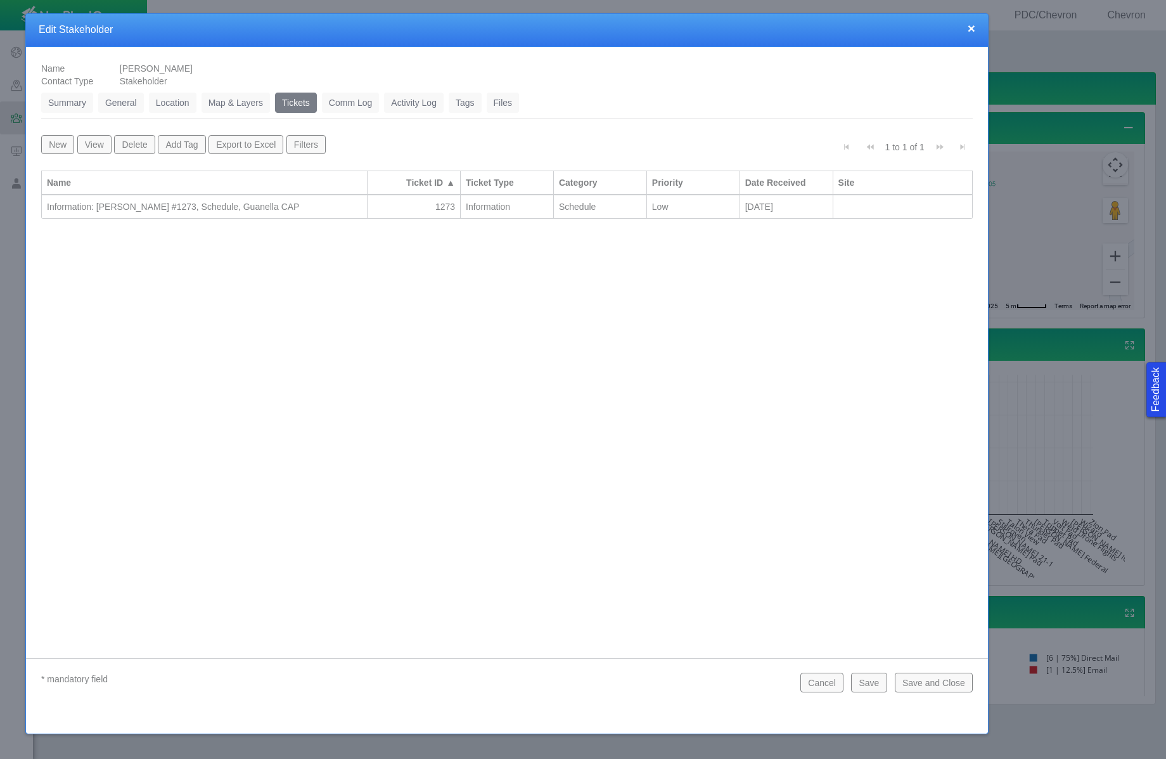
click at [925, 683] on button "Save and Close" at bounding box center [934, 681] width 78 height 19
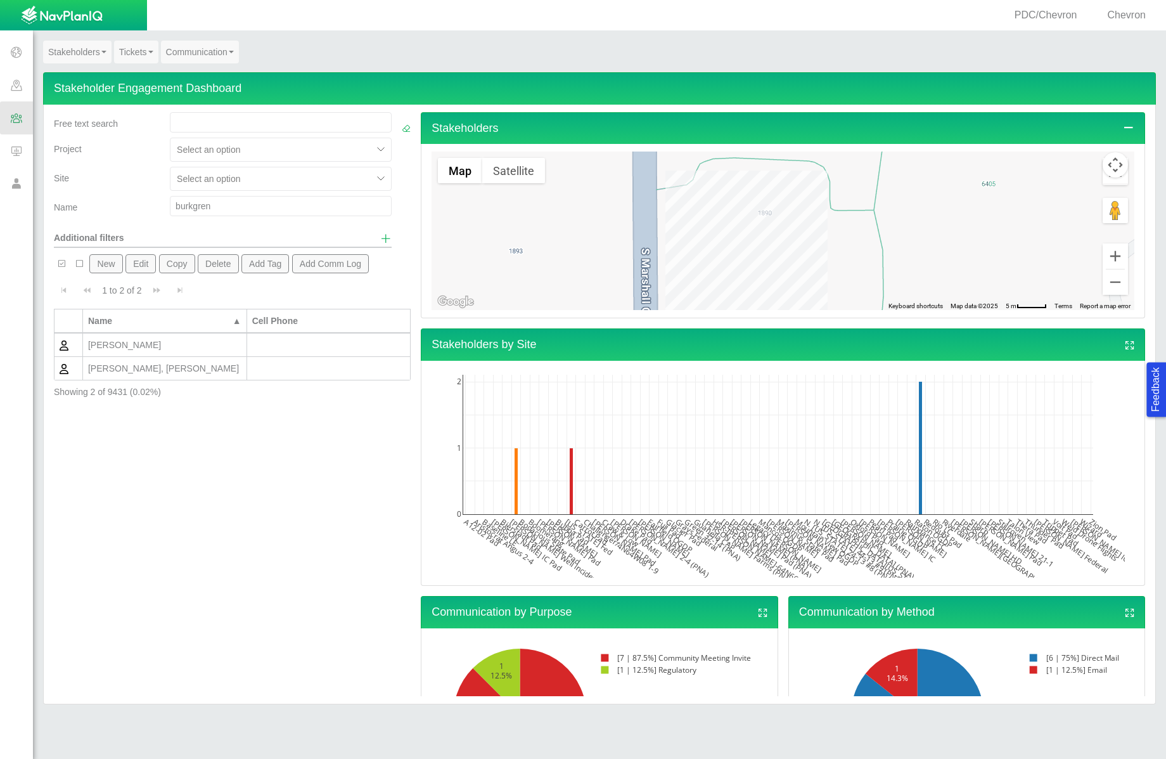
click at [209, 206] on input "burkgren" at bounding box center [281, 206] width 222 height 20
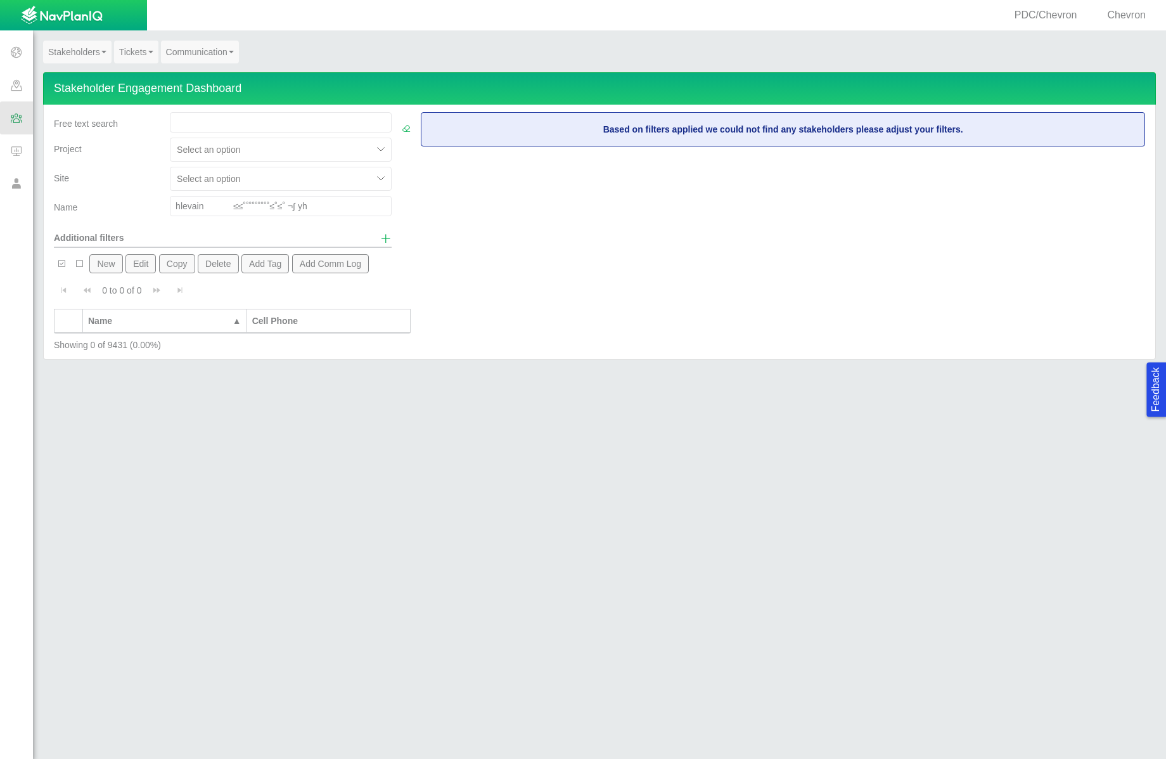
click at [118, 260] on body "Feedback PDC/Chevron Chevron Projects Sites CRM Noise Customer Admin Stakeholde…" at bounding box center [583, 379] width 1166 height 759
click at [289, 209] on input "hlevain ≤≤˚˚˚˚˚˚˚˚˚≤˚≤˚ ¬∫ yh" at bounding box center [281, 206] width 222 height 20
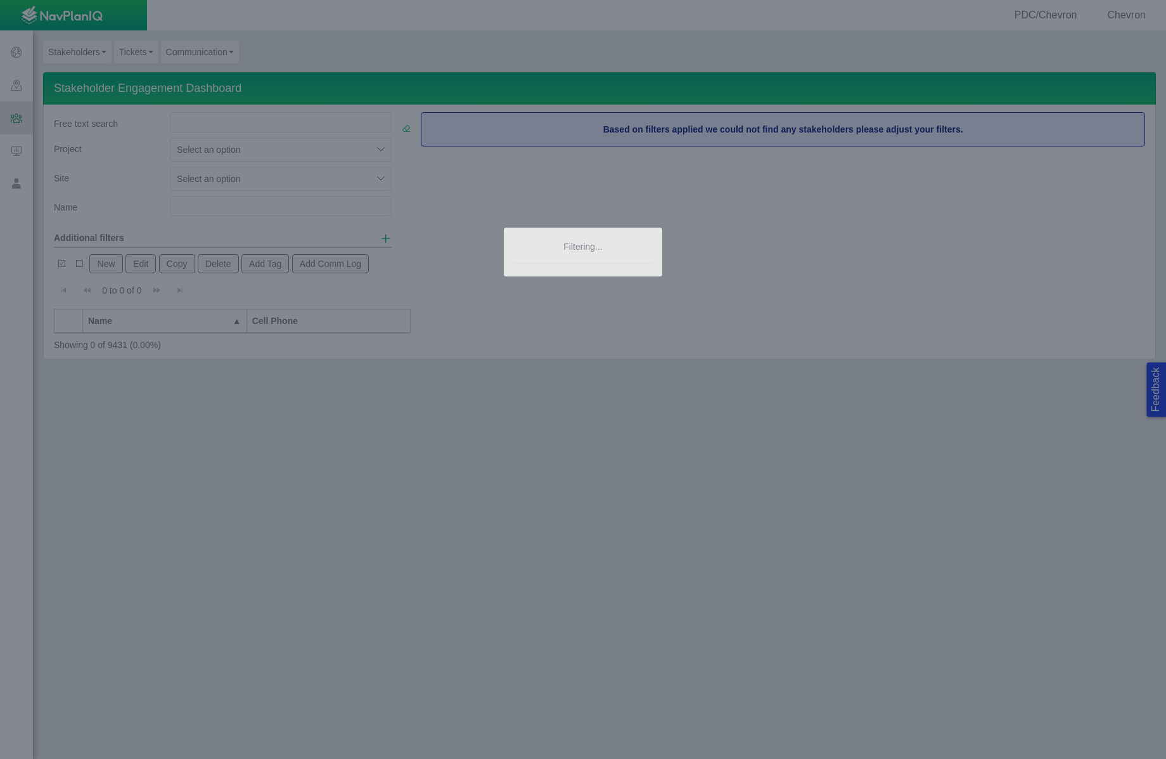
click at [112, 261] on body "Feedback PDC/Chevron Chevron Projects Sites CRM Noise Customer Admin Stakeholde…" at bounding box center [583, 379] width 1166 height 759
click at [146, 195] on div at bounding box center [583, 379] width 1166 height 759
click at [691, 230] on div at bounding box center [583, 379] width 1166 height 759
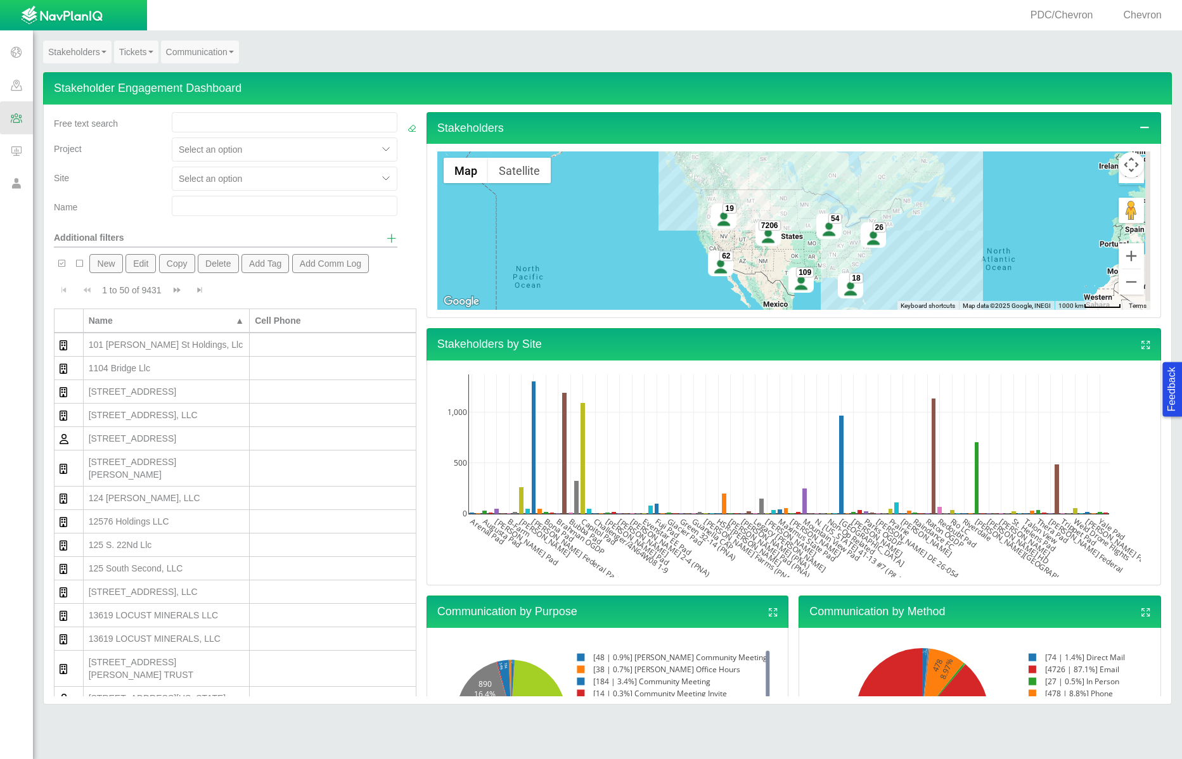
click at [112, 261] on button "New" at bounding box center [105, 263] width 33 height 19
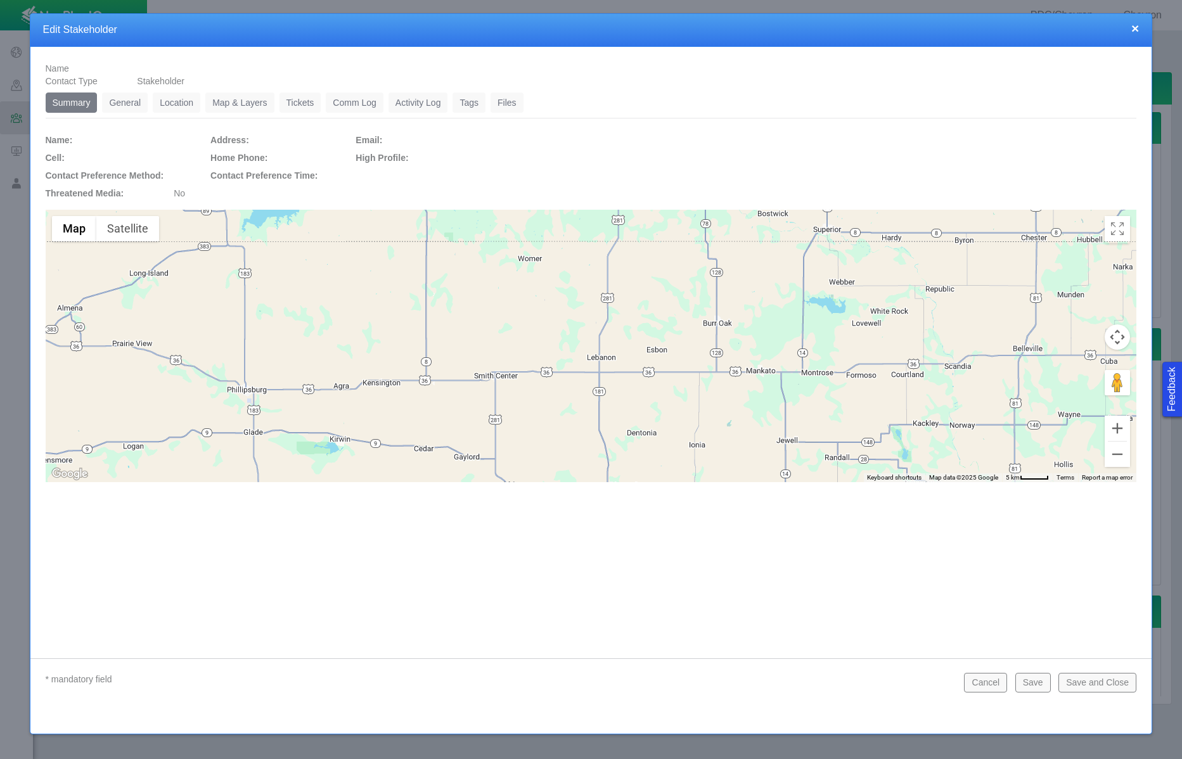
click at [138, 104] on link "General" at bounding box center [125, 103] width 46 height 20
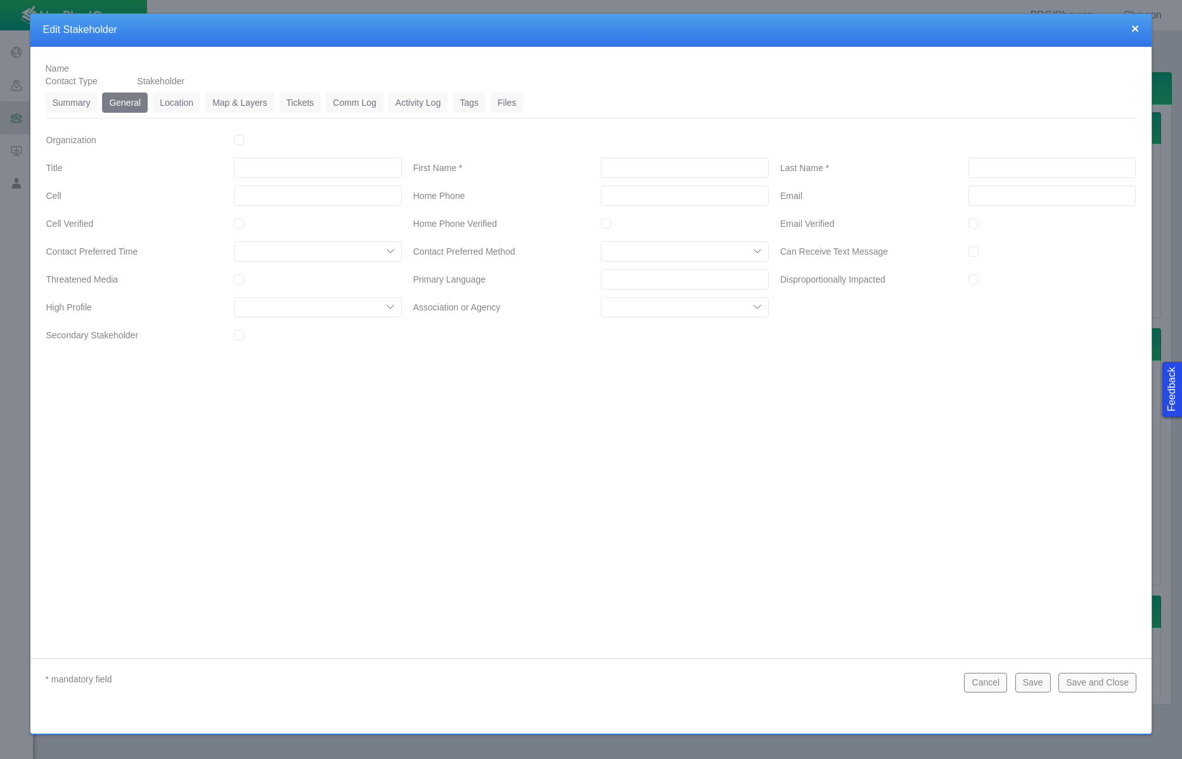
click at [654, 173] on input "First Name *" at bounding box center [685, 168] width 168 height 20
click at [641, 196] on input "___-___-____" at bounding box center [685, 196] width 168 height 20
click at [245, 97] on link "Map & Layers" at bounding box center [239, 103] width 68 height 20
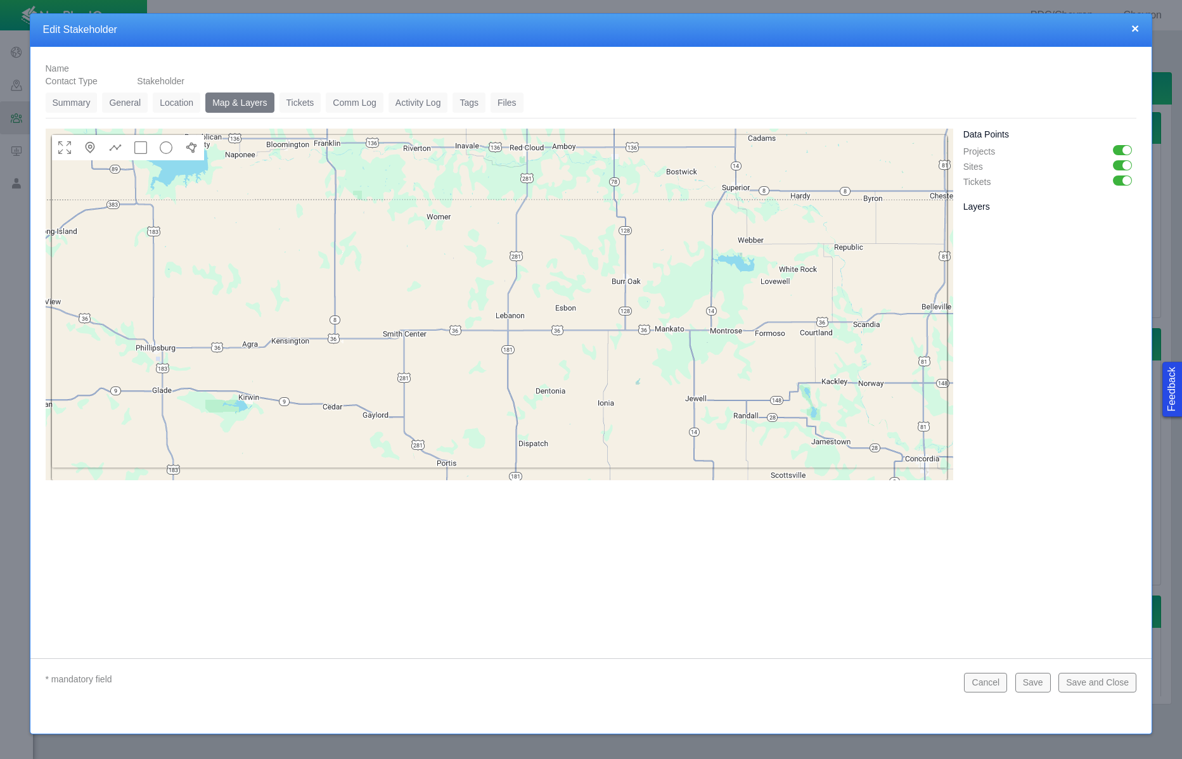
click at [295, 98] on link "Tickets" at bounding box center [301, 103] width 42 height 20
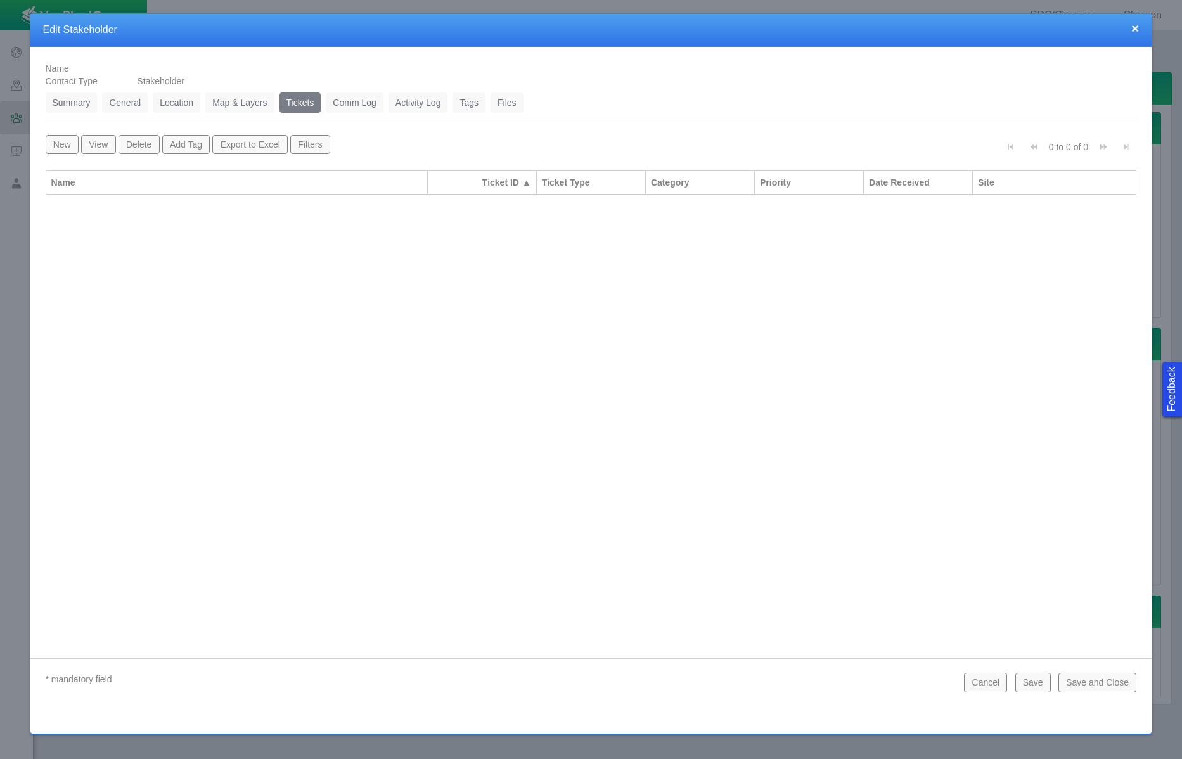
click at [1013, 688] on button "Save" at bounding box center [1032, 682] width 35 height 19
click at [54, 143] on button "New" at bounding box center [62, 144] width 33 height 19
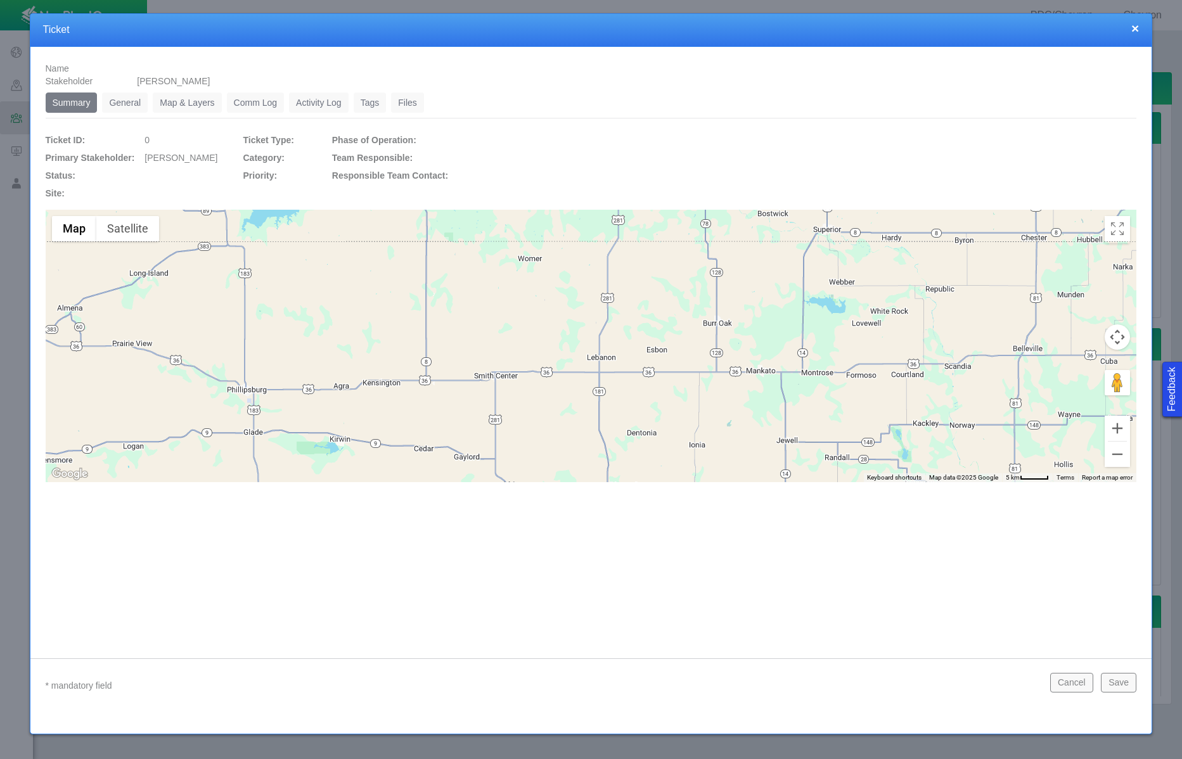
click at [108, 100] on link "General" at bounding box center [125, 103] width 46 height 20
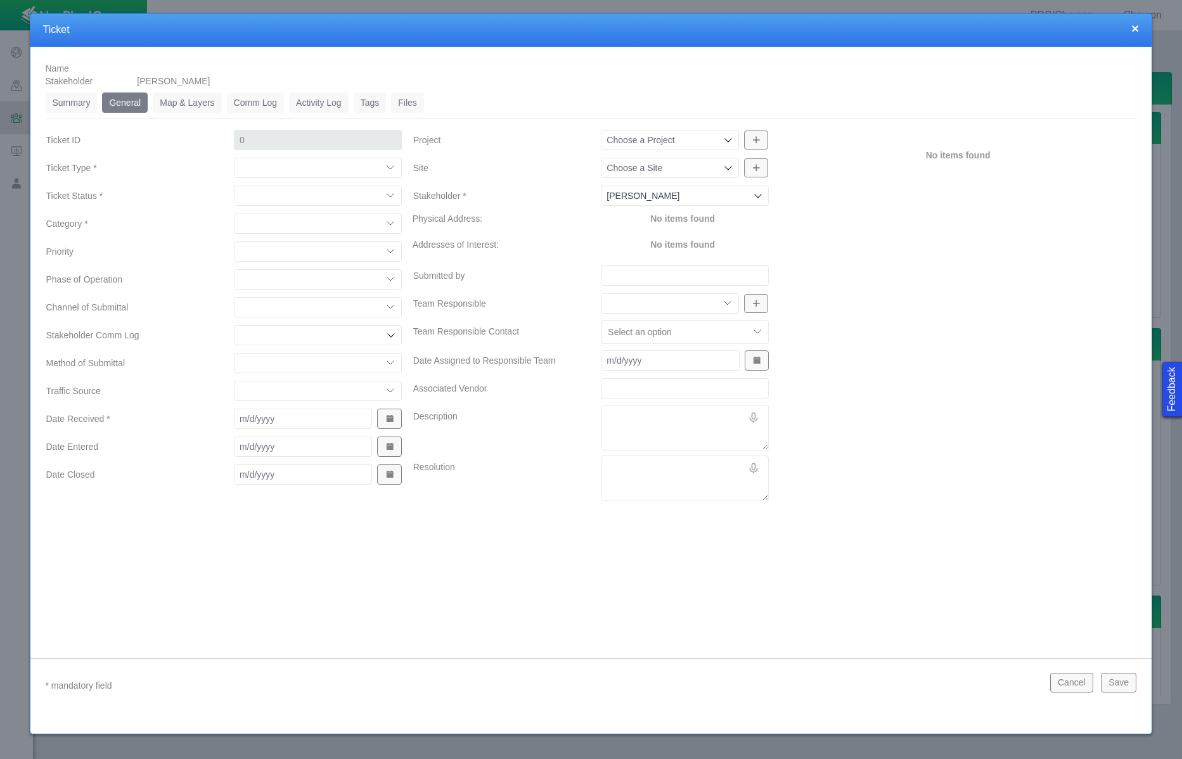
click at [385, 166] on select "Compliment Grievance Grievance Non-Op Information" at bounding box center [318, 168] width 168 height 20
click at [234, 158] on select "Compliment Grievance Grievance Non-Op Information" at bounding box center [318, 168] width 168 height 20
click at [351, 195] on select "Closed (resolved) Closed (unreasonable) Closed (unresolved) Open (assigned) Ope…" at bounding box center [318, 196] width 168 height 20
click at [234, 186] on select "Closed (resolved) Closed (unreasonable) Closed (unresolved) Open (assigned) Ope…" at bounding box center [318, 196] width 168 height 20
click at [352, 222] on select "Access Aesthetics Ag/Crops Air Quality Claims Clean-up/Remediation Communicatio…" at bounding box center [318, 224] width 168 height 20
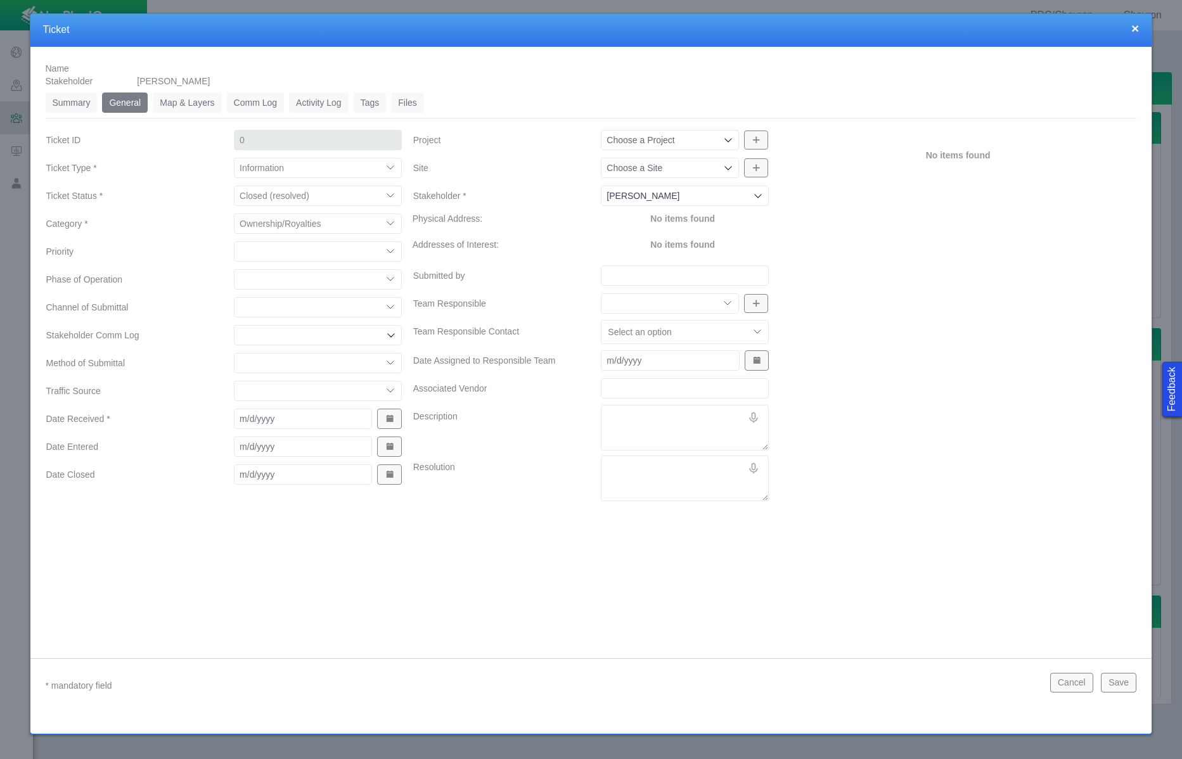
click at [234, 214] on select "Access Aesthetics Ag/Crops Air Quality Claims Clean-up/Remediation Communicatio…" at bounding box center [318, 224] width 168 height 20
click at [344, 250] on select "High Medium Low" at bounding box center [318, 251] width 168 height 20
click at [234, 241] on select "High Medium Low" at bounding box center [318, 251] width 168 height 20
click at [369, 284] on select "Completions Drilling Production Reclamation Planning/Permitting Workover P&A Un…" at bounding box center [318, 279] width 168 height 20
click at [234, 269] on select "Completions Drilling Production Reclamation Planning/Permitting Workover P&A Un…" at bounding box center [318, 279] width 168 height 20
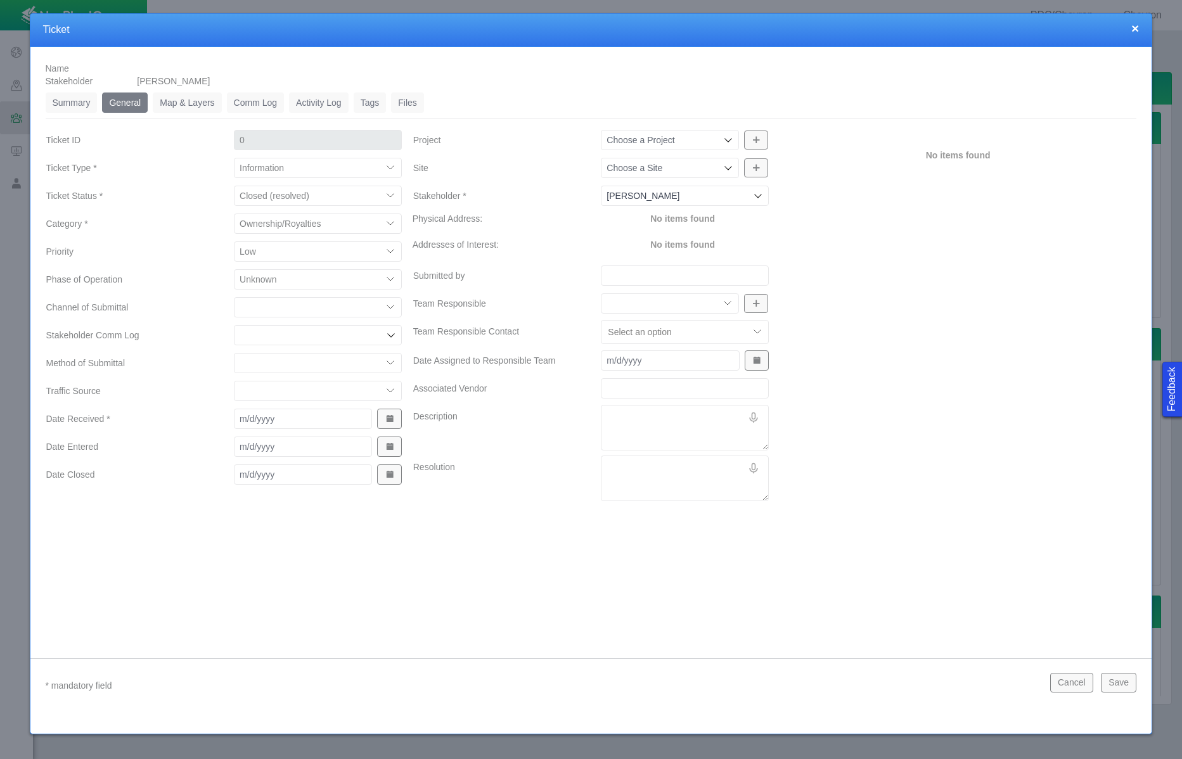
click at [341, 304] on select "ECMC Community Relations LGD Website/Microsite HSE Local Elected Official Surfa…" at bounding box center [318, 307] width 168 height 20
click at [234, 297] on select "ECMC Community Relations LGD Website/Microsite HSE Local Elected Official Surfa…" at bounding box center [318, 307] width 168 height 20
click at [351, 357] on select "Email In Person Mail Phone" at bounding box center [318, 363] width 168 height 20
click at [234, 353] on select "Email In Person Mail Phone" at bounding box center [318, 363] width 168 height 20
click at [347, 387] on select "ECMC Proactive Engagement Local Government Website Courtesy Communication Commu…" at bounding box center [318, 391] width 168 height 20
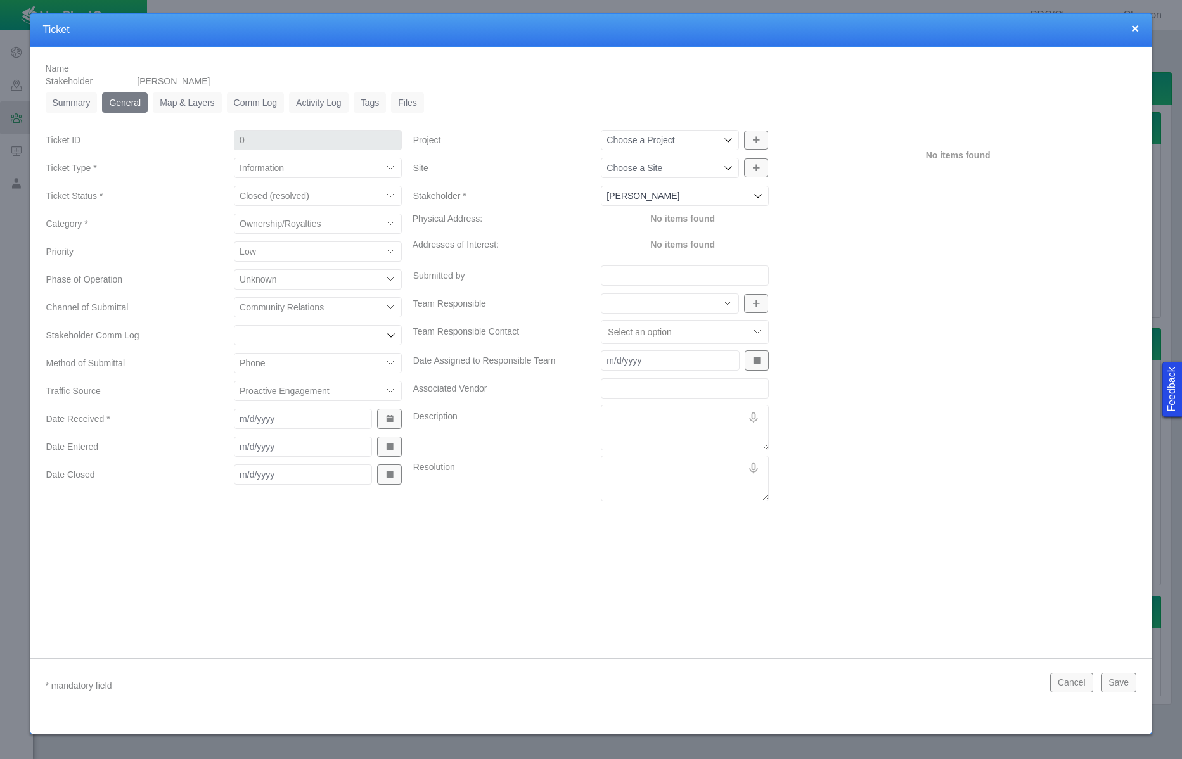
click at [234, 381] on select "ECMC Proactive Engagement Local Government Website Courtesy Communication Commu…" at bounding box center [318, 391] width 168 height 20
click at [392, 423] on span "Show Date Picker" at bounding box center [389, 419] width 9 height 9
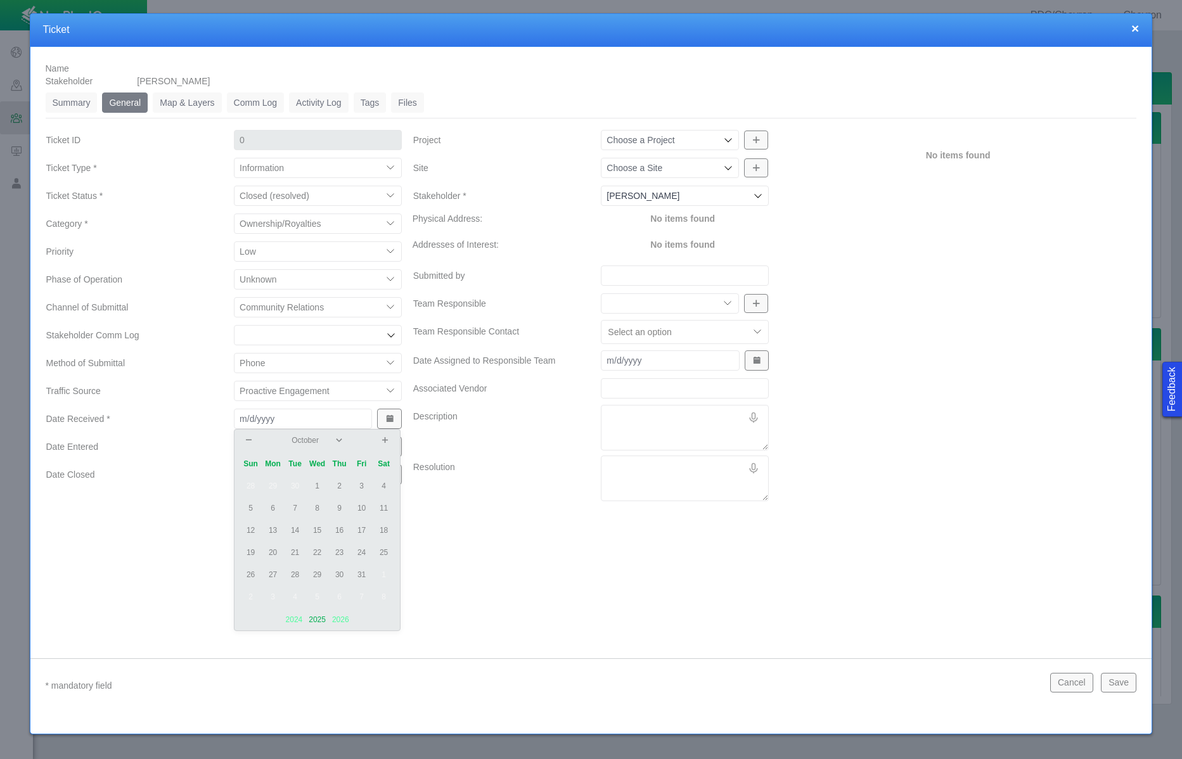
click at [314, 529] on td "15" at bounding box center [317, 531] width 22 height 22
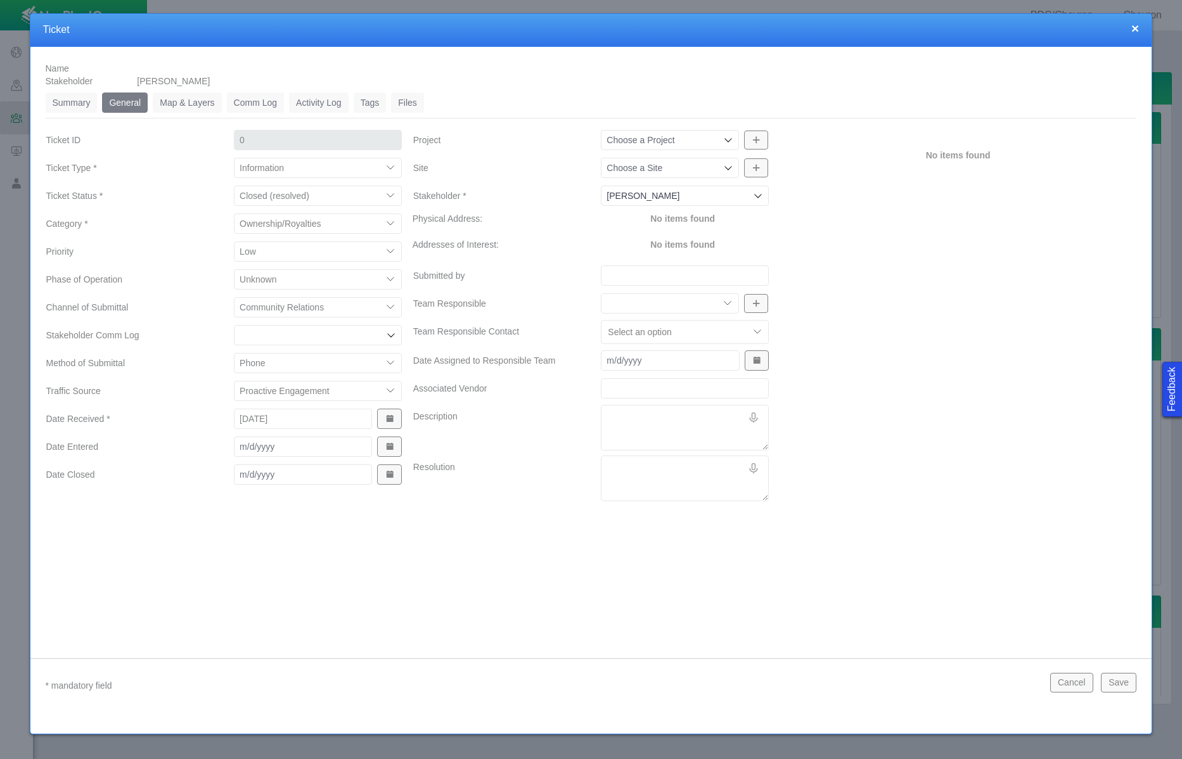
click at [387, 451] on button "Show Date Picker" at bounding box center [389, 447] width 24 height 20
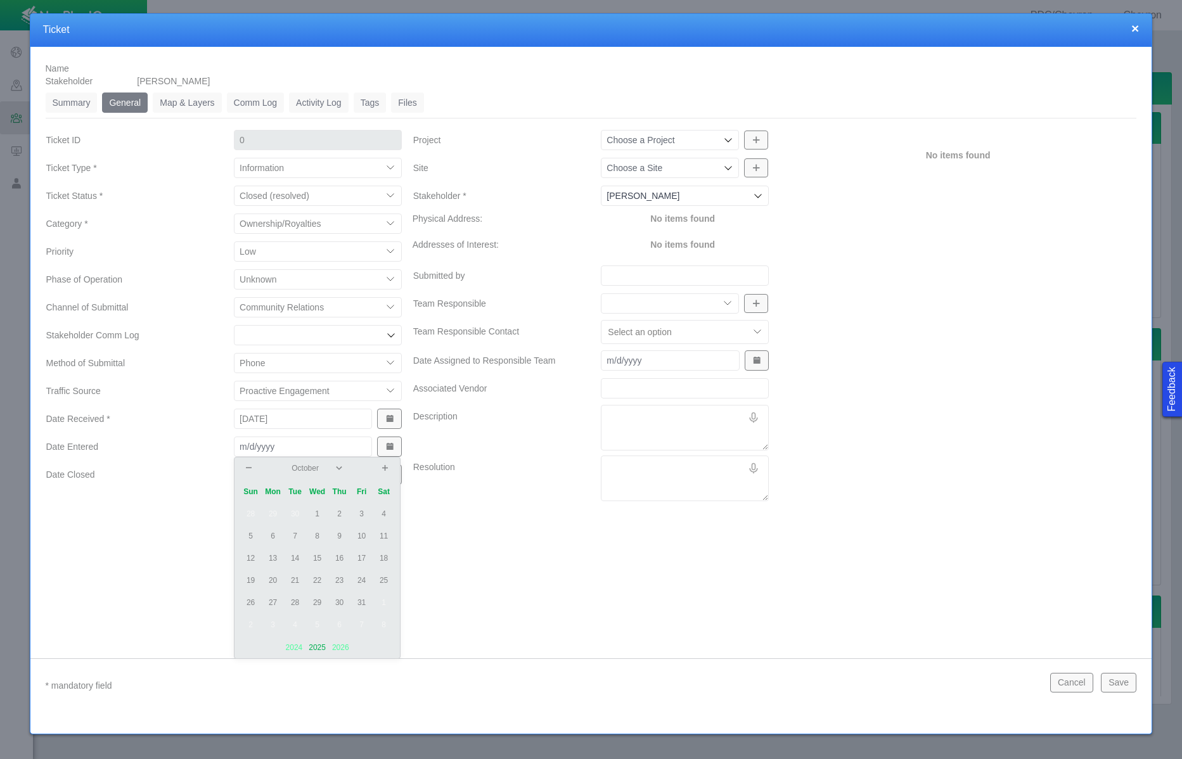
click at [313, 562] on td "15" at bounding box center [317, 559] width 22 height 22
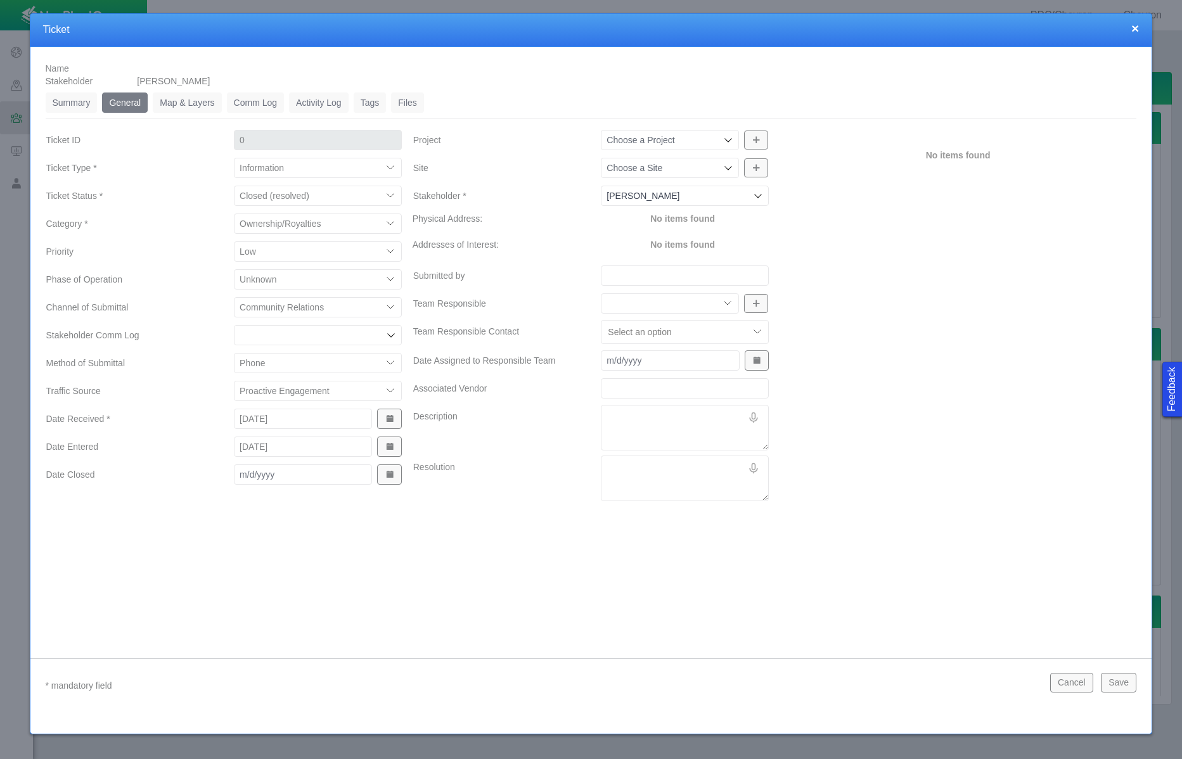
click at [390, 479] on span "Show Date Picker" at bounding box center [389, 474] width 9 height 9
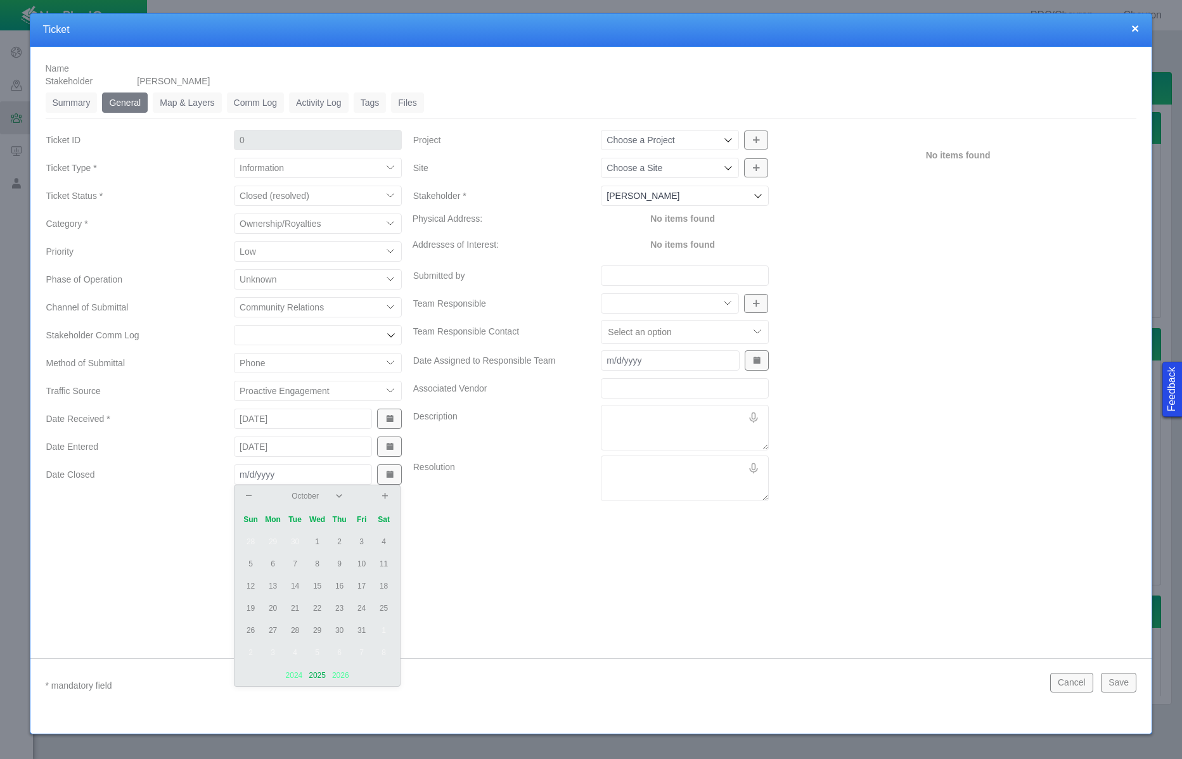
click at [319, 586] on td "15" at bounding box center [317, 587] width 22 height 22
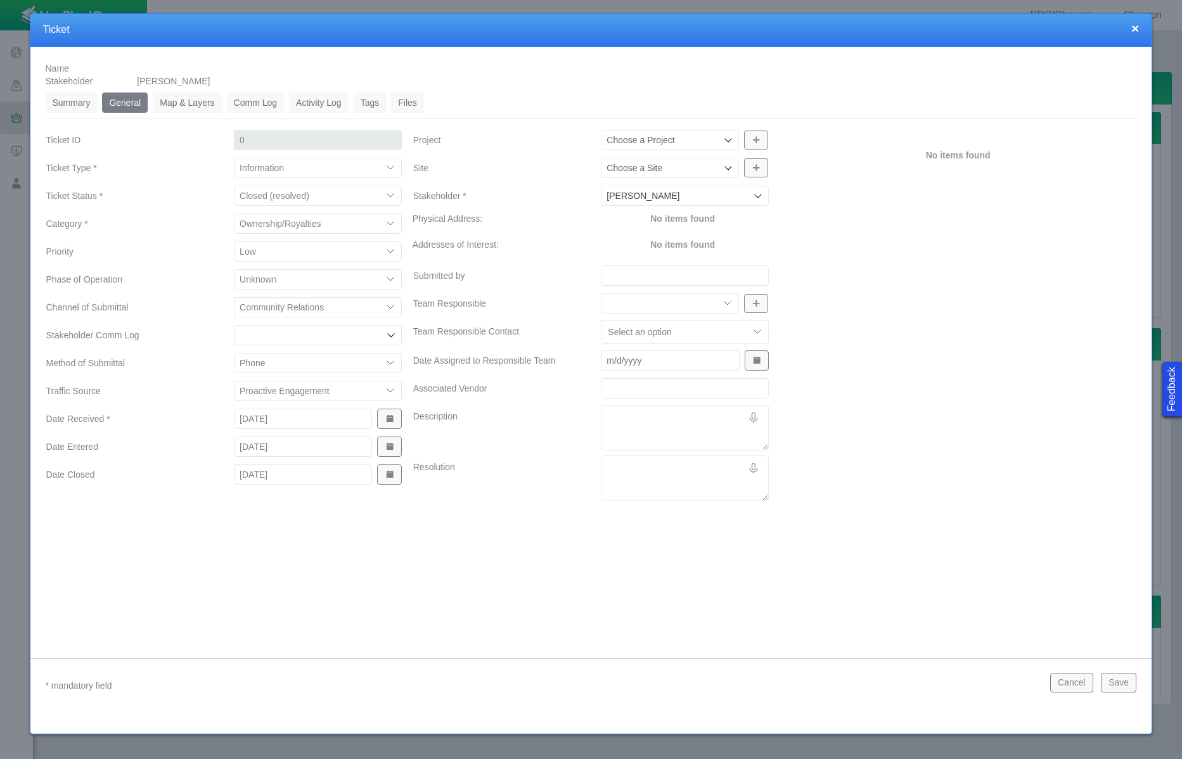
click at [728, 139] on icon at bounding box center [728, 140] width 10 height 10
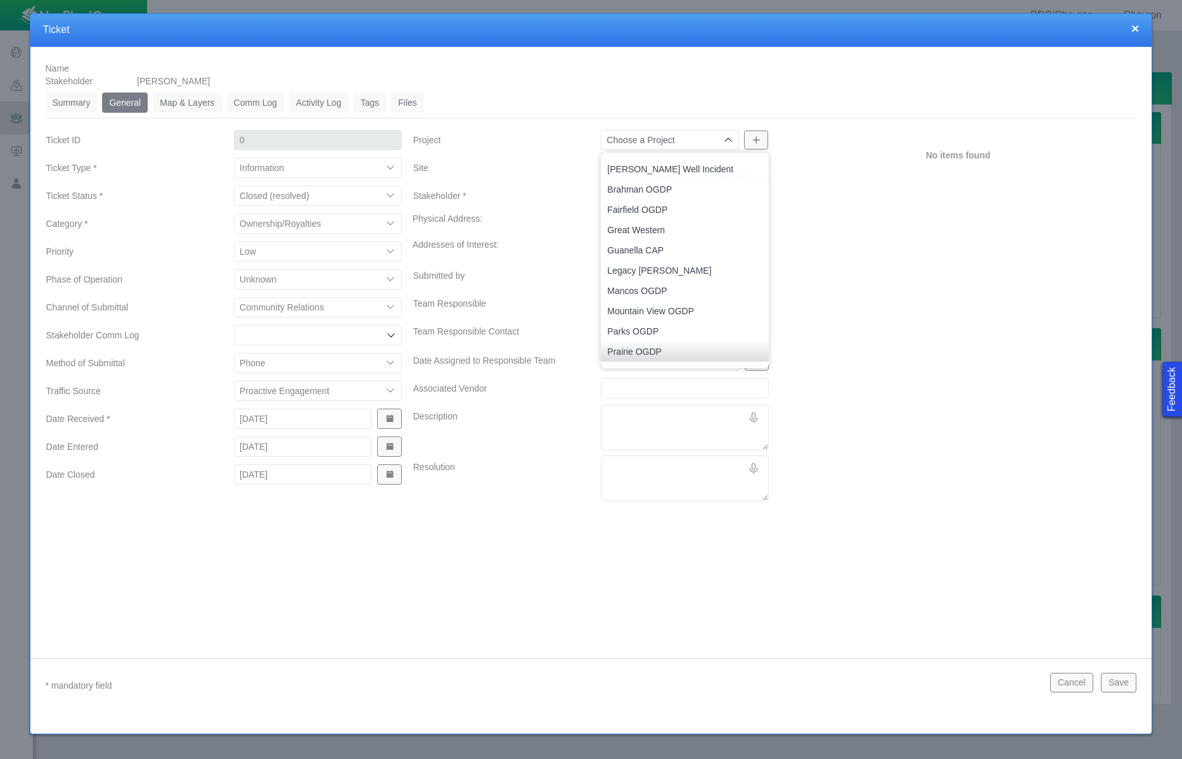
click at [728, 139] on icon at bounding box center [728, 140] width 10 height 10
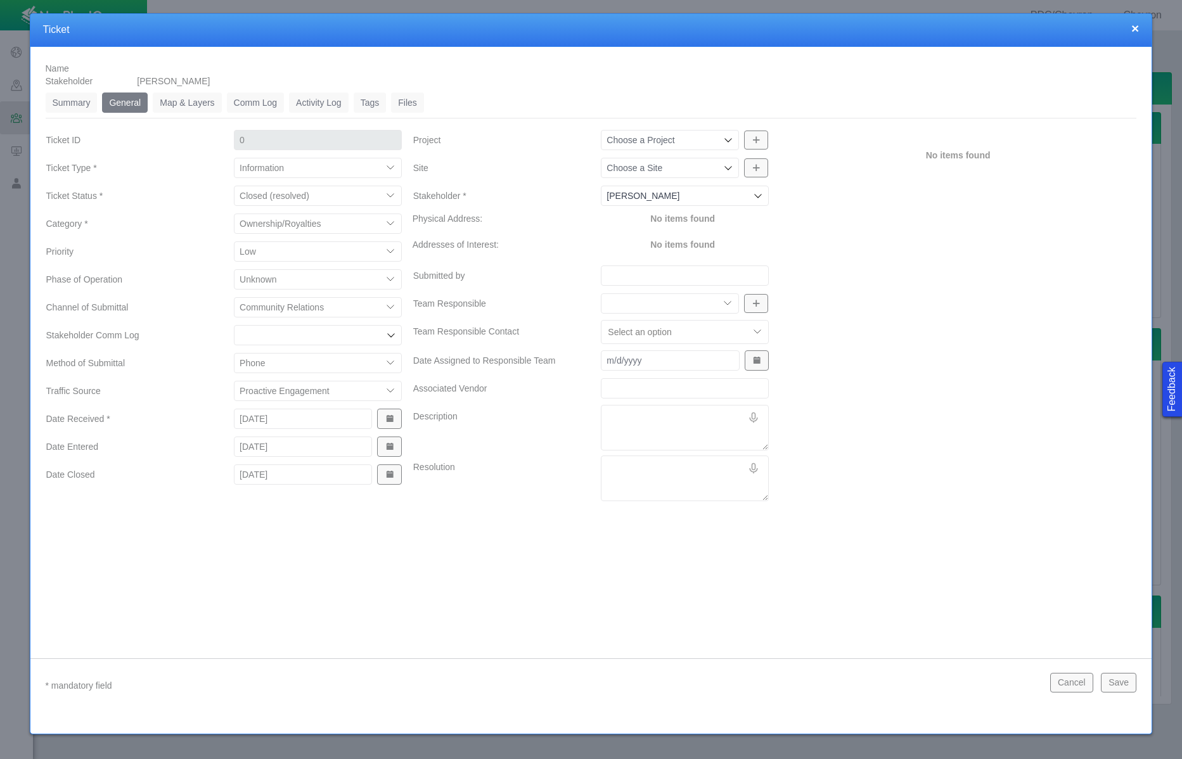
click at [733, 164] on icon at bounding box center [728, 168] width 10 height 10
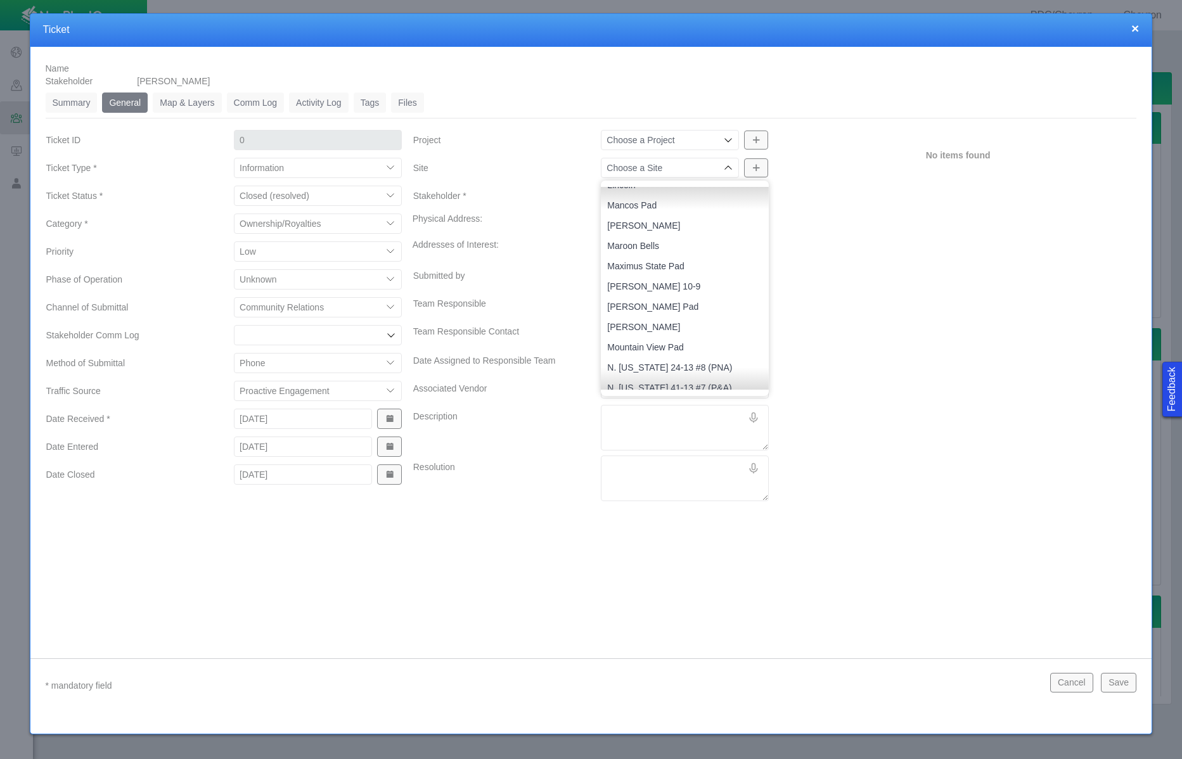
scroll to position [1232, 0]
click at [648, 369] on span "Non-Op Related" at bounding box center [684, 365] width 155 height 13
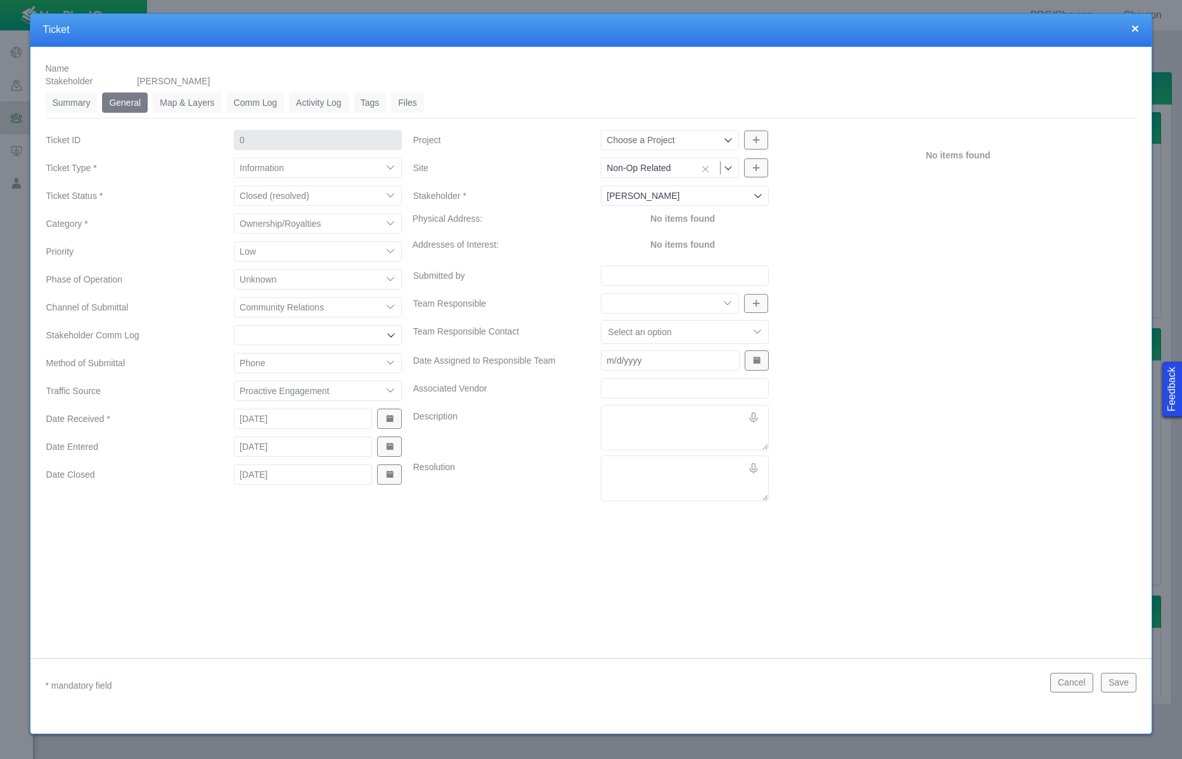
click at [832, 222] on div "No items found" at bounding box center [958, 318] width 367 height 378
click at [648, 279] on input "Submitted by" at bounding box center [685, 276] width 168 height 20
click at [685, 302] on select "Community Relations Completions Construction Drilling Geology/Exploration Gover…" at bounding box center [670, 303] width 138 height 20
click at [601, 293] on select "Community Relations Completions Construction Drilling Geology/Exploration Gover…" at bounding box center [670, 303] width 138 height 20
click at [620, 416] on textarea "Description" at bounding box center [685, 428] width 168 height 46
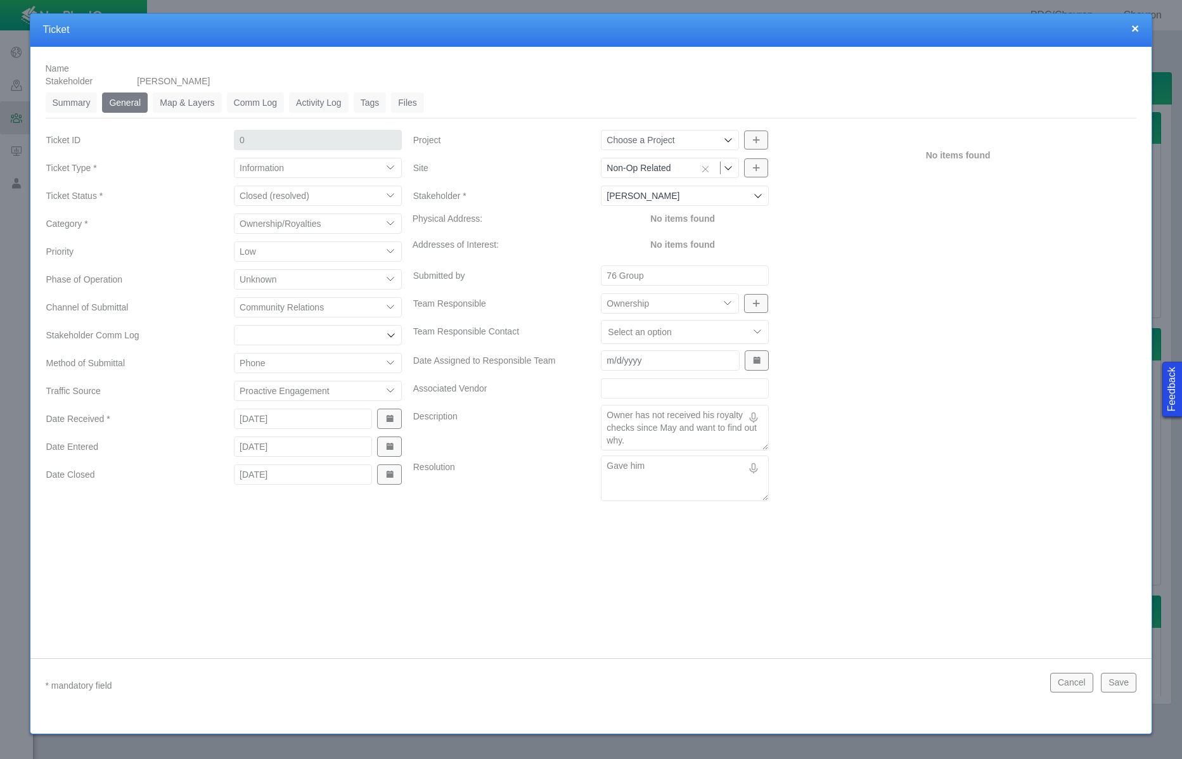
click at [1013, 673] on button "Cancel" at bounding box center [1071, 682] width 43 height 19
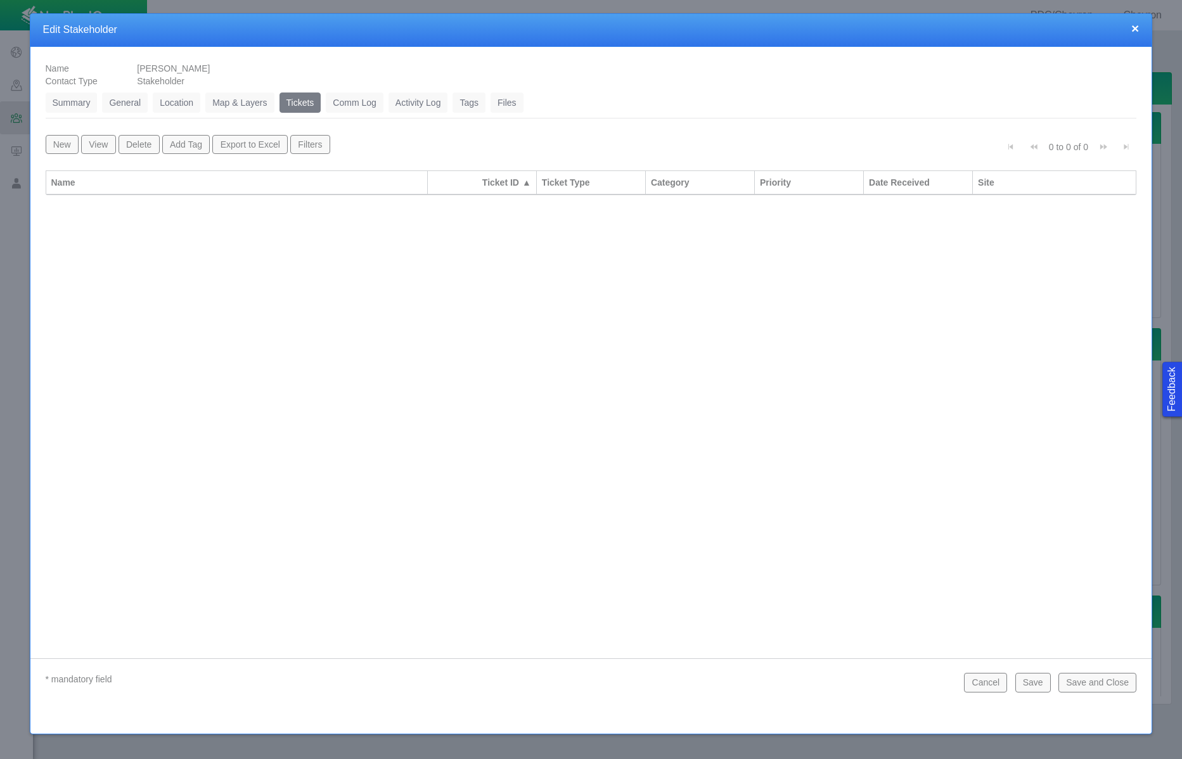
click at [48, 144] on button "New" at bounding box center [62, 144] width 33 height 19
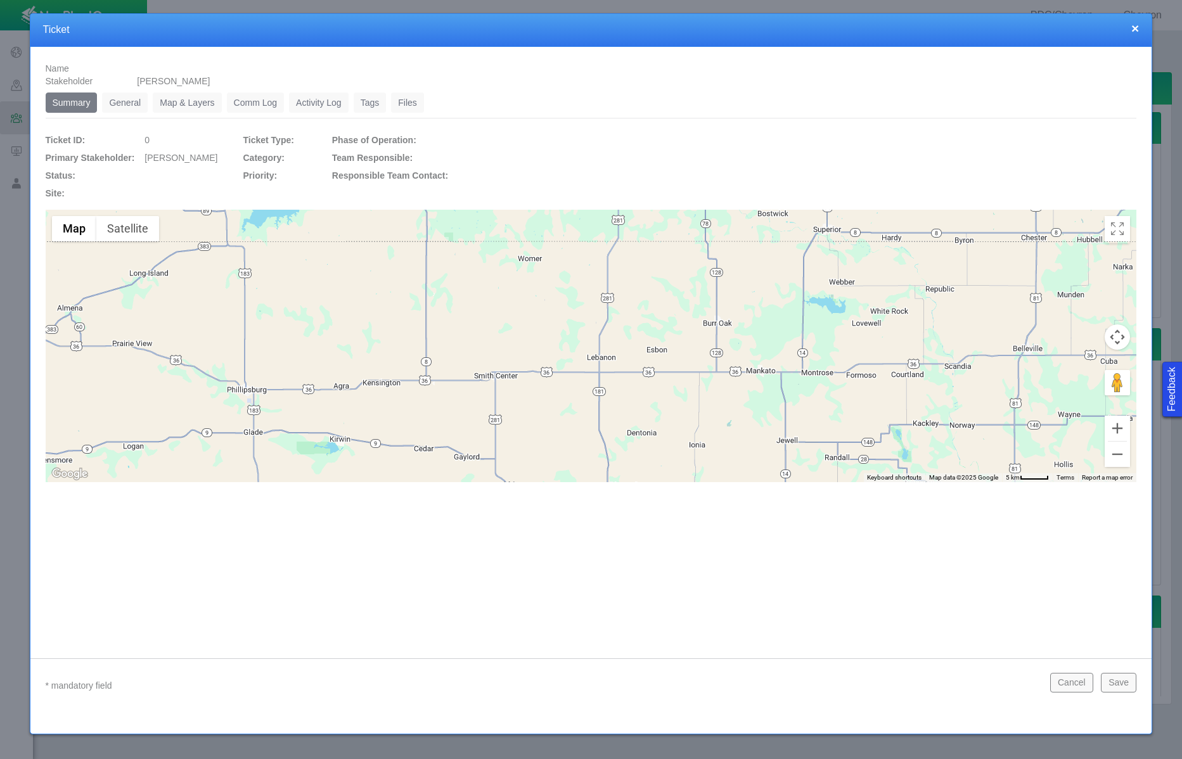
click at [105, 98] on link "General" at bounding box center [125, 103] width 46 height 20
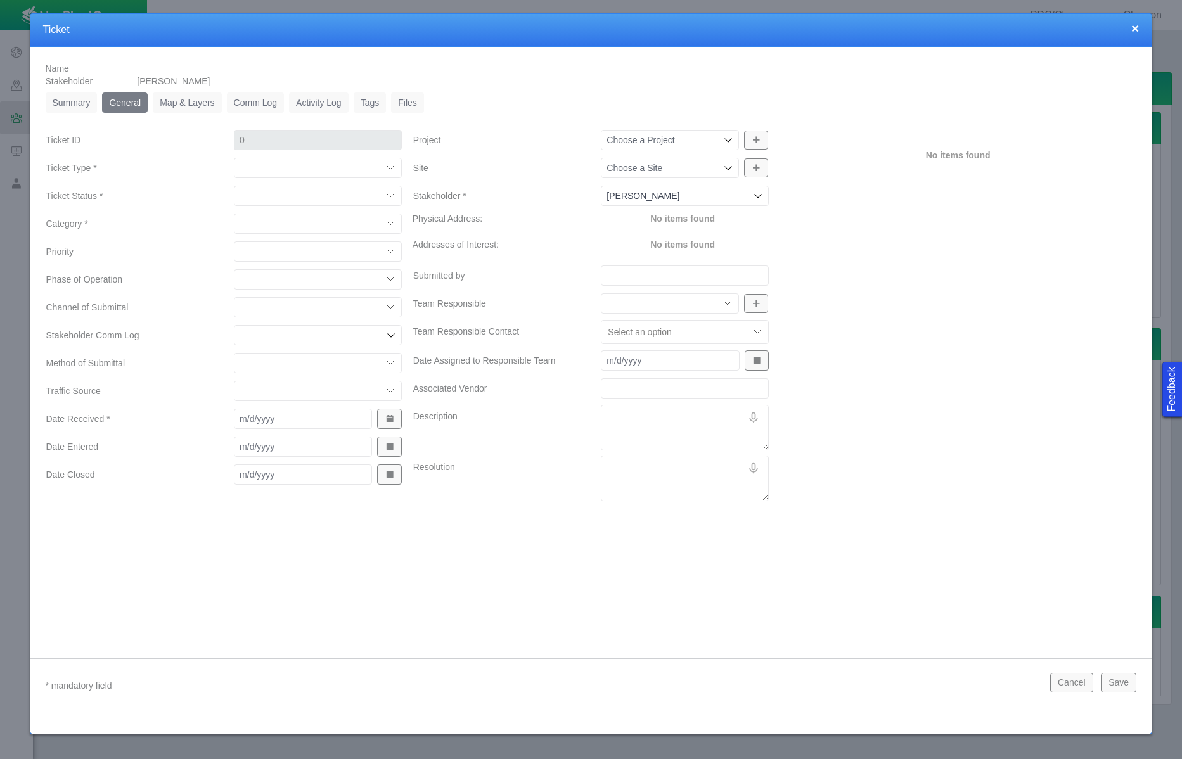
click at [344, 166] on select "Compliment Grievance Grievance Non-Op Information" at bounding box center [318, 168] width 168 height 20
click at [234, 158] on select "Compliment Grievance Grievance Non-Op Information" at bounding box center [318, 168] width 168 height 20
click at [332, 198] on select "Closed (resolved) Closed (unreasonable) Closed (unresolved) Open (assigned) Ope…" at bounding box center [318, 196] width 168 height 20
click at [234, 186] on select "Closed (resolved) Closed (unreasonable) Closed (unresolved) Open (assigned) Ope…" at bounding box center [318, 196] width 168 height 20
click at [333, 226] on select "Access Aesthetics Ag/Crops Air Quality Claims Clean-up/Remediation Communicatio…" at bounding box center [318, 224] width 168 height 20
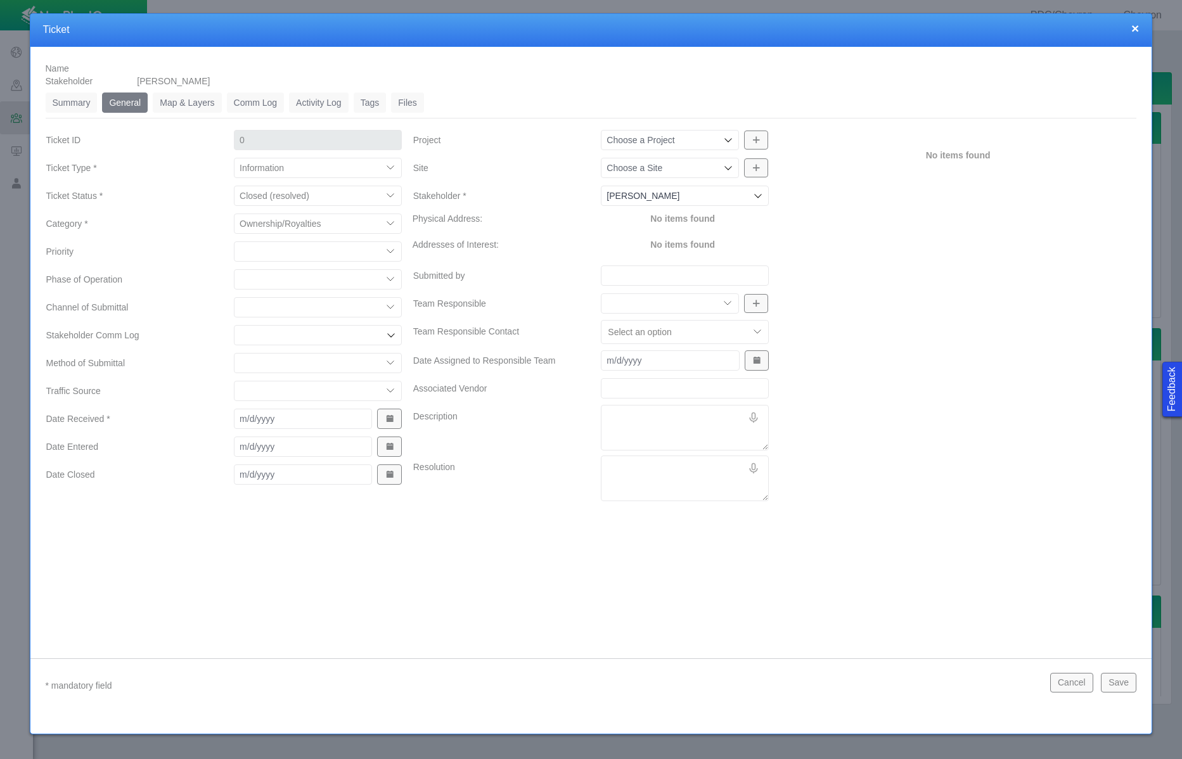
click at [234, 214] on select "Access Aesthetics Ag/Crops Air Quality Claims Clean-up/Remediation Communicatio…" at bounding box center [318, 224] width 168 height 20
click at [299, 261] on select "High Medium Low" at bounding box center [318, 251] width 168 height 20
click at [234, 241] on select "High Medium Low" at bounding box center [318, 251] width 168 height 20
click at [299, 285] on select "Completions Drilling Production Reclamation Planning/Permitting Workover P&A Un…" at bounding box center [318, 279] width 168 height 20
click at [234, 269] on select "Completions Drilling Production Reclamation Planning/Permitting Workover P&A Un…" at bounding box center [318, 279] width 168 height 20
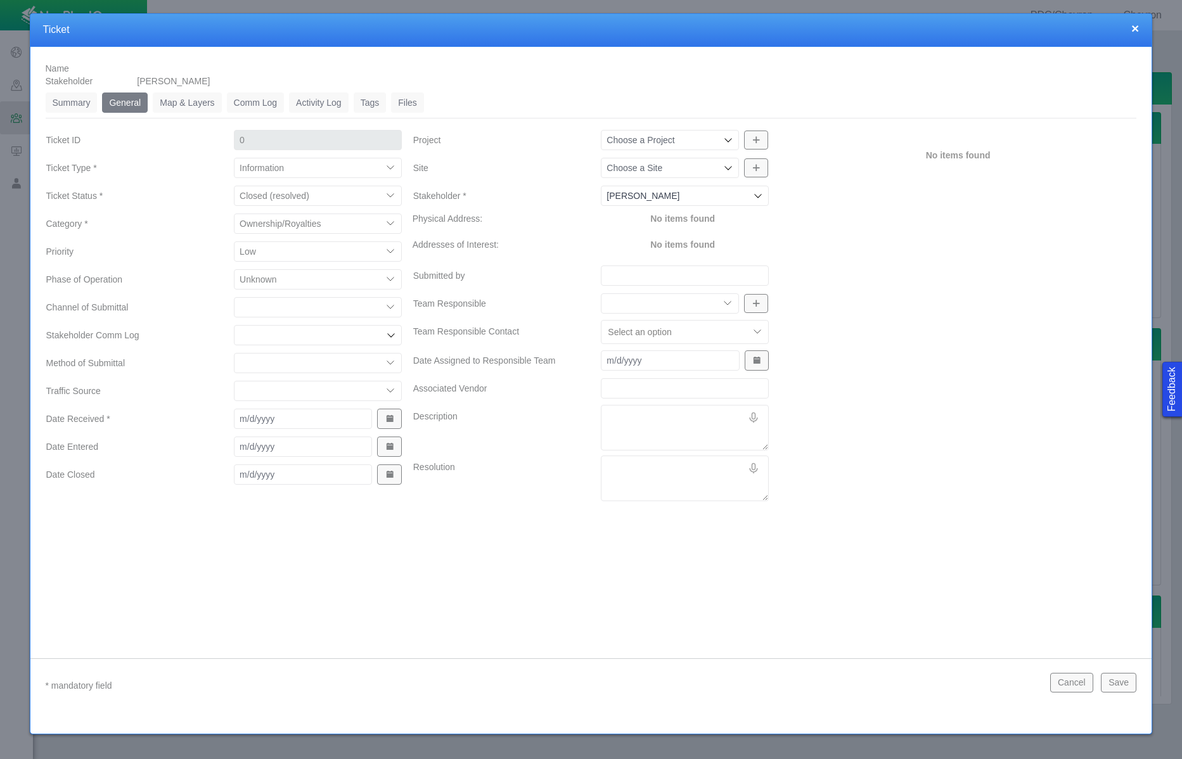
click at [325, 306] on select "ECMC Community Relations LGD Website/Microsite HSE Local Elected Official Surfa…" at bounding box center [318, 307] width 168 height 20
click at [234, 297] on select "ECMC Community Relations LGD Website/Microsite HSE Local Elected Official Surfa…" at bounding box center [318, 307] width 168 height 20
click at [345, 367] on select "Email In Person Mail Phone" at bounding box center [318, 363] width 168 height 20
click at [234, 353] on select "Email In Person Mail Phone" at bounding box center [318, 363] width 168 height 20
click at [350, 390] on select "ECMC Proactive Engagement Local Government Website Courtesy Communication Commu…" at bounding box center [318, 391] width 168 height 20
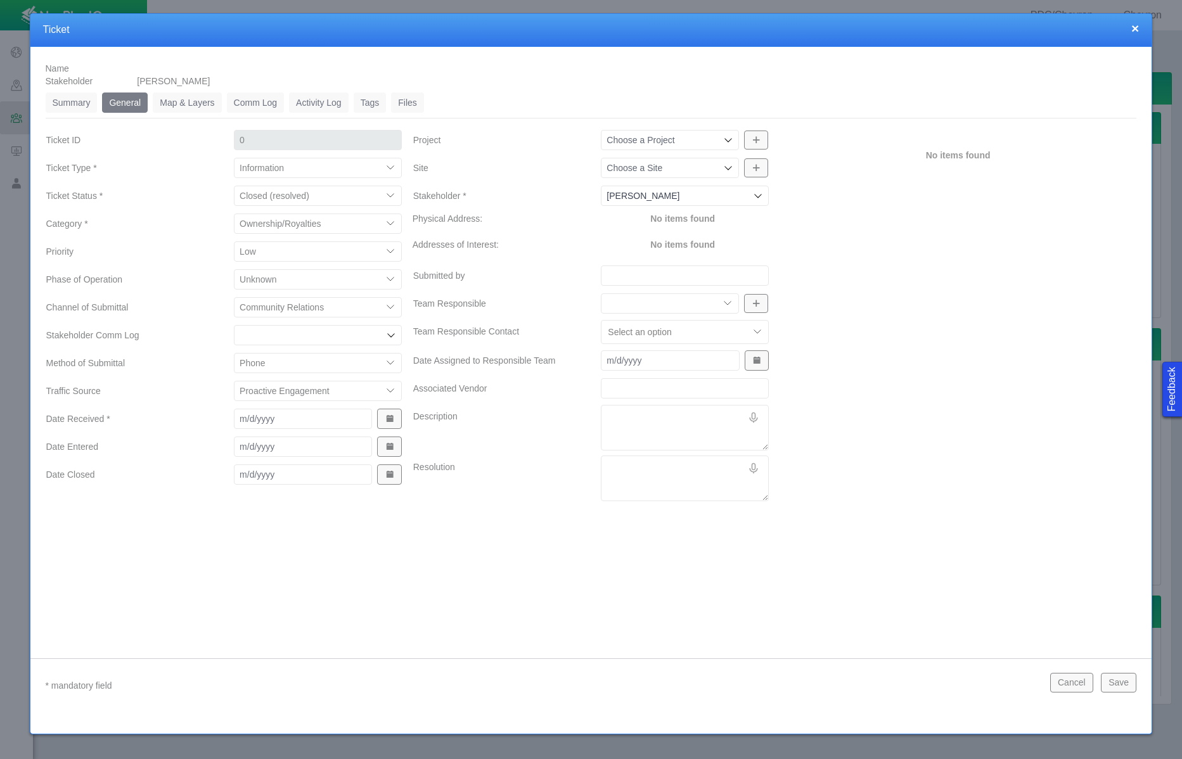
click at [234, 381] on select "ECMC Proactive Engagement Local Government Website Courtesy Communication Commu…" at bounding box center [318, 391] width 168 height 20
click at [395, 416] on button "Show Date Picker" at bounding box center [389, 419] width 24 height 20
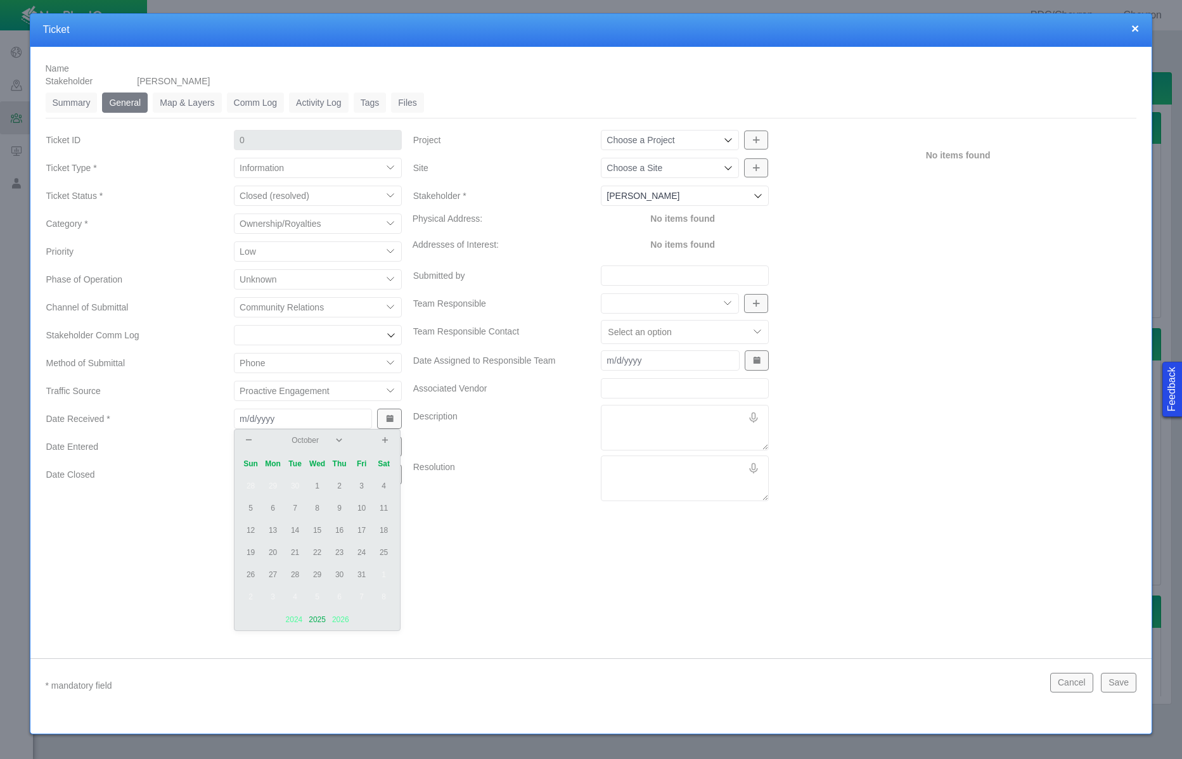
click at [315, 531] on td "15" at bounding box center [317, 531] width 22 height 22
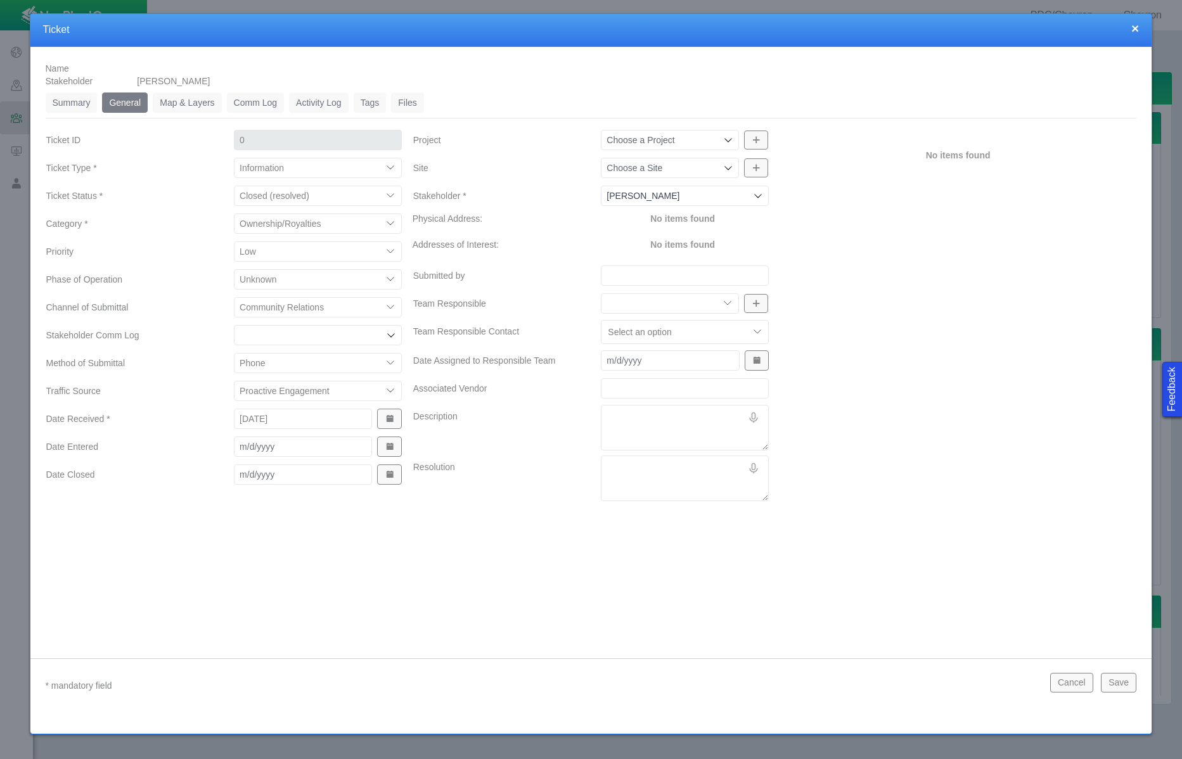
click at [386, 440] on button "Show Date Picker" at bounding box center [389, 447] width 24 height 20
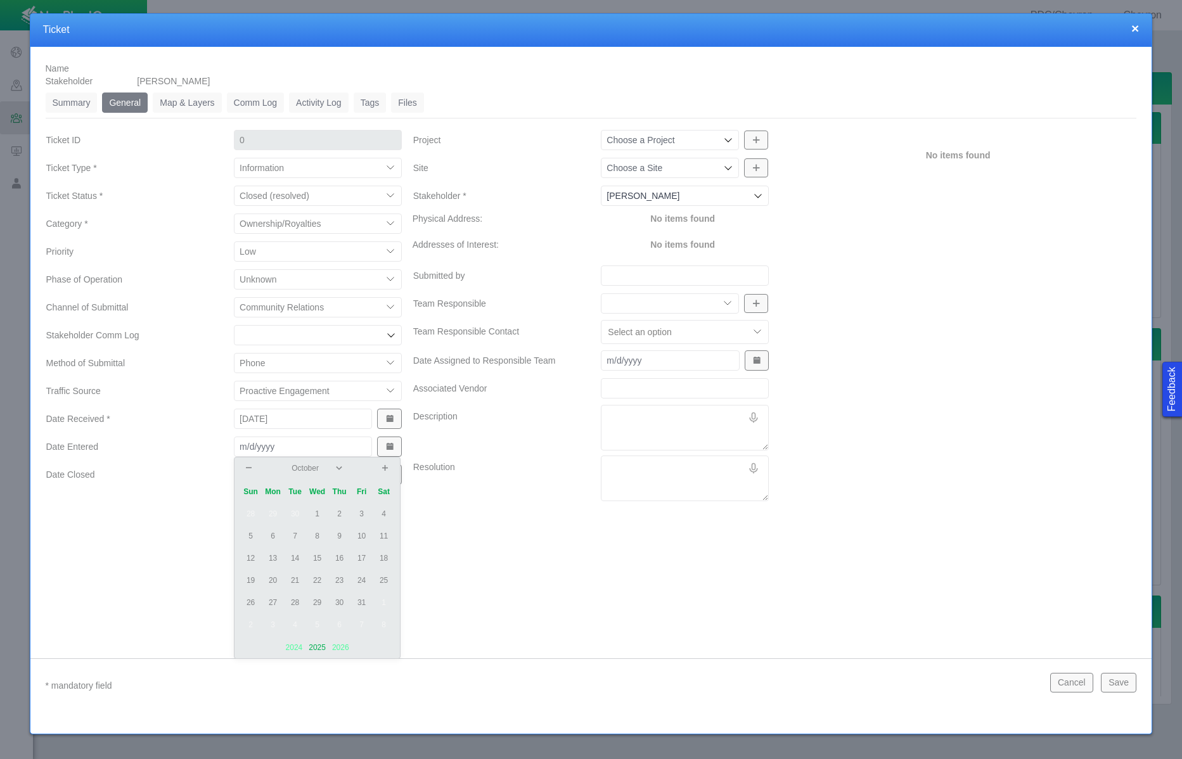
click at [316, 556] on td "15" at bounding box center [317, 559] width 22 height 22
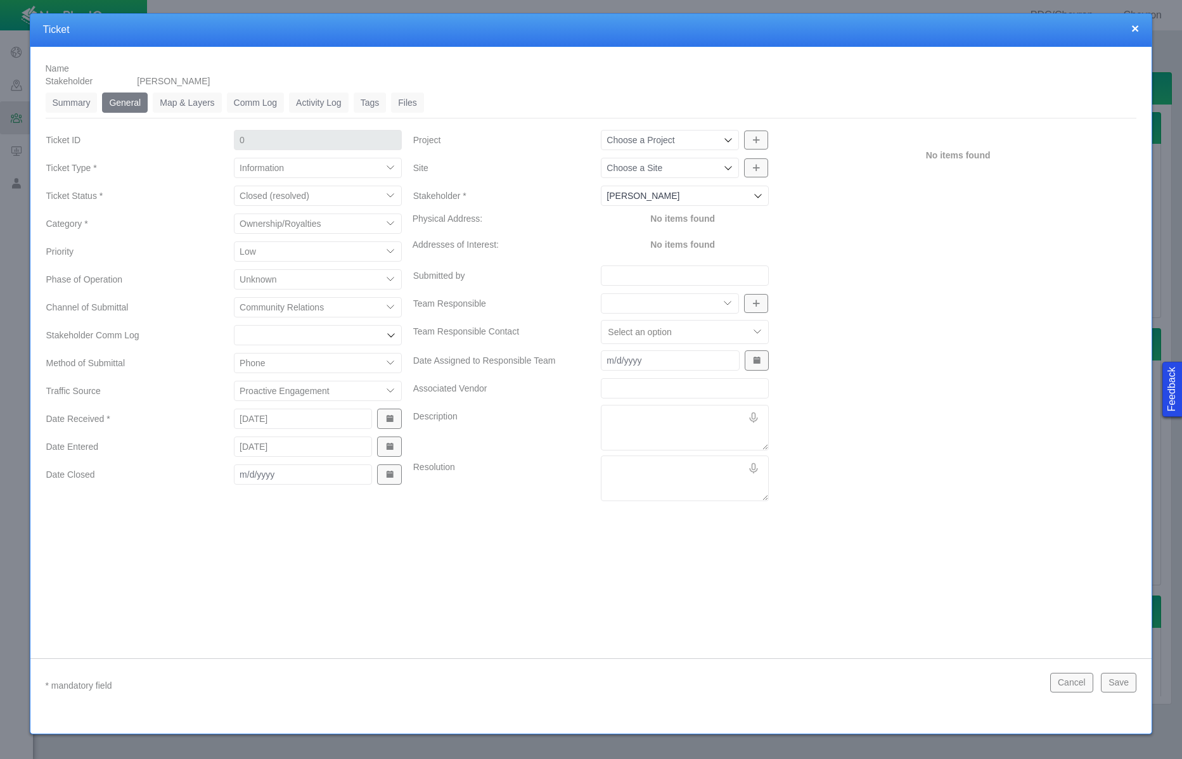
click at [391, 470] on span "Show Date Picker" at bounding box center [389, 474] width 9 height 9
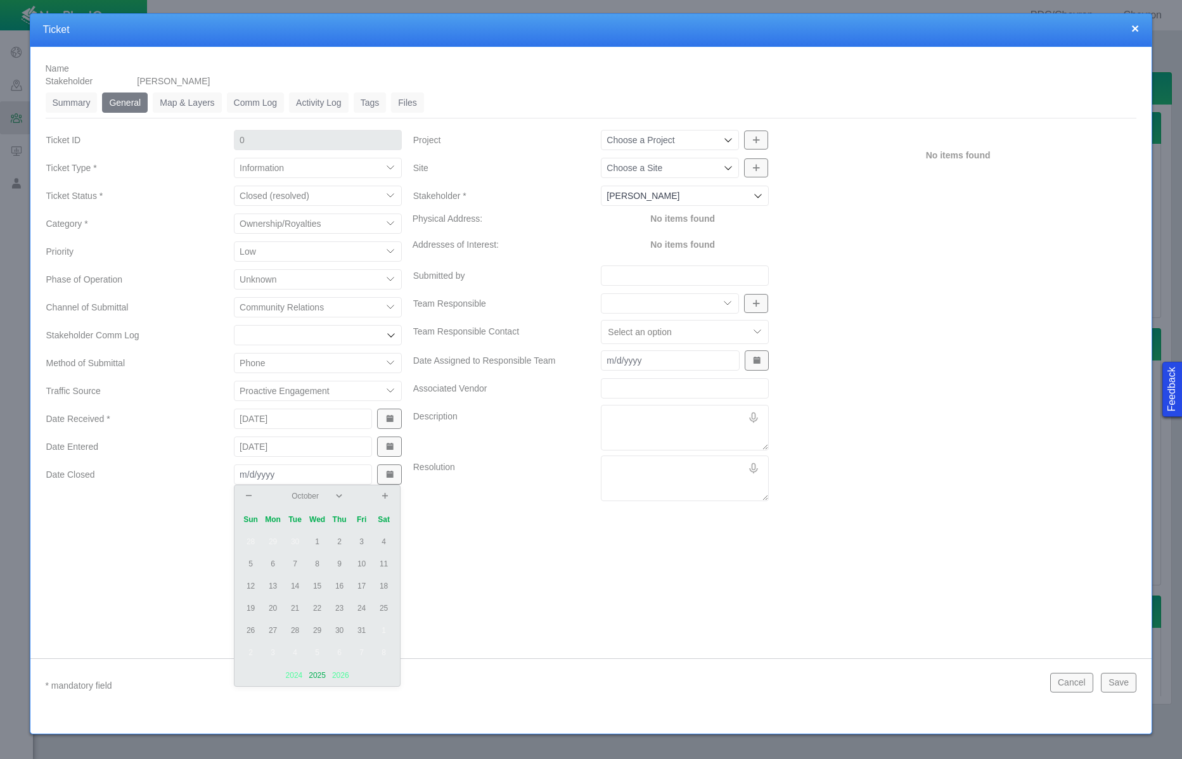
click at [316, 582] on td "15" at bounding box center [317, 587] width 22 height 22
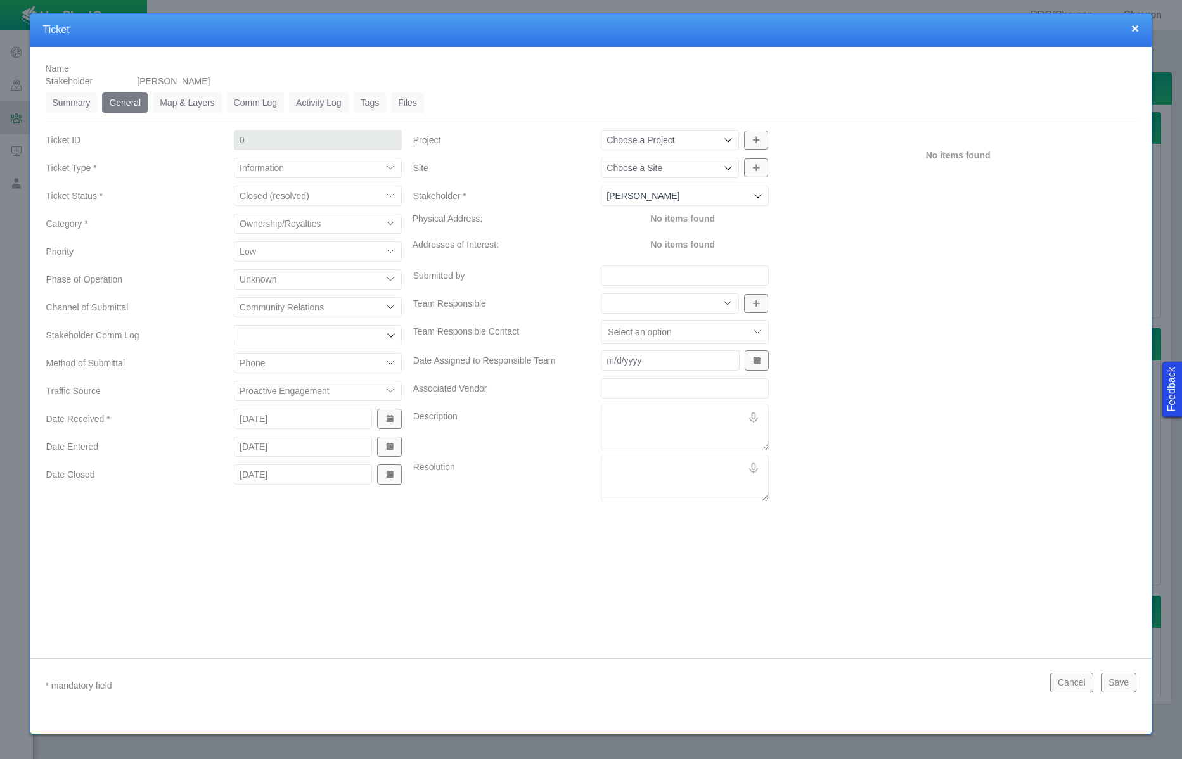
click at [726, 163] on icon at bounding box center [728, 168] width 10 height 10
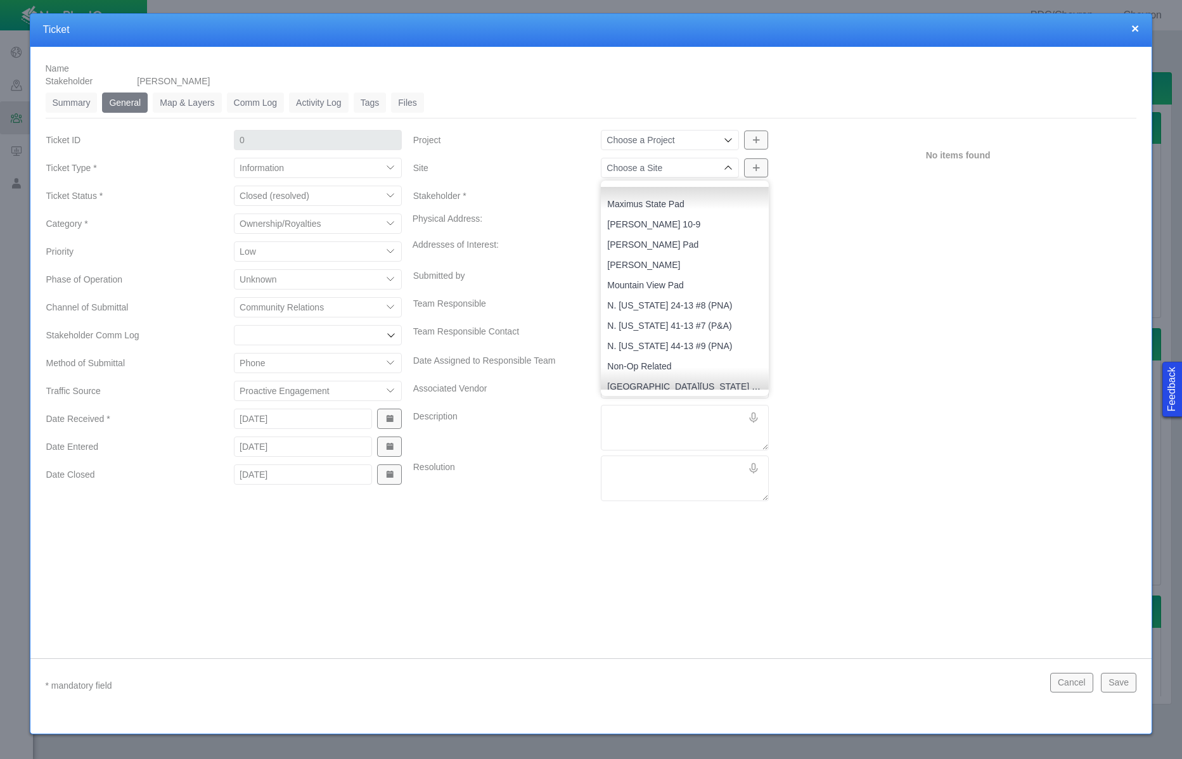
scroll to position [1237, 0]
click at [653, 363] on span "Non-Op Related" at bounding box center [684, 360] width 155 height 13
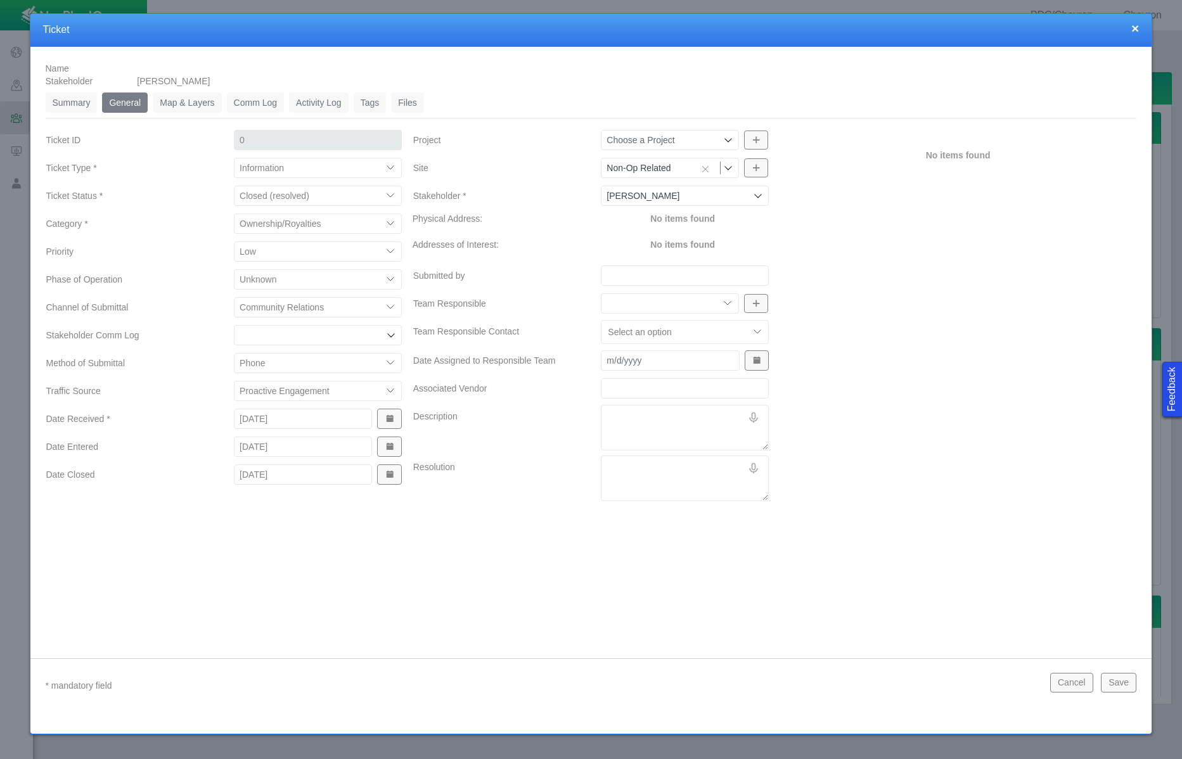
click at [649, 270] on input "Submitted by" at bounding box center [685, 276] width 168 height 20
click at [698, 302] on select "Community Relations Completions Construction Drilling Geology/Exploration Gover…" at bounding box center [670, 303] width 138 height 20
click at [601, 293] on select "Community Relations Completions Construction Drilling Geology/Exploration Gover…" at bounding box center [670, 303] width 138 height 20
click at [653, 417] on textarea "Description" at bounding box center [685, 428] width 168 height 46
click at [1013, 688] on button "Save" at bounding box center [1118, 682] width 35 height 19
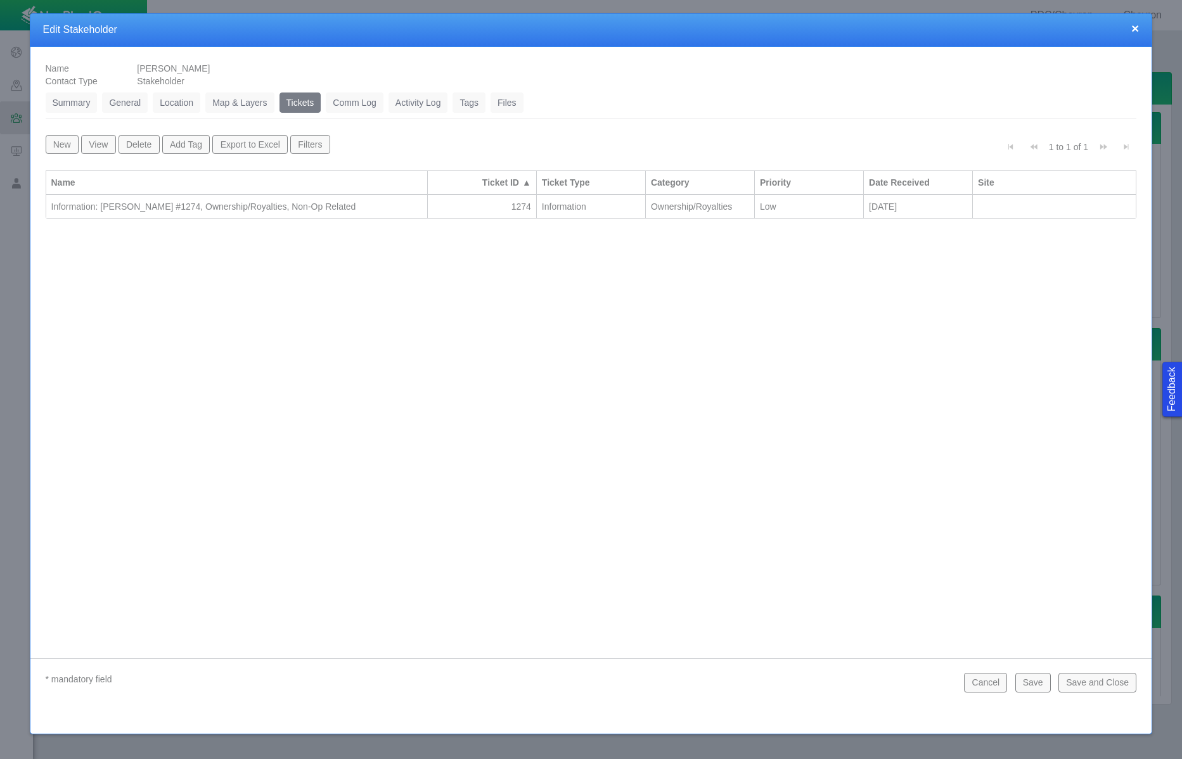
click at [1013, 684] on button "Save and Close" at bounding box center [1097, 682] width 78 height 19
